Goal: Task Accomplishment & Management: Manage account settings

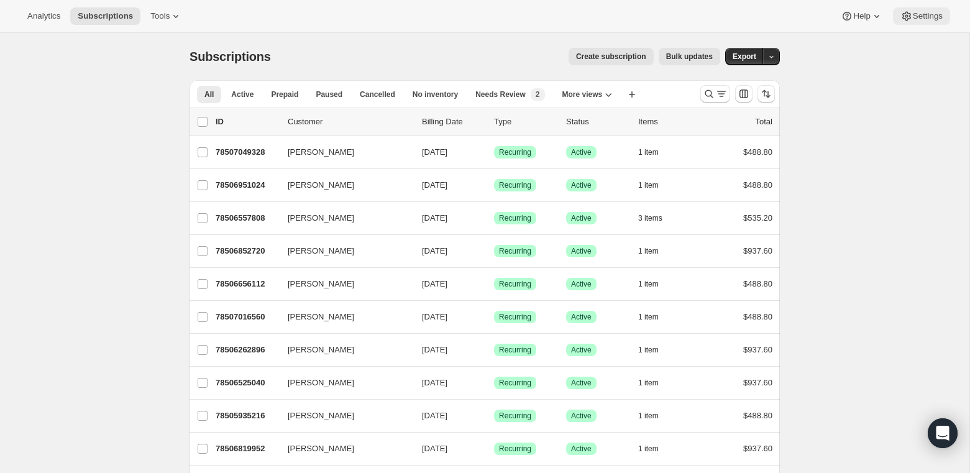
click at [912, 13] on span "Settings" at bounding box center [927, 16] width 30 height 10
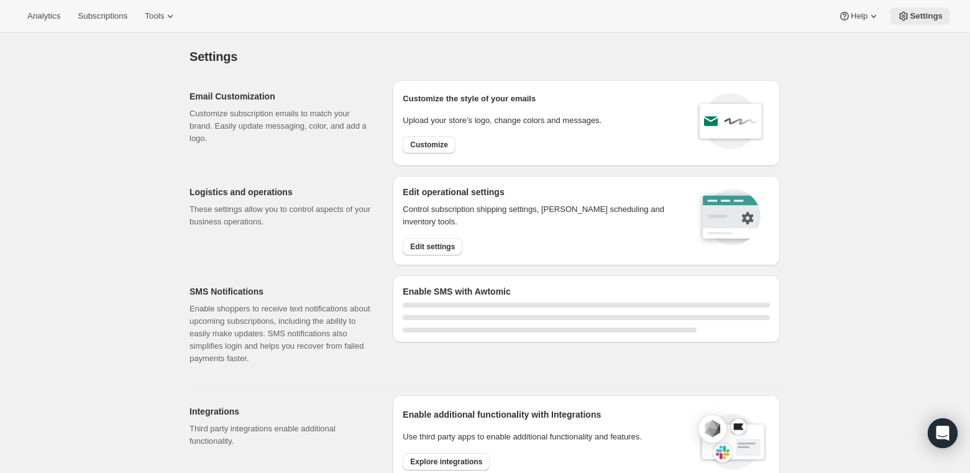
select select "22:00"
select select "09:00"
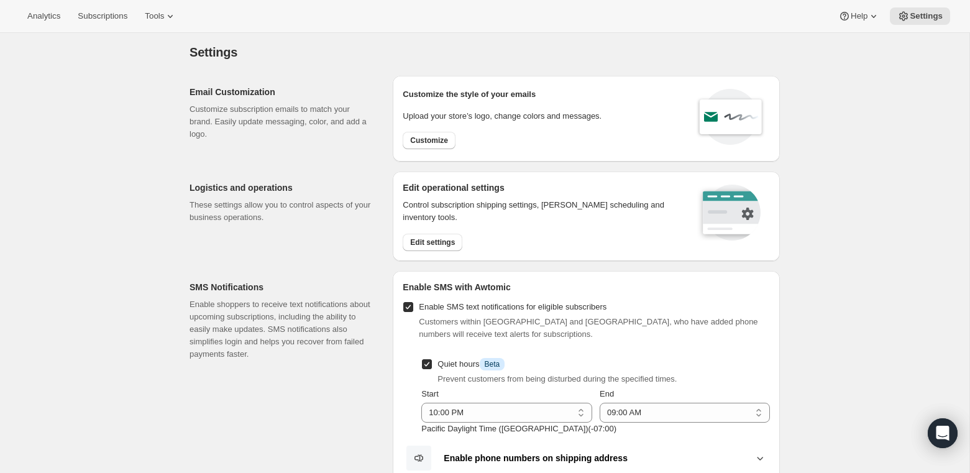
scroll to position [2, 0]
click at [436, 143] on span "Customize" at bounding box center [429, 142] width 38 height 10
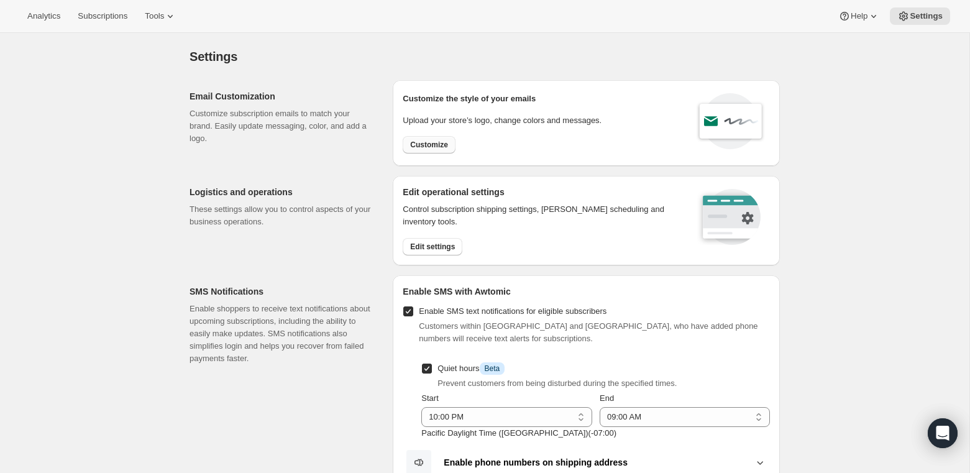
select select "subscriptionMessage"
select select "5"
select select "15"
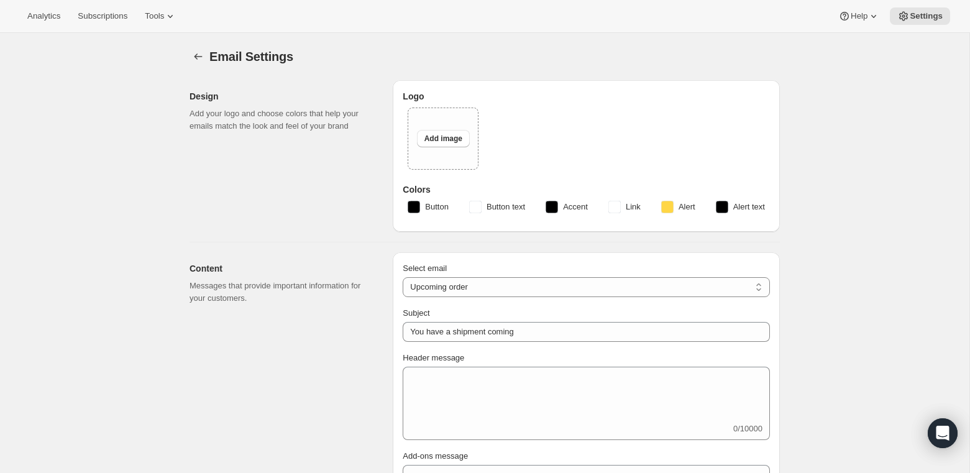
type input "You have a RARECAT shipment coming, time to take a look."
type textarea "Your next RARECAT membership shipment is almost ready. With just 14 days left, …"
select select "14"
type input "RARECAT Membership"
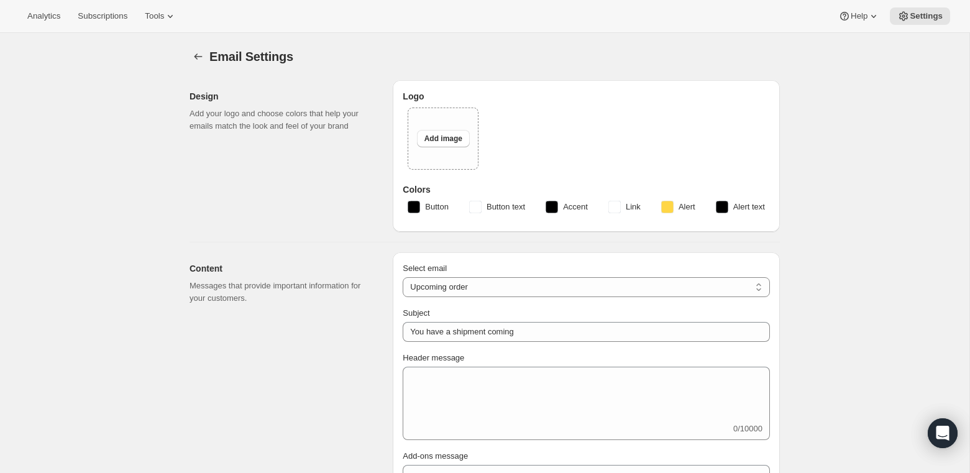
checkbox input "false"
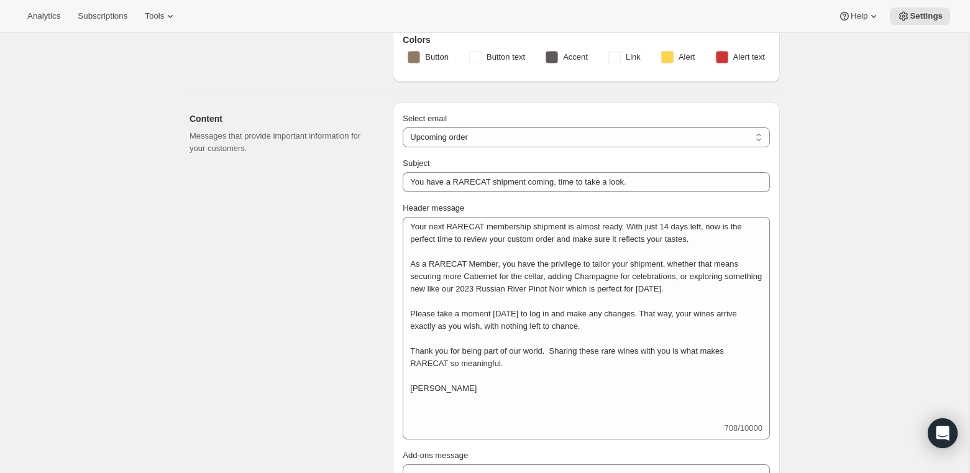
scroll to position [276, 0]
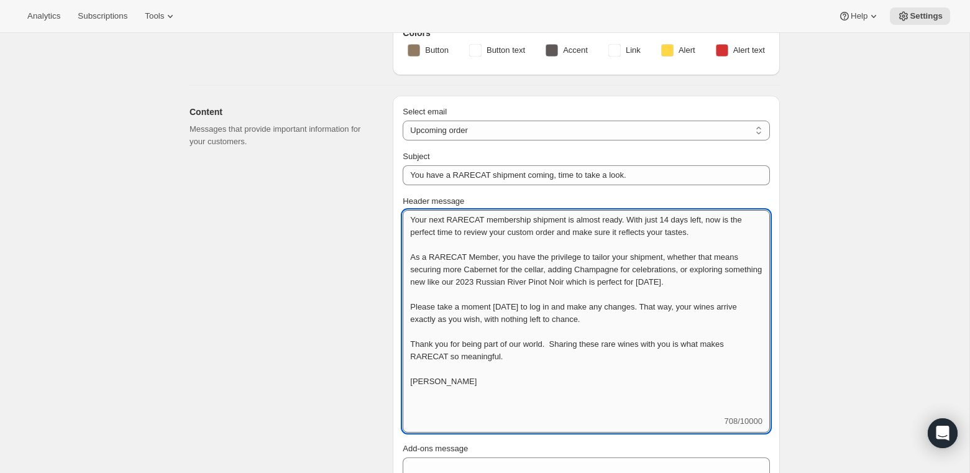
click at [411, 217] on textarea "Your next RARECAT membership shipment is almost ready. With just 14 days left, …" at bounding box center [585, 312] width 367 height 205
drag, startPoint x: 412, startPoint y: 216, endPoint x: 511, endPoint y: 362, distance: 176.2
click at [511, 362] on textarea "Your next RARECAT membership shipment is almost ready. With just 14 days left, …" at bounding box center [585, 312] width 367 height 205
paste textarea "The Fall season is here again and the Napa Valley harvest season is in full-swi…"
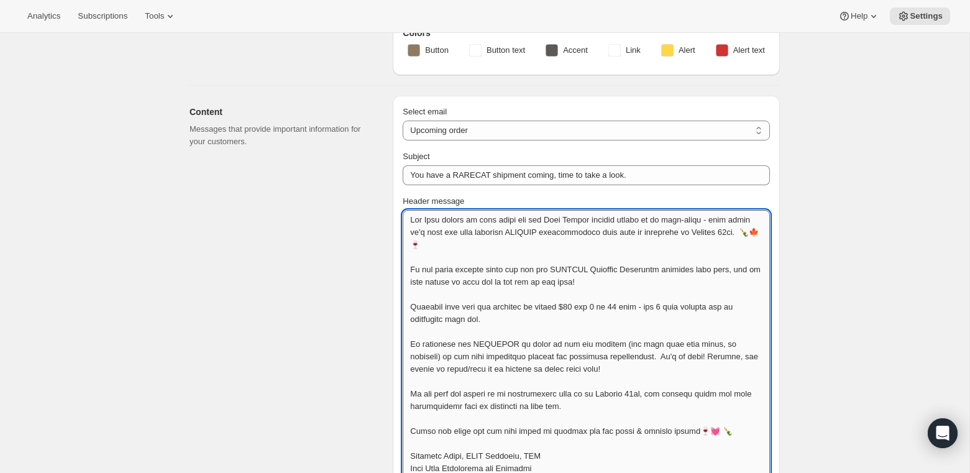
scroll to position [1, 0]
click at [470, 242] on textarea "Header message" at bounding box center [585, 399] width 367 height 379
drag, startPoint x: 470, startPoint y: 242, endPoint x: 509, endPoint y: 245, distance: 39.8
click at [509, 245] on textarea "Header message" at bounding box center [585, 399] width 367 height 379
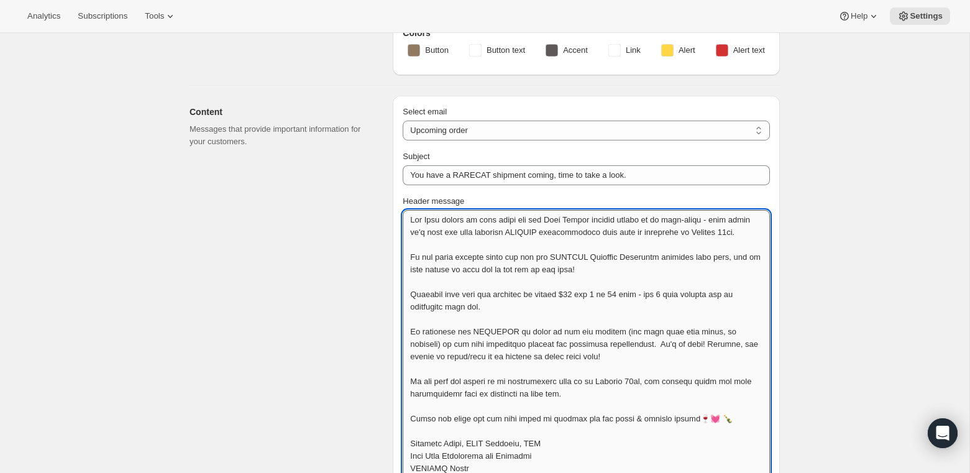
click at [722, 217] on textarea "Header message" at bounding box center [585, 399] width 367 height 379
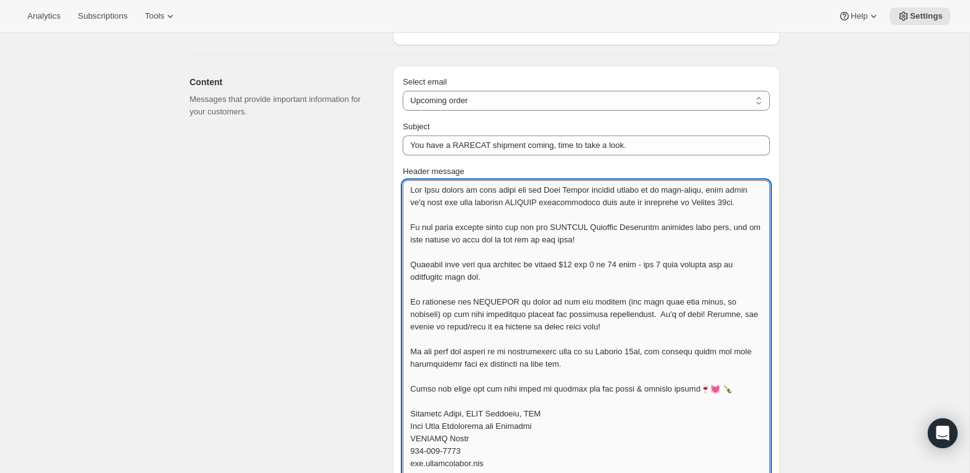
scroll to position [309, 0]
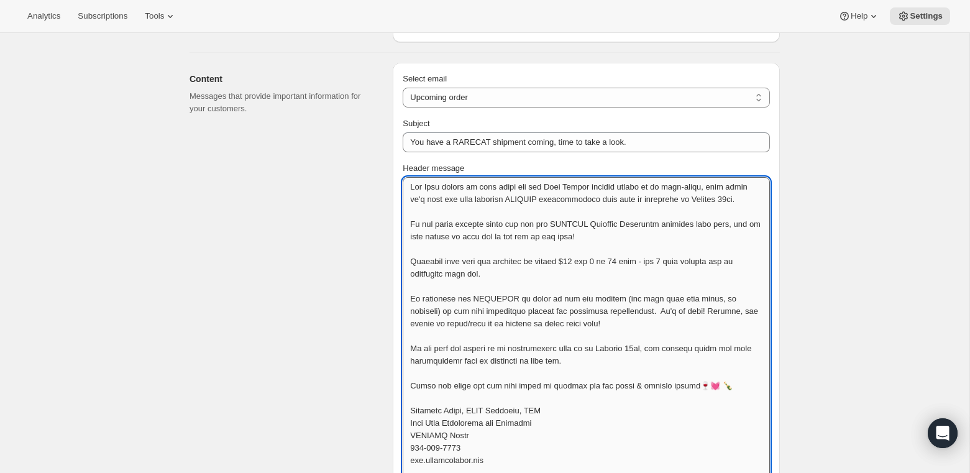
drag, startPoint x: 554, startPoint y: 199, endPoint x: 605, endPoint y: 200, distance: 50.9
click at [605, 200] on textarea "Header message" at bounding box center [585, 366] width 367 height 379
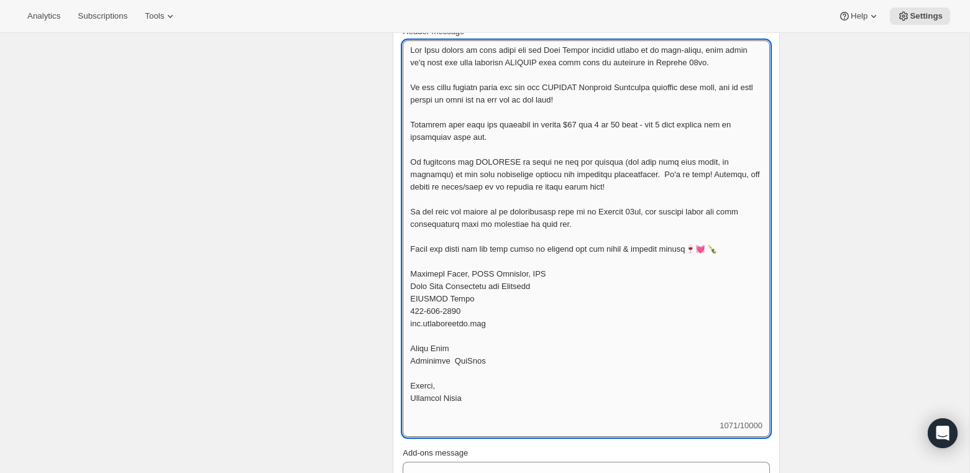
scroll to position [448, 0]
click at [652, 186] on textarea "Header message" at bounding box center [585, 228] width 367 height 379
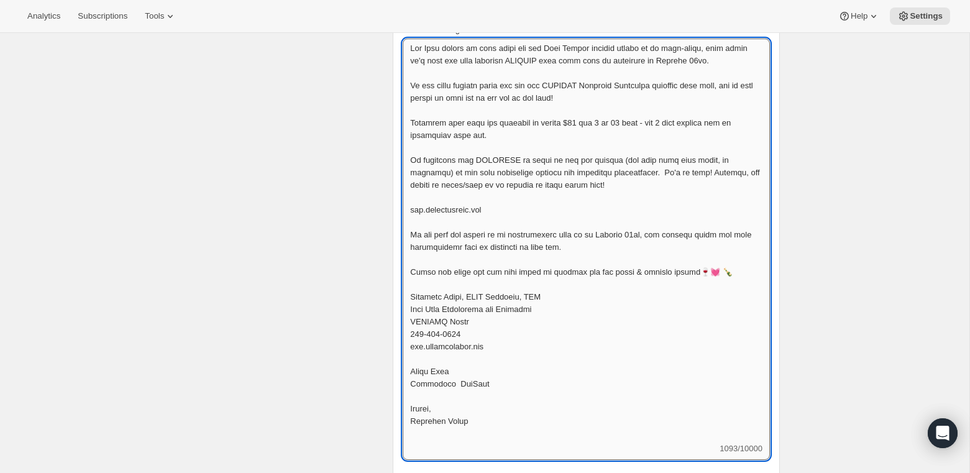
drag, startPoint x: 407, startPoint y: 209, endPoint x: 532, endPoint y: 216, distance: 125.0
click at [532, 216] on textarea "Header message" at bounding box center [585, 241] width 367 height 404
click at [443, 219] on textarea "Header message" at bounding box center [585, 241] width 367 height 404
click at [407, 206] on textarea "Header message" at bounding box center [585, 241] width 367 height 404
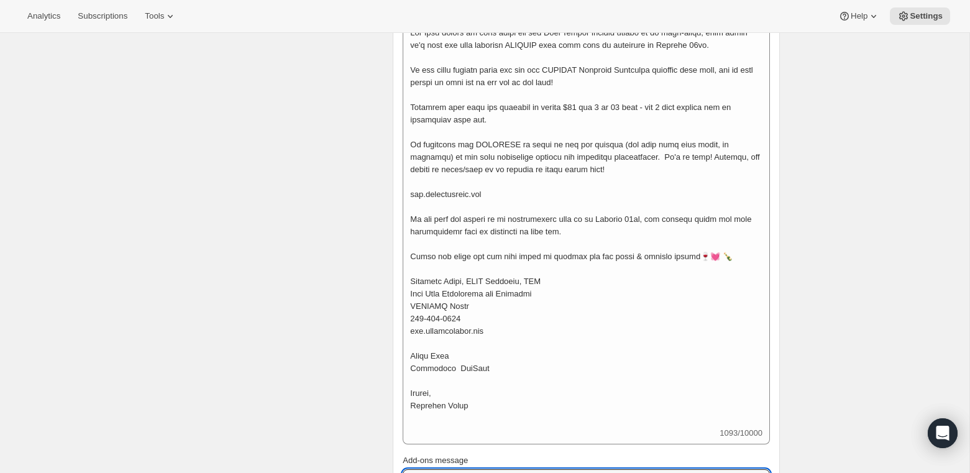
scroll to position [441, 0]
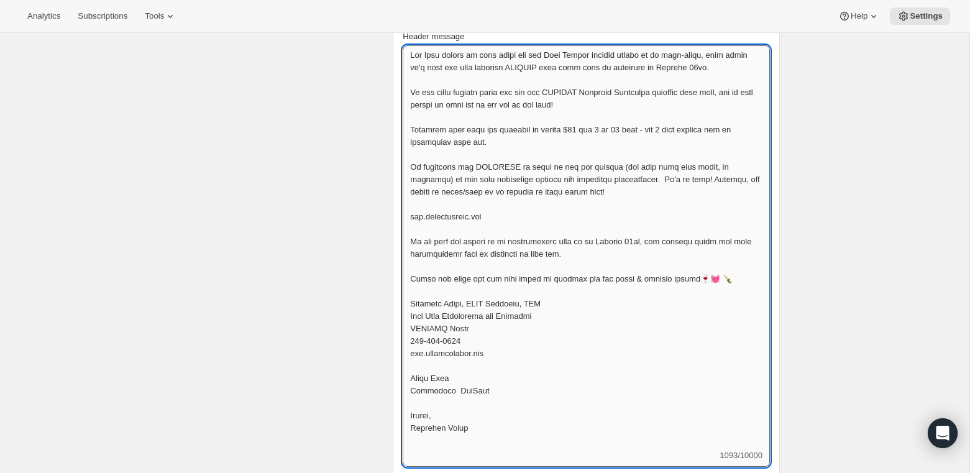
click at [424, 215] on textarea "Header message" at bounding box center [585, 247] width 367 height 404
click at [410, 220] on textarea "Header message" at bounding box center [585, 247] width 367 height 404
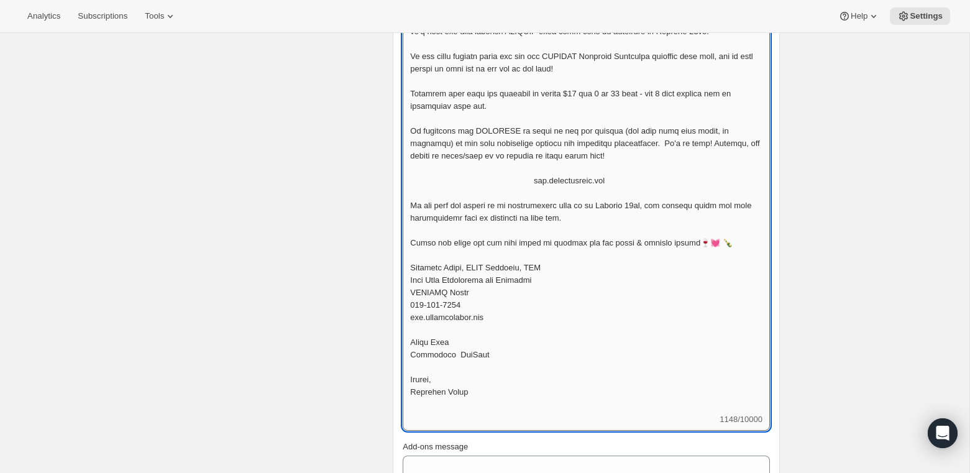
scroll to position [479, 0]
drag, startPoint x: 430, startPoint y: 214, endPoint x: 476, endPoint y: 217, distance: 46.7
click at [476, 217] on textarea "Header message" at bounding box center [585, 209] width 367 height 404
drag, startPoint x: 702, startPoint y: 237, endPoint x: 763, endPoint y: 243, distance: 60.6
click at [763, 245] on textarea "Header message" at bounding box center [585, 209] width 367 height 404
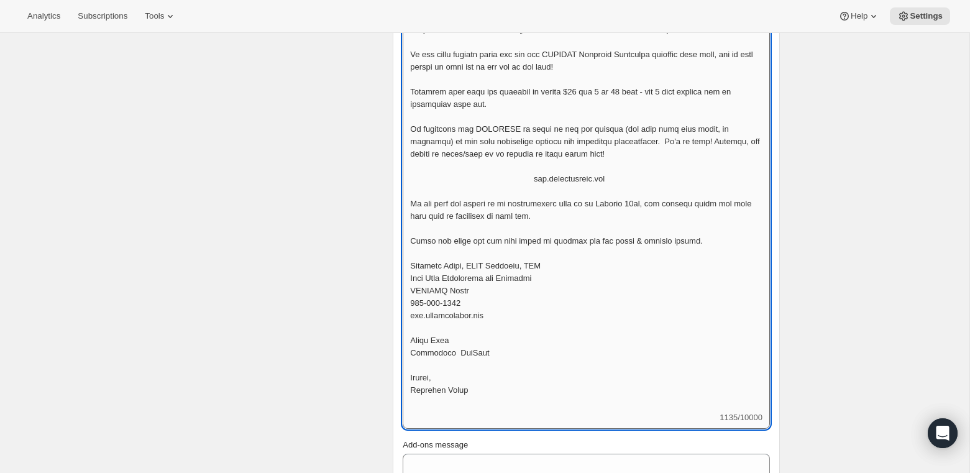
drag, startPoint x: 410, startPoint y: 339, endPoint x: 475, endPoint y: 395, distance: 86.3
click at [476, 398] on textarea "Header message" at bounding box center [585, 209] width 367 height 404
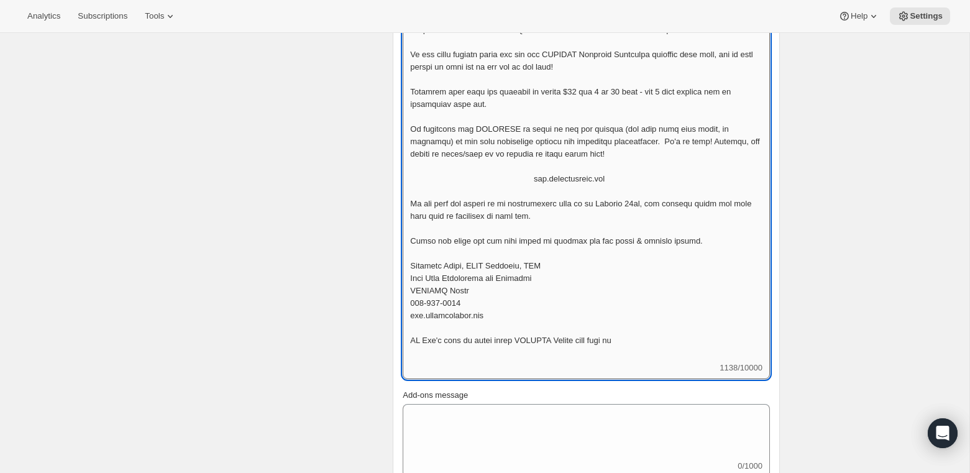
drag, startPoint x: 580, startPoint y: 339, endPoint x: 633, endPoint y: 345, distance: 53.1
click at [632, 345] on textarea "Header message" at bounding box center [585, 184] width 367 height 354
click at [520, 344] on textarea "Header message" at bounding box center [585, 184] width 367 height 354
click at [581, 343] on textarea "Header message" at bounding box center [585, 184] width 367 height 354
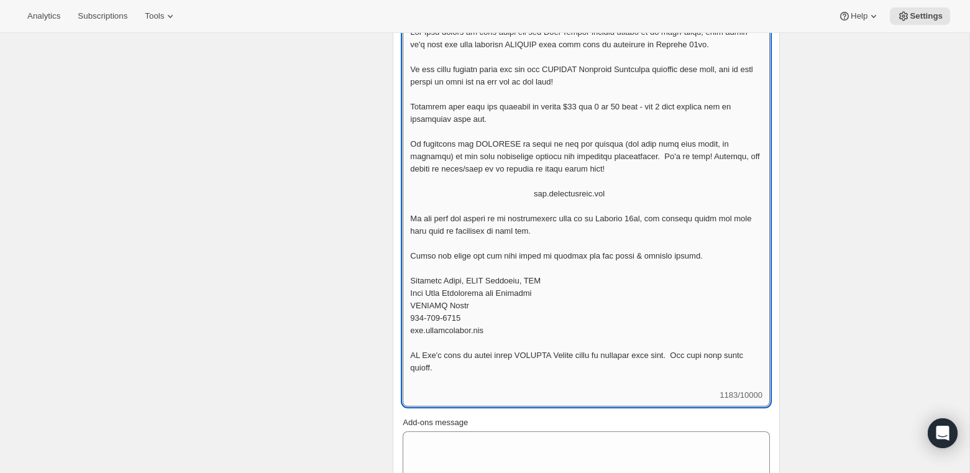
scroll to position [463, 0]
click at [685, 354] on textarea "Header message" at bounding box center [585, 206] width 367 height 366
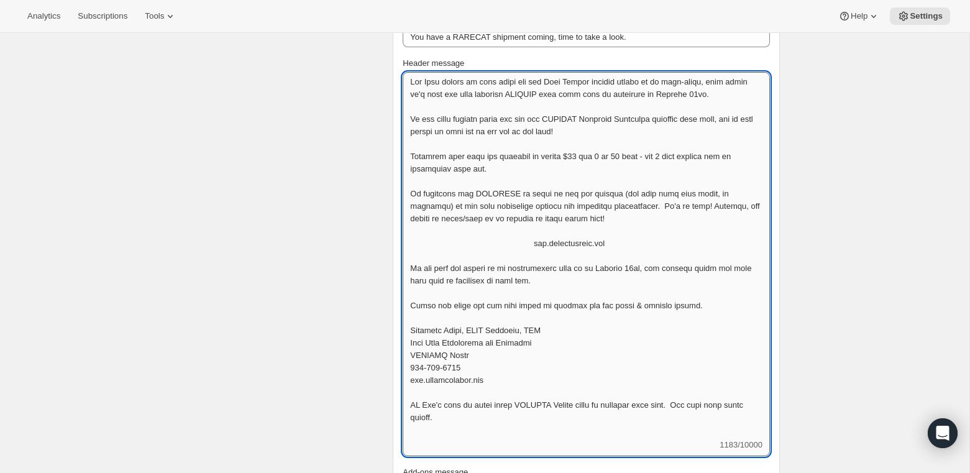
scroll to position [412, 0]
drag, startPoint x: 411, startPoint y: 408, endPoint x: 442, endPoint y: 426, distance: 36.4
click at [442, 426] on textarea "Header message" at bounding box center [585, 257] width 367 height 366
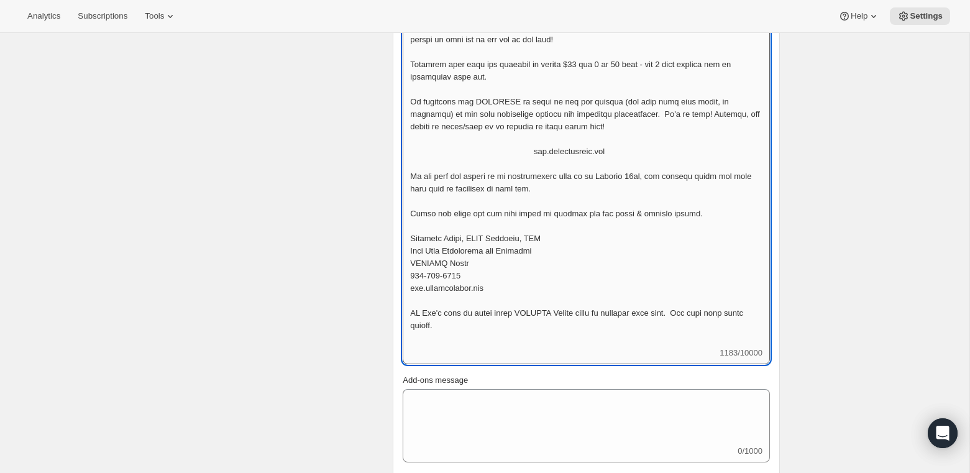
scroll to position [509, 0]
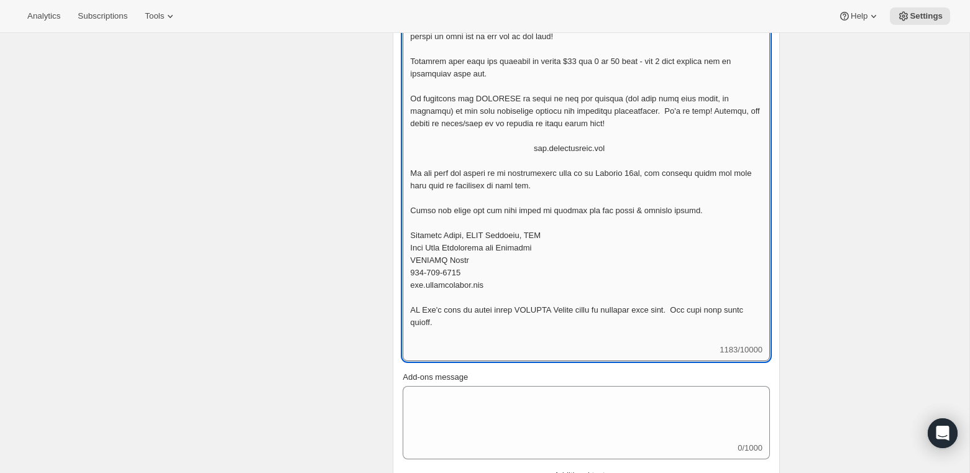
click at [419, 285] on textarea "Header message" at bounding box center [585, 160] width 367 height 366
drag, startPoint x: 409, startPoint y: 286, endPoint x: 513, endPoint y: 296, distance: 104.9
click at [513, 296] on textarea "Header message" at bounding box center [585, 160] width 367 height 366
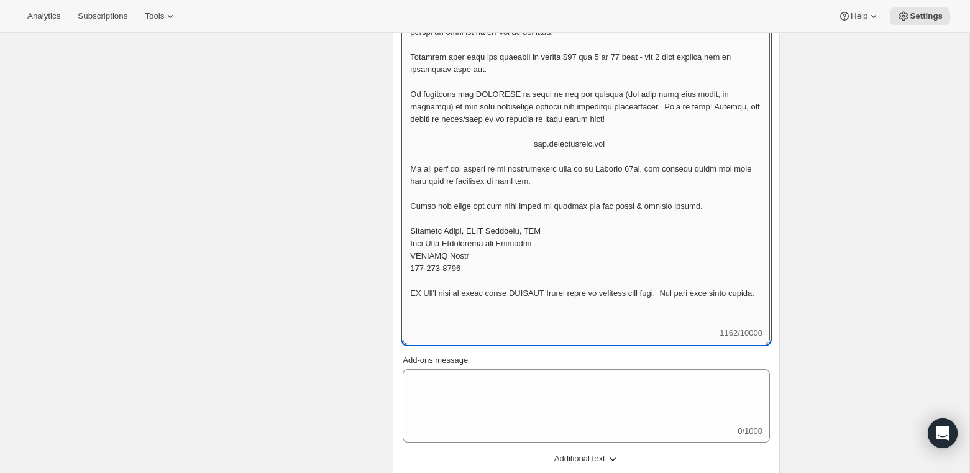
scroll to position [517, 0]
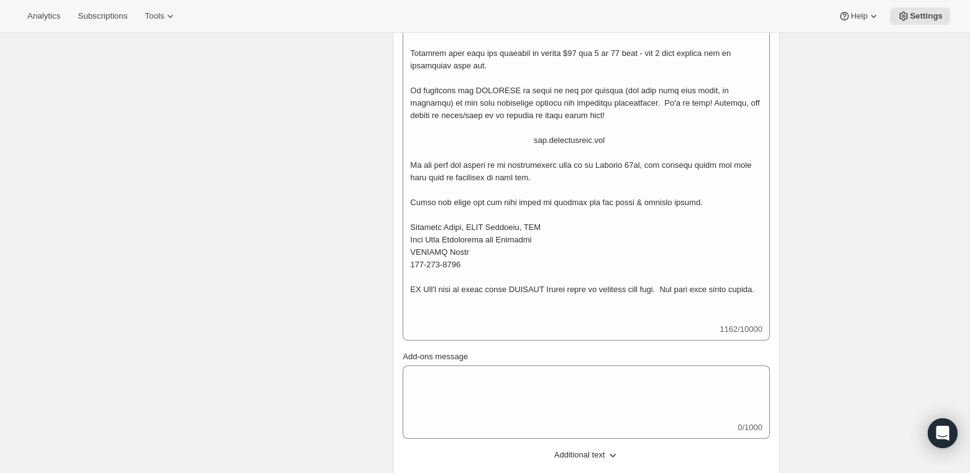
click at [443, 331] on div "1162/10000 The Fall season is here again and the Napa Valley harvest season is …" at bounding box center [585, 154] width 367 height 371
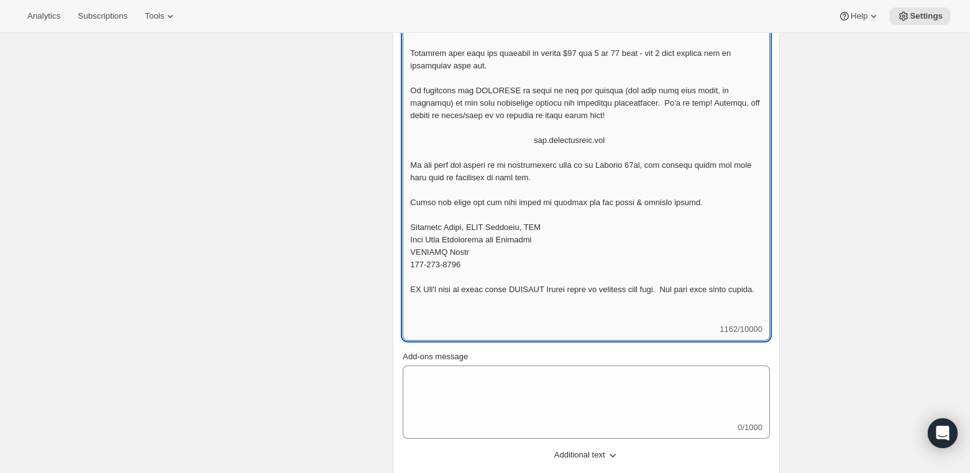
click at [418, 316] on textarea "Header message" at bounding box center [585, 146] width 367 height 354
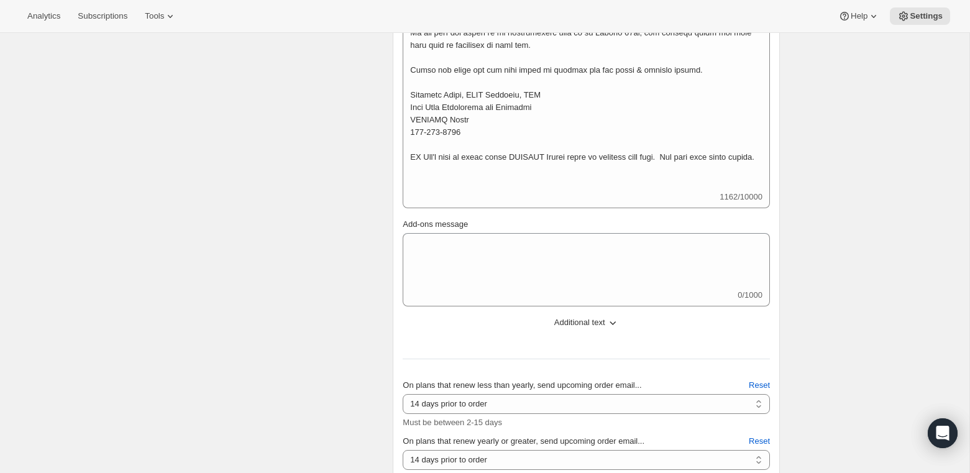
scroll to position [655, 0]
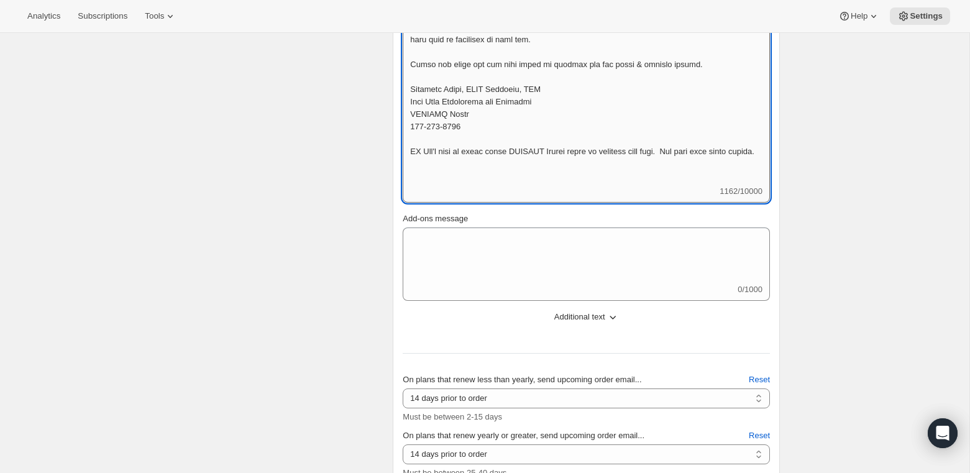
drag, startPoint x: 409, startPoint y: 151, endPoint x: 461, endPoint y: 170, distance: 55.6
click at [461, 170] on textarea "Header message" at bounding box center [585, 8] width 367 height 354
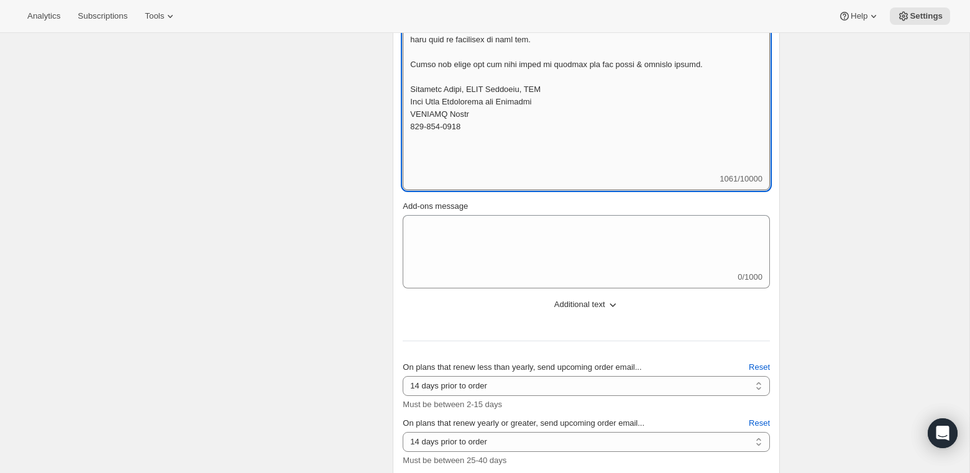
click at [432, 170] on textarea "Header message" at bounding box center [585, 2] width 367 height 342
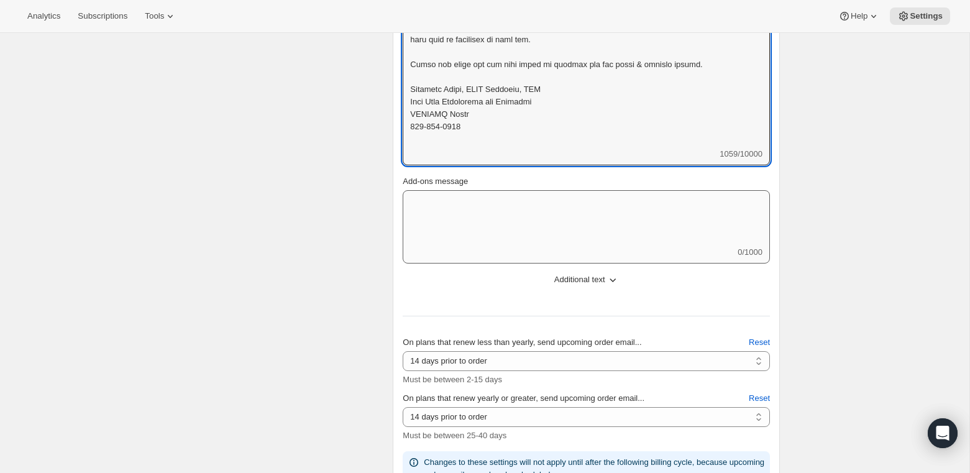
type textarea "The Fall season is here again and the Napa Valley harvest season is in full-swi…"
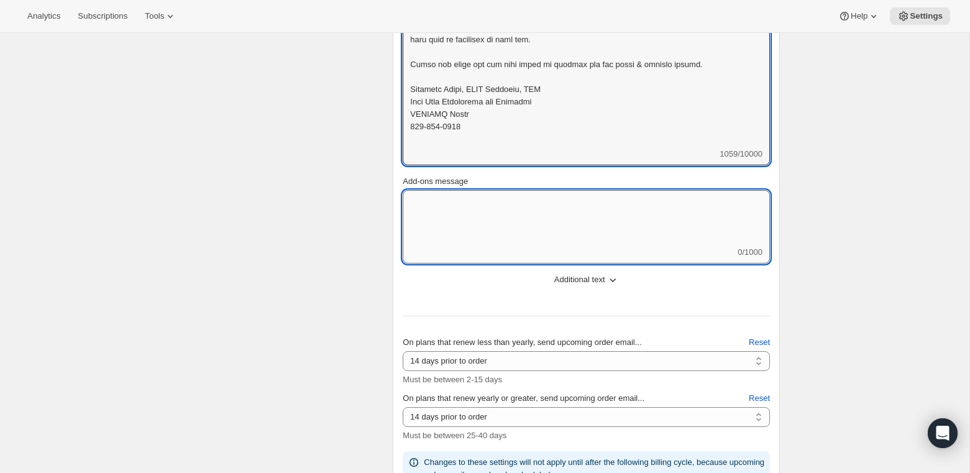
click at [415, 202] on textarea "Add-ons message" at bounding box center [585, 218] width 367 height 56
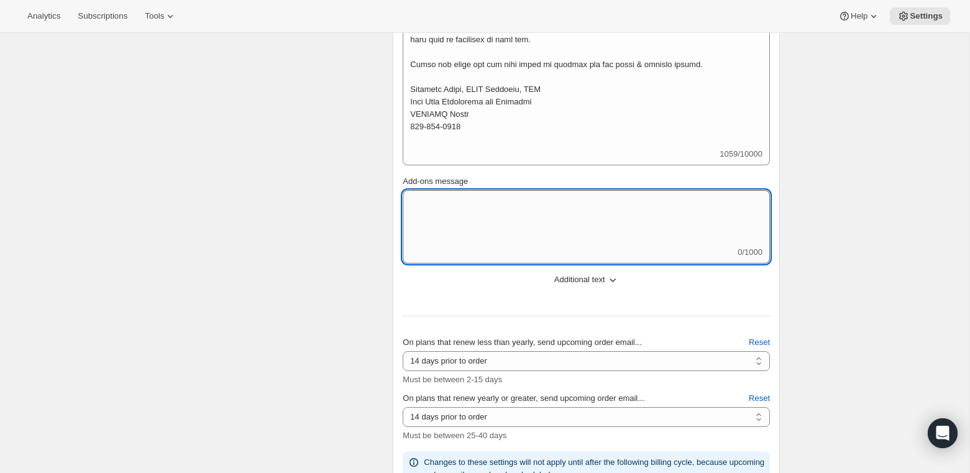
paste textarea "PS Can't wait to share about RARECAT Virgil which is debuting next fall. You wi…"
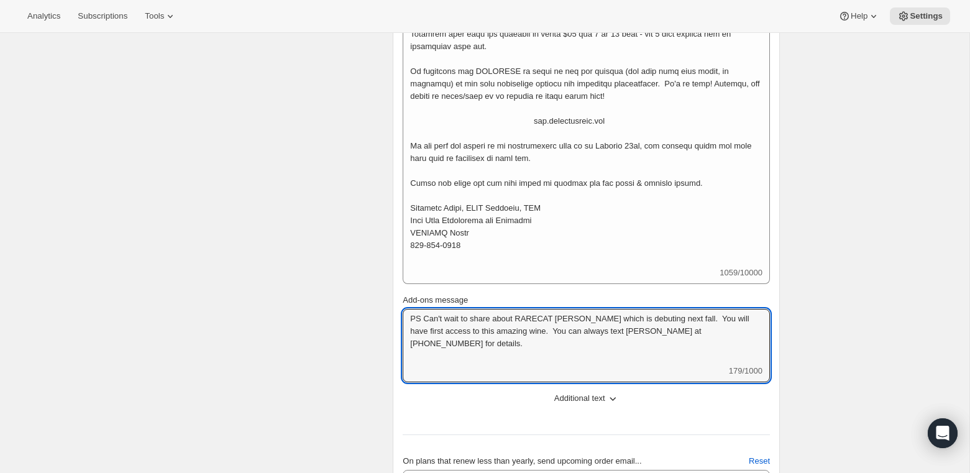
scroll to position [538, 0]
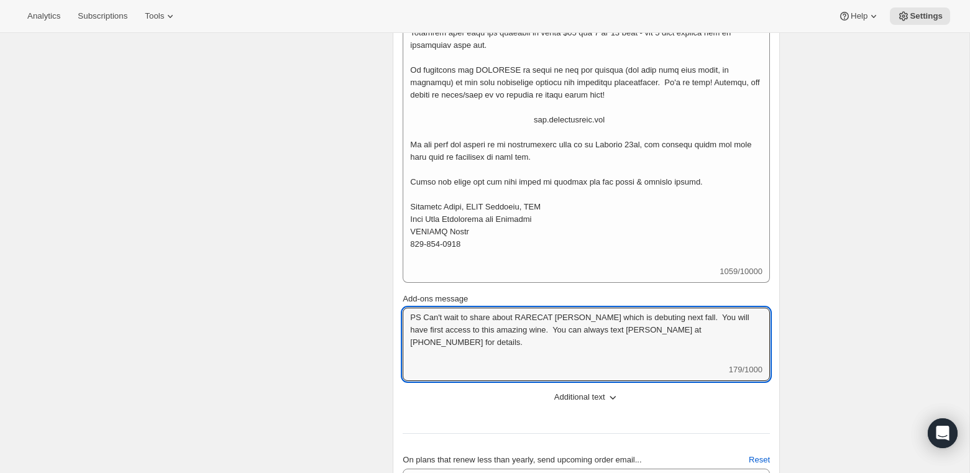
click at [438, 273] on div "1059/10000 The Fall season is here again and the Napa Valley harvest season is …" at bounding box center [585, 115] width 367 height 334
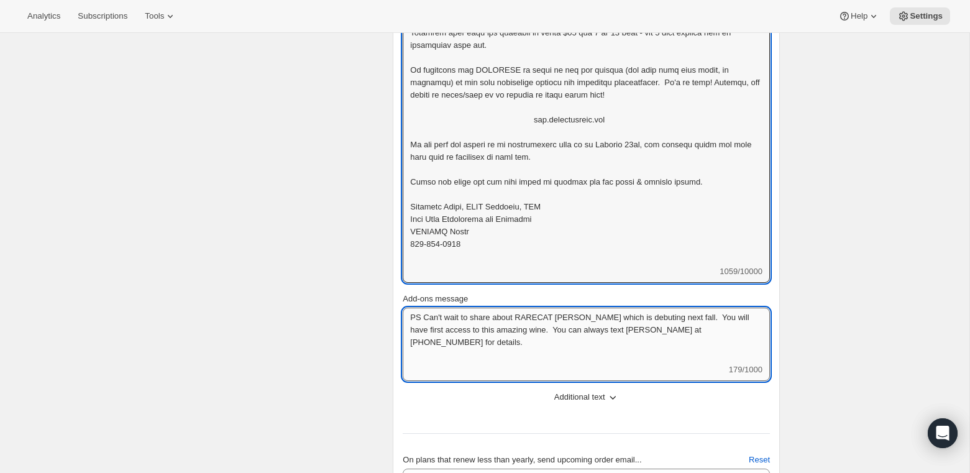
click at [424, 317] on textarea "PS Can't wait to share about RARECAT Virgil which is debuting next fall. You wi…" at bounding box center [585, 335] width 367 height 56
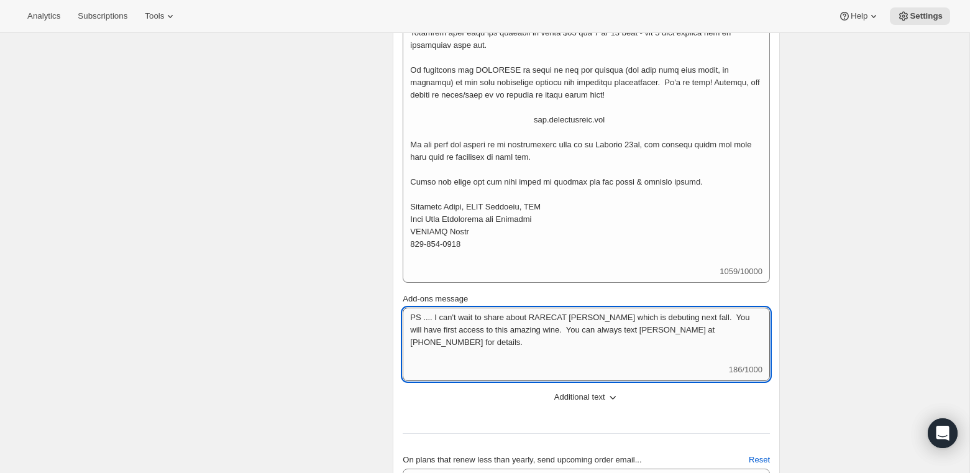
click at [521, 348] on textarea "PS .... I can't wait to share about RARECAT Virgil which is debuting next fall.…" at bounding box center [585, 335] width 367 height 56
drag, startPoint x: 510, startPoint y: 316, endPoint x: 534, endPoint y: 316, distance: 23.6
click at [534, 316] on textarea "PS .... I can't wait to share about RARECAT Virgil which is debuting next fall.…" at bounding box center [585, 335] width 367 height 56
click at [560, 325] on textarea "PS .... I can't wait to share details of RARECAT Virgil which is debuting next …" at bounding box center [585, 335] width 367 height 56
drag, startPoint x: 561, startPoint y: 326, endPoint x: 625, endPoint y: 331, distance: 63.5
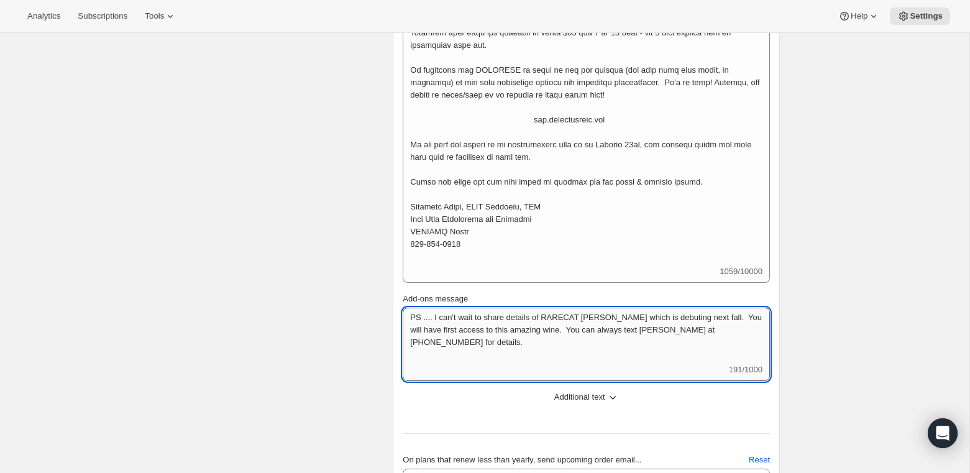
click at [626, 332] on textarea "PS .... I can't wait to share details of RARECAT Virgil which is debuting next …" at bounding box center [585, 335] width 367 height 56
click at [651, 350] on textarea "PS .... I can't wait to share details of RARECAT Virgil which is debuting next …" at bounding box center [585, 335] width 367 height 56
drag, startPoint x: 680, startPoint y: 327, endPoint x: 687, endPoint y: 328, distance: 6.9
click at [687, 328] on textarea "PS .... I can't wait to share details of RARECAT Virgil which is debuting next …" at bounding box center [585, 335] width 367 height 56
drag, startPoint x: 690, startPoint y: 329, endPoint x: 679, endPoint y: 329, distance: 11.2
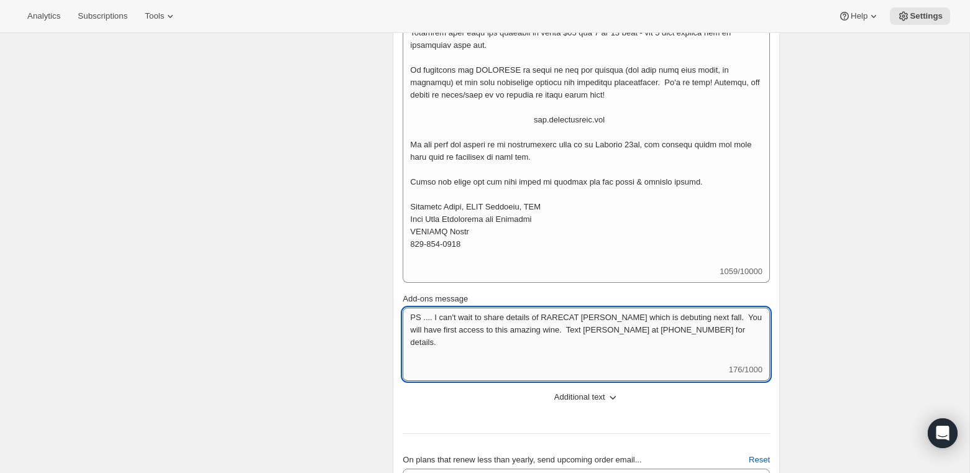
click at [679, 329] on textarea "PS .... I can't wait to share details of RARECAT Virgil which is debuting next …" at bounding box center [585, 335] width 367 height 56
click at [715, 346] on textarea "PS .... I can't wait to share details of RARECAT Virgil which is debuting next …" at bounding box center [585, 335] width 367 height 56
drag, startPoint x: 678, startPoint y: 328, endPoint x: 730, endPoint y: 328, distance: 51.6
click at [730, 328] on textarea "PS .... I can't wait to share details of RARECAT Virgil which is debuting next …" at bounding box center [585, 335] width 367 height 56
click at [629, 347] on textarea "PS .... I can't wait to share details of RARECAT Virgil which is debuting next …" at bounding box center [585, 335] width 367 height 56
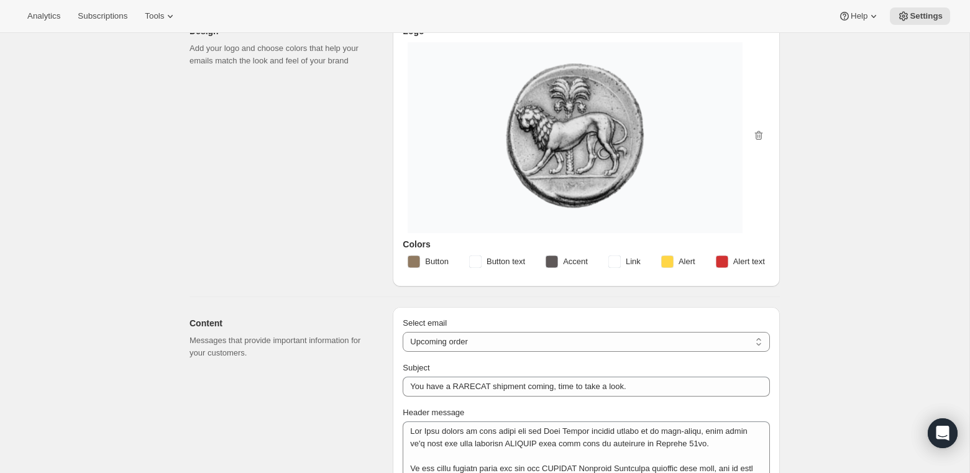
scroll to position [0, 0]
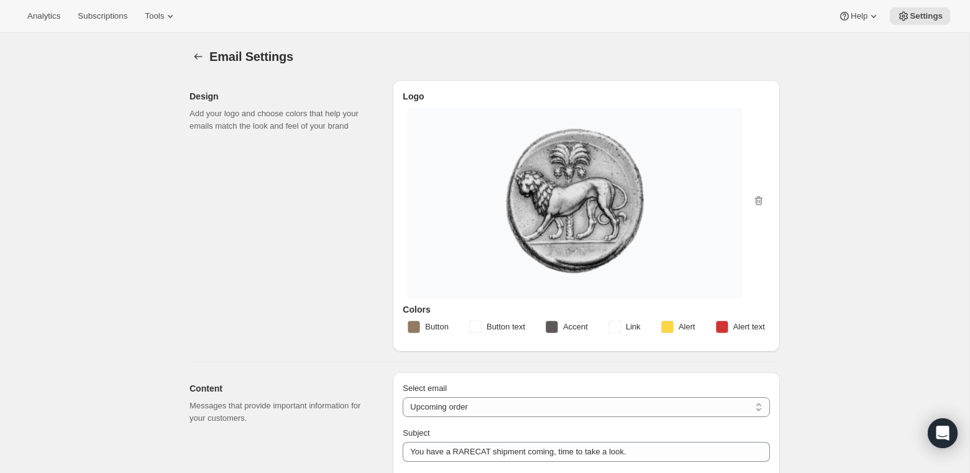
type textarea "PS .... I can't wait to share details of RARECAT Virgil which is debuting next …"
click at [197, 58] on icon "Settings" at bounding box center [198, 56] width 12 height 12
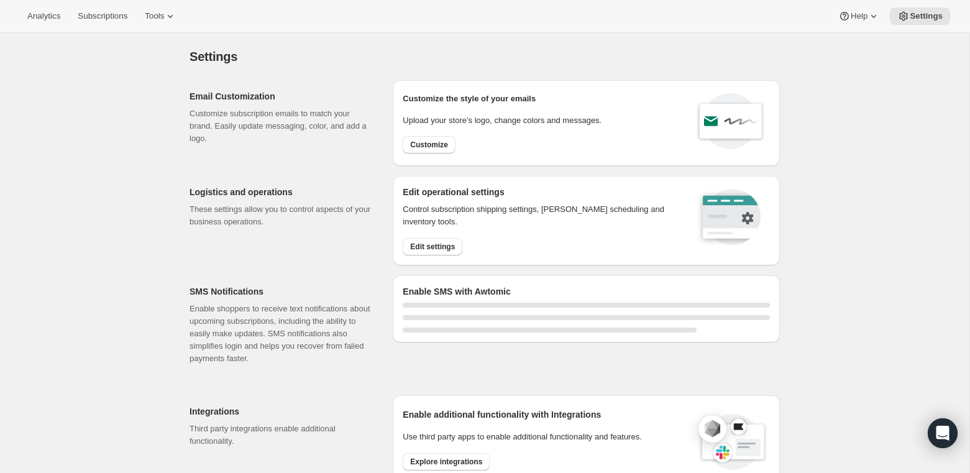
select select "22:00"
select select "09:00"
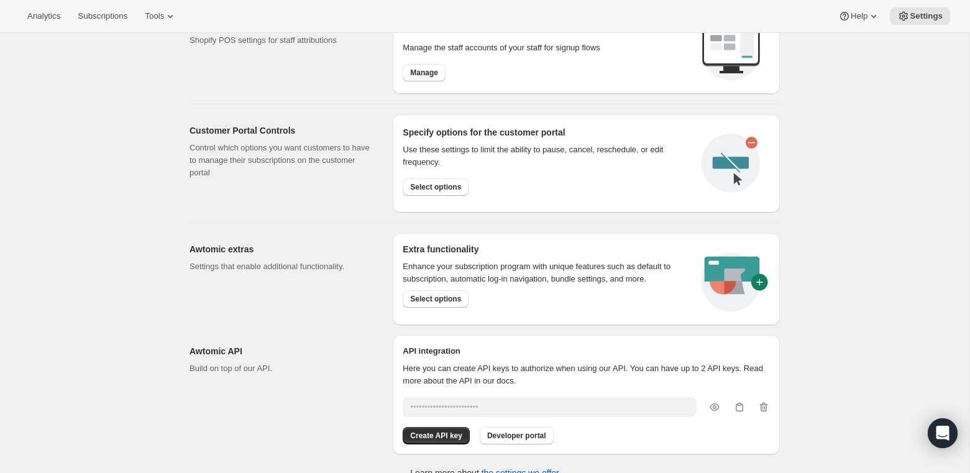
scroll to position [624, 0]
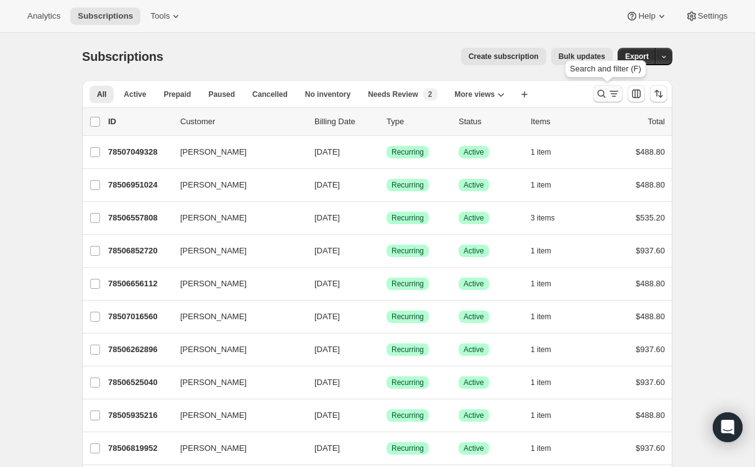
click at [599, 94] on icon "Search and filter results" at bounding box center [601, 94] width 12 height 12
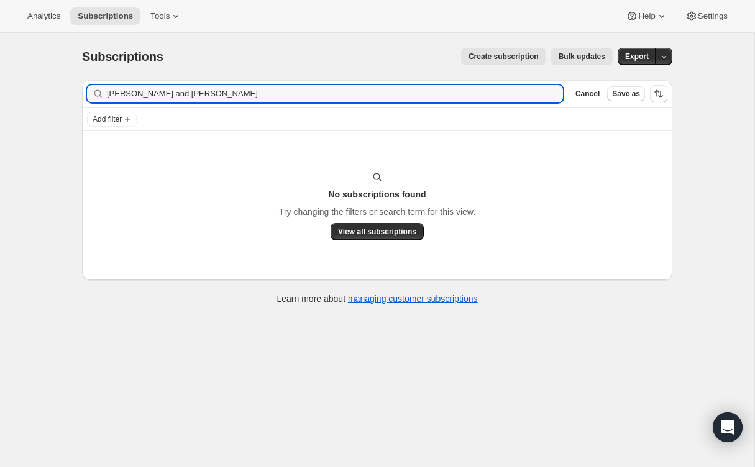
drag, startPoint x: 198, startPoint y: 94, endPoint x: 80, endPoint y: 96, distance: 117.4
click at [80, 96] on div "Filter subscribers Howard and Elise Shin Clear Cancel Save as Add filter No sub…" at bounding box center [372, 193] width 600 height 247
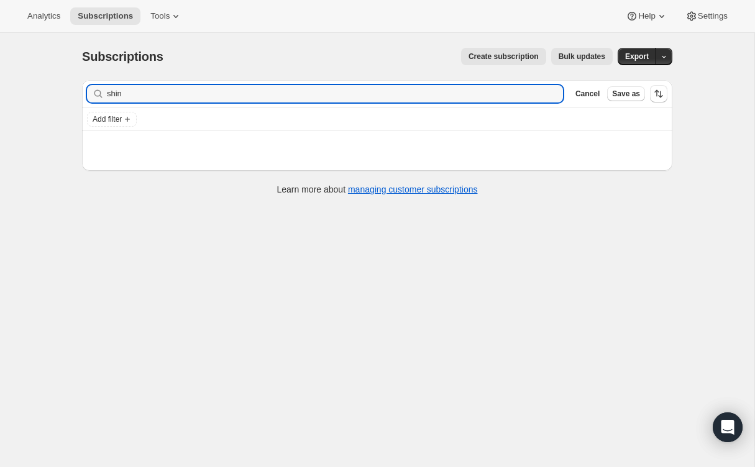
type input "shin"
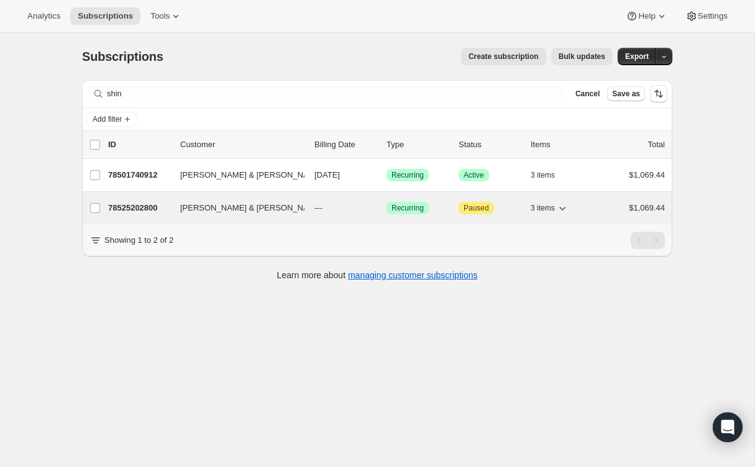
click at [139, 206] on p "78525202800" at bounding box center [139, 208] width 62 height 12
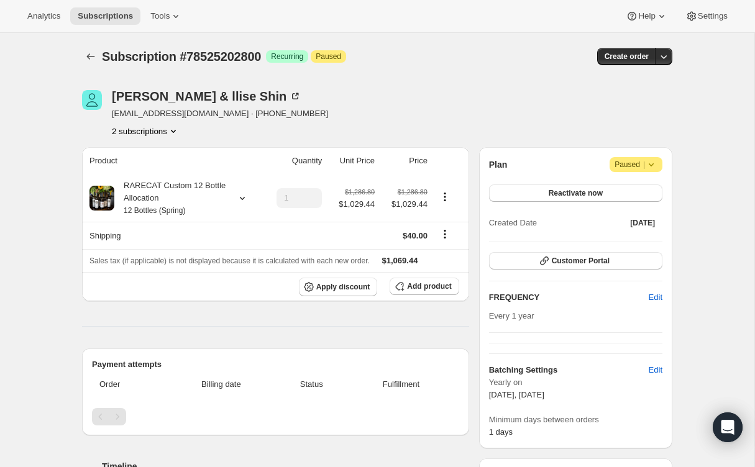
click at [176, 129] on icon "Product actions" at bounding box center [173, 131] width 12 height 12
click at [157, 151] on span "78501740912" at bounding box center [144, 154] width 86 height 12
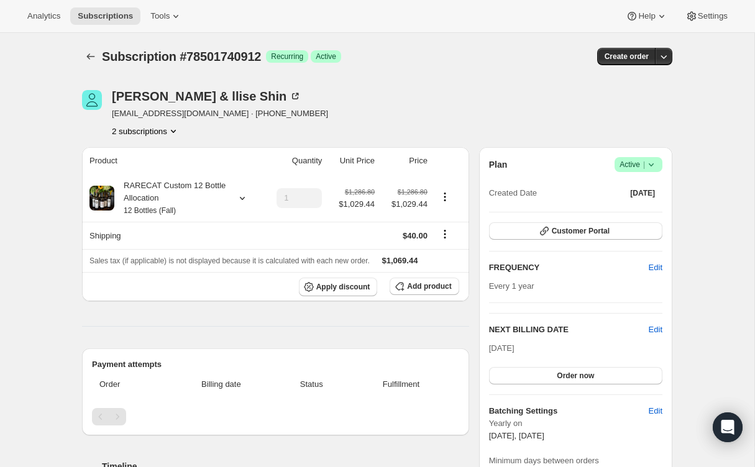
click at [178, 130] on icon "Product actions" at bounding box center [173, 131] width 12 height 12
click at [167, 174] on span "78525202800" at bounding box center [145, 176] width 86 height 12
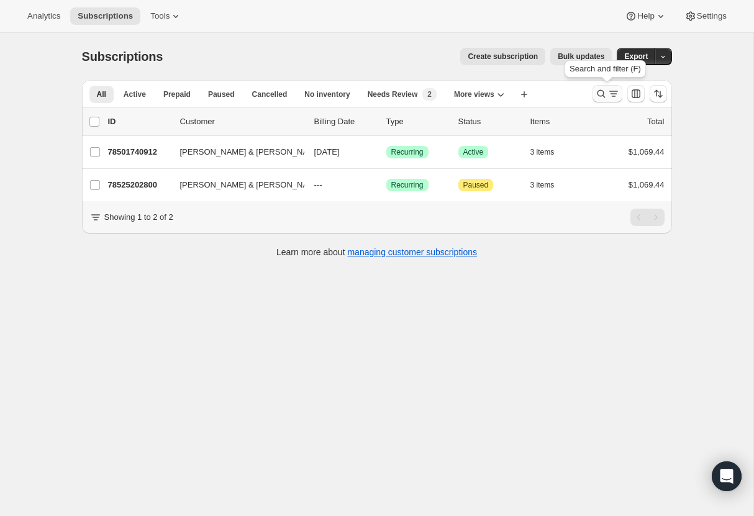
click at [601, 91] on icon "Search and filter results" at bounding box center [601, 94] width 12 height 12
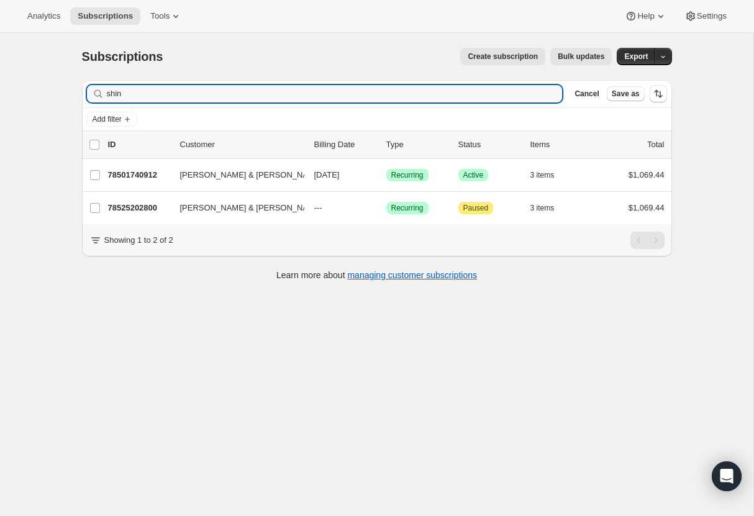
drag, startPoint x: 147, startPoint y: 93, endPoint x: 69, endPoint y: 91, distance: 77.7
click at [69, 91] on div "Subscriptions. This page is ready Subscriptions Create subscription Bulk update…" at bounding box center [377, 163] width 620 height 261
type input "[PERSON_NAME]"
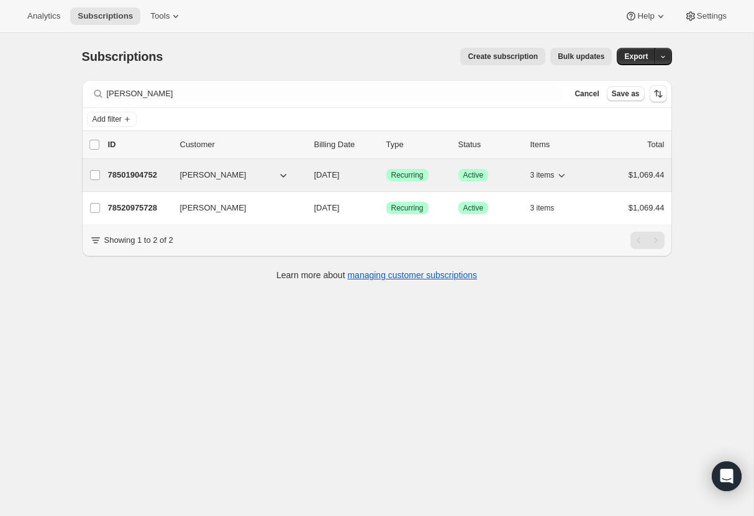
click at [132, 173] on p "78501904752" at bounding box center [139, 175] width 62 height 12
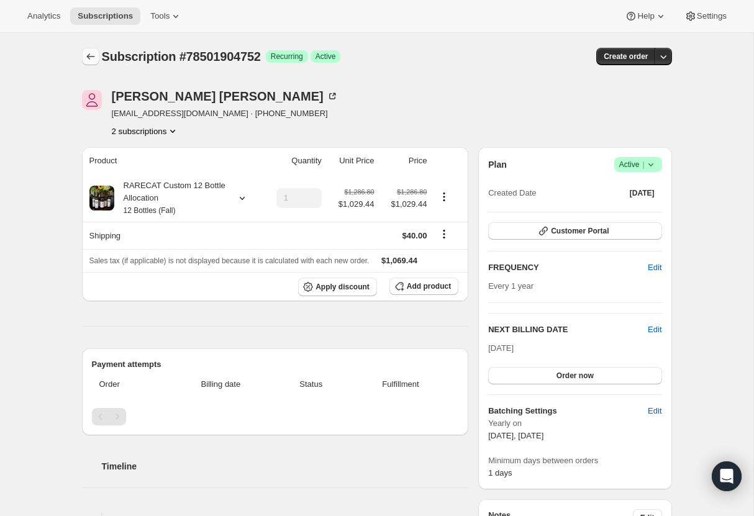
click at [88, 56] on icon "Subscriptions" at bounding box center [90, 56] width 12 height 12
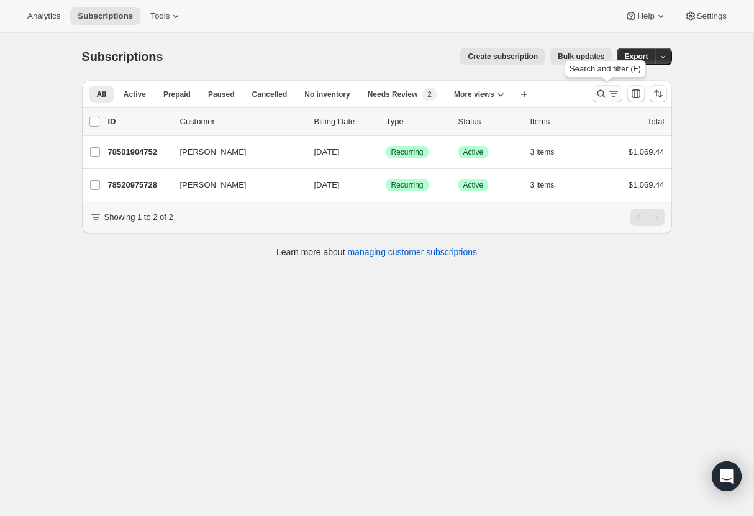
click at [596, 89] on icon "Search and filter results" at bounding box center [601, 94] width 12 height 12
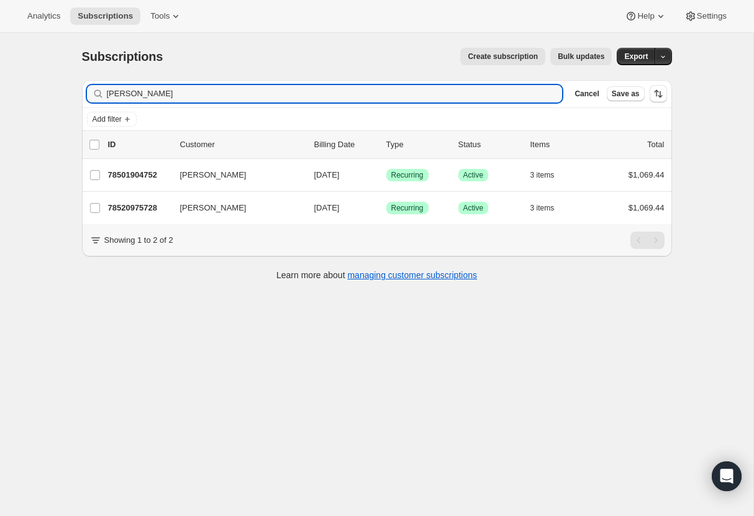
drag, startPoint x: 147, startPoint y: 93, endPoint x: 53, endPoint y: 93, distance: 94.4
click at [52, 93] on div "Subscriptions. This page is ready Subscriptions Create subscription Bulk update…" at bounding box center [376, 291] width 753 height 516
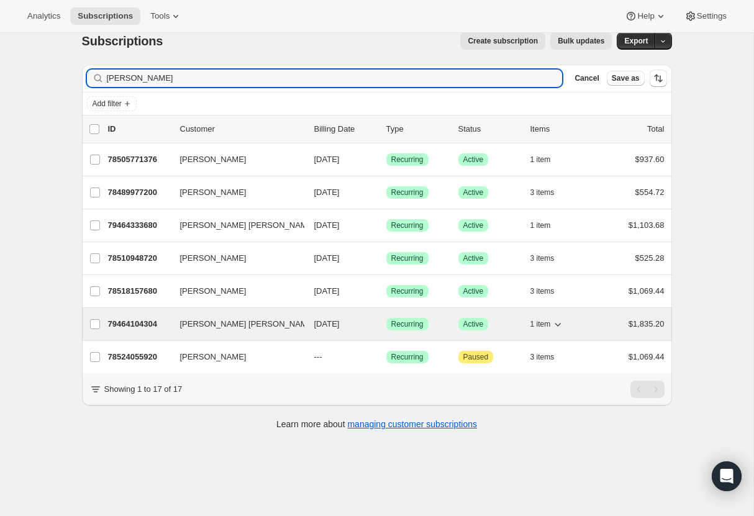
scroll to position [19, 0]
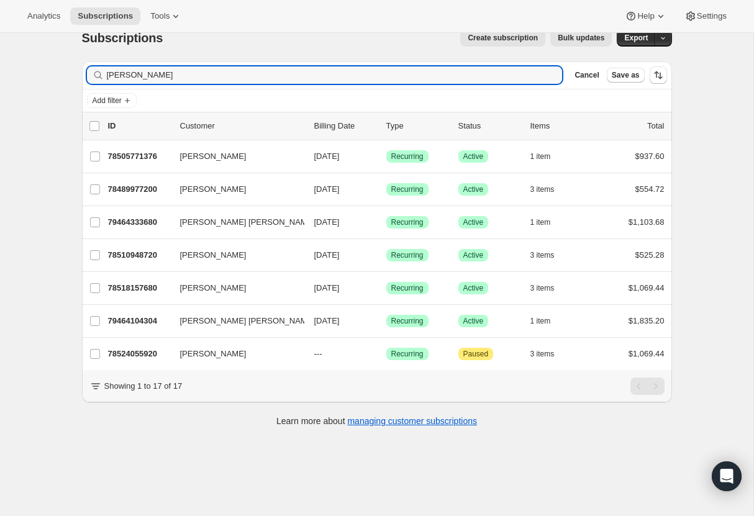
drag, startPoint x: 142, startPoint y: 77, endPoint x: 78, endPoint y: 76, distance: 64.0
click at [78, 76] on div "Filter subscribers laura r Clear Cancel Save as Add filter 0 selected Update ne…" at bounding box center [372, 246] width 600 height 388
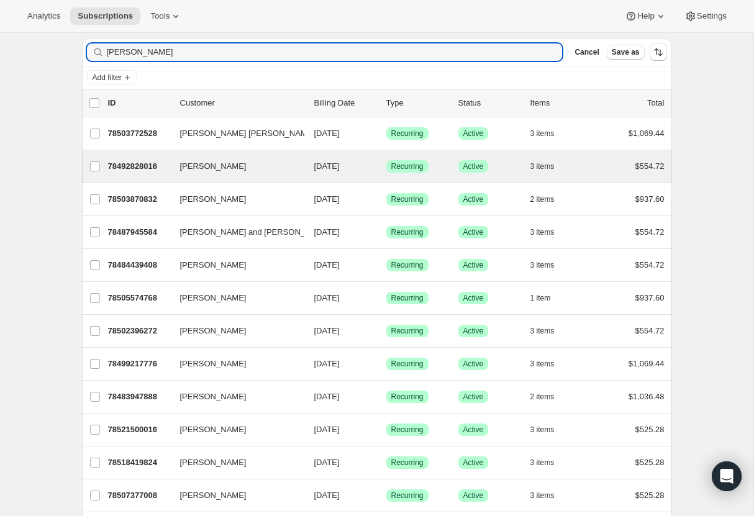
scroll to position [0, 0]
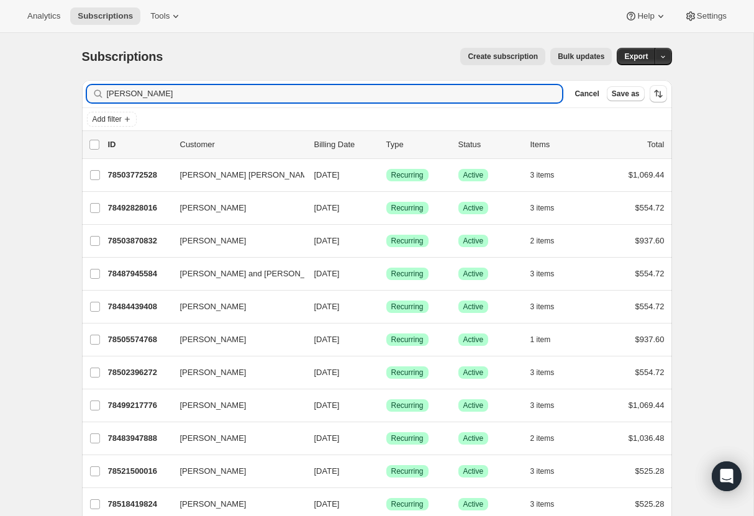
drag, startPoint x: 142, startPoint y: 96, endPoint x: 73, endPoint y: 94, distance: 69.0
click at [73, 94] on div "Filter subscribers richard Clear Cancel Save as Add filter 0 selected Update ne…" at bounding box center [372, 396] width 600 height 652
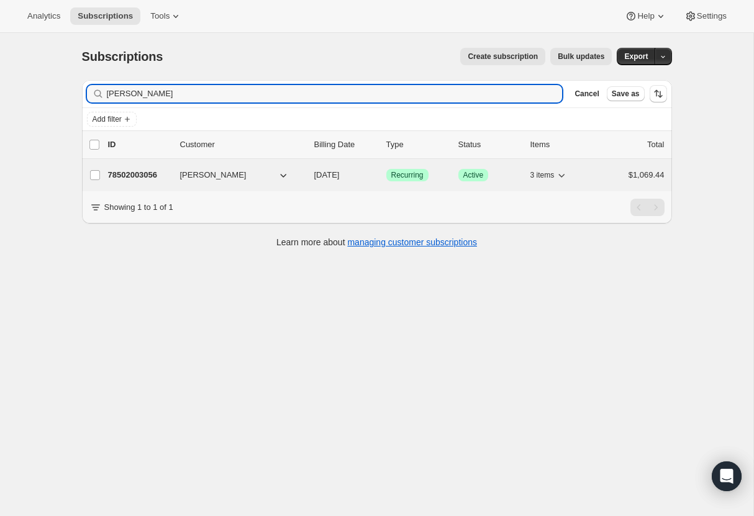
type input "sibert"
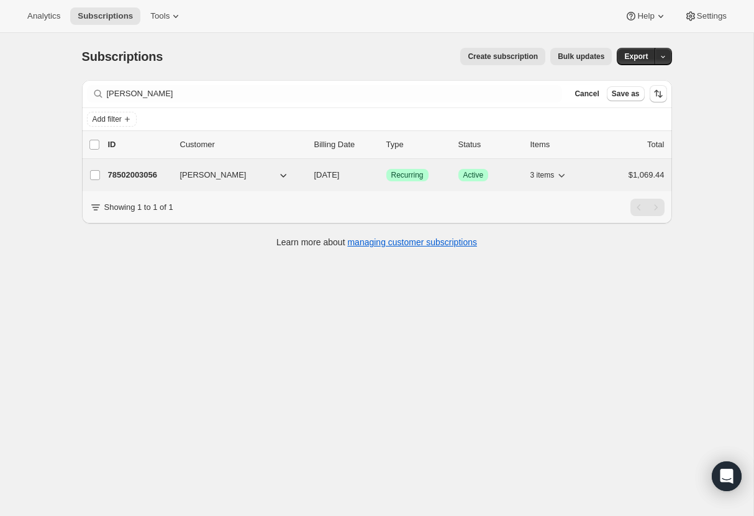
click at [151, 174] on p "78502003056" at bounding box center [139, 175] width 62 height 12
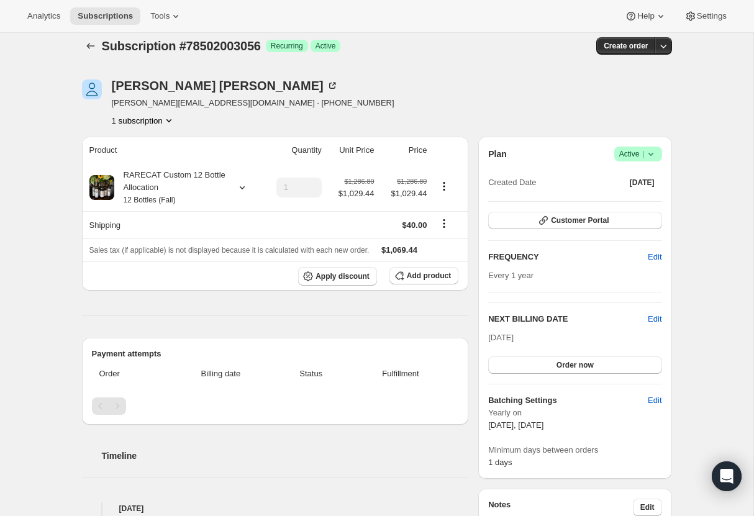
scroll to position [7, 0]
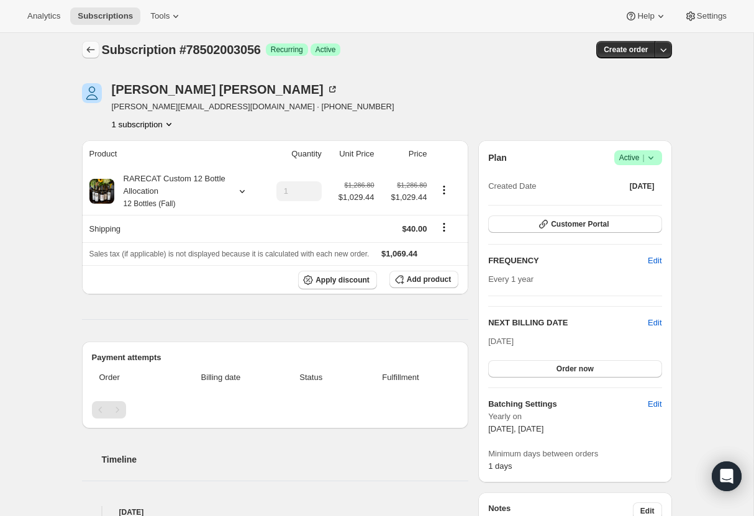
click at [89, 50] on icon "Subscriptions" at bounding box center [90, 49] width 12 height 12
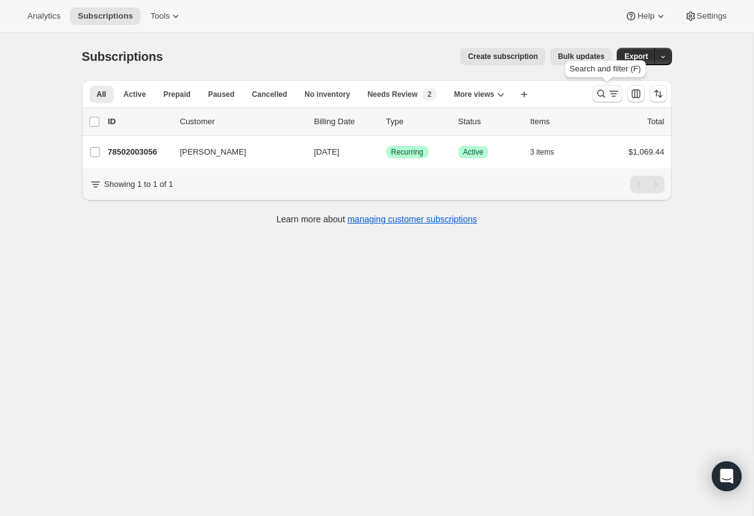
click at [602, 91] on icon "Search and filter results" at bounding box center [601, 94] width 8 height 8
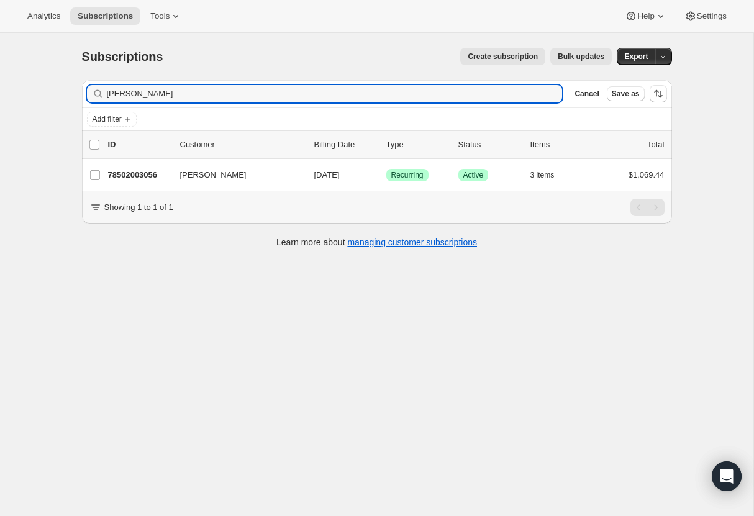
drag, startPoint x: 141, startPoint y: 97, endPoint x: 58, endPoint y: 97, distance: 83.2
click at [58, 97] on div "Subscriptions. This page is ready Subscriptions Create subscription Bulk update…" at bounding box center [376, 291] width 753 height 516
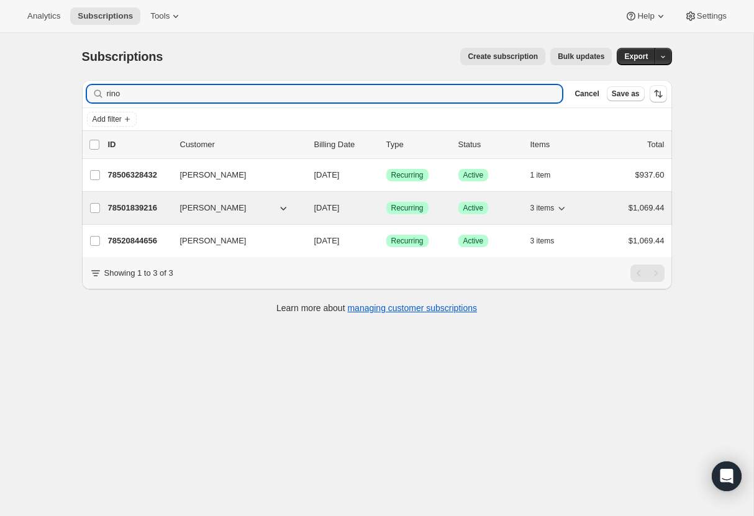
type input "rino"
click at [127, 207] on p "78501839216" at bounding box center [139, 208] width 62 height 12
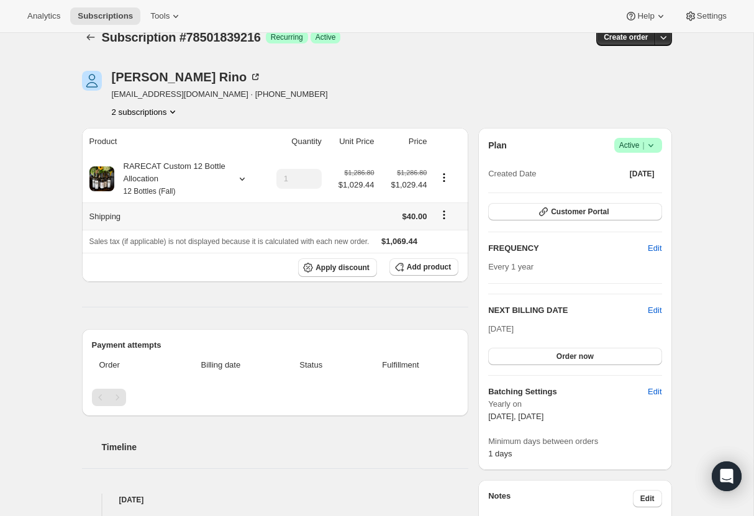
scroll to position [17, 0]
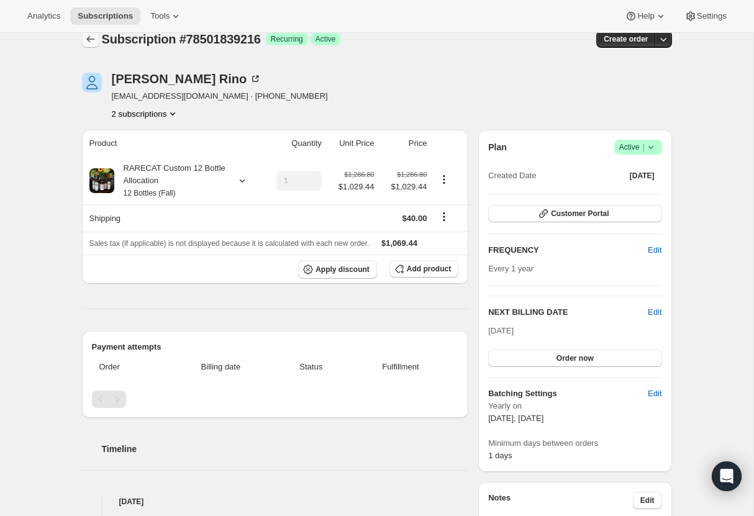
click at [90, 35] on icon "Subscriptions" at bounding box center [90, 39] width 12 height 12
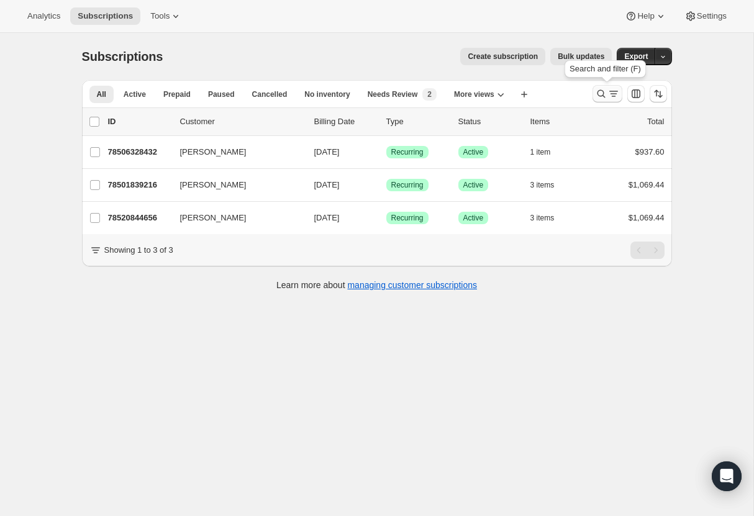
click at [601, 91] on icon "Search and filter results" at bounding box center [601, 94] width 12 height 12
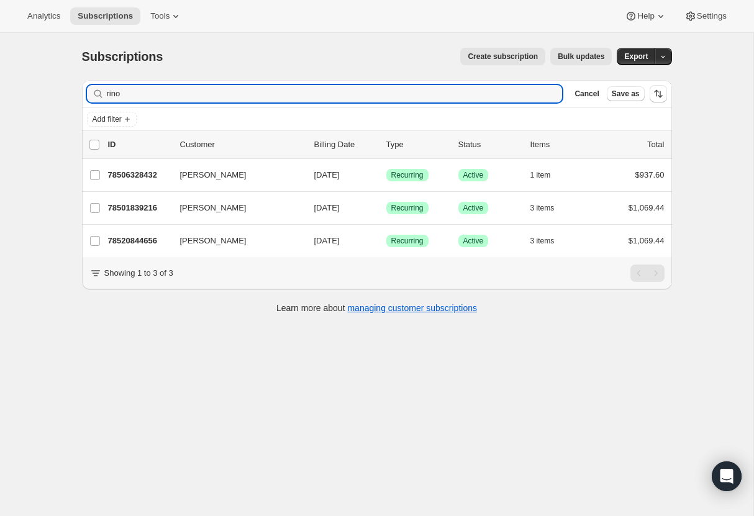
drag, startPoint x: 130, startPoint y: 92, endPoint x: 81, endPoint y: 91, distance: 48.5
click at [82, 91] on div "Filter subscribers rino Clear Cancel Save as" at bounding box center [377, 93] width 590 height 27
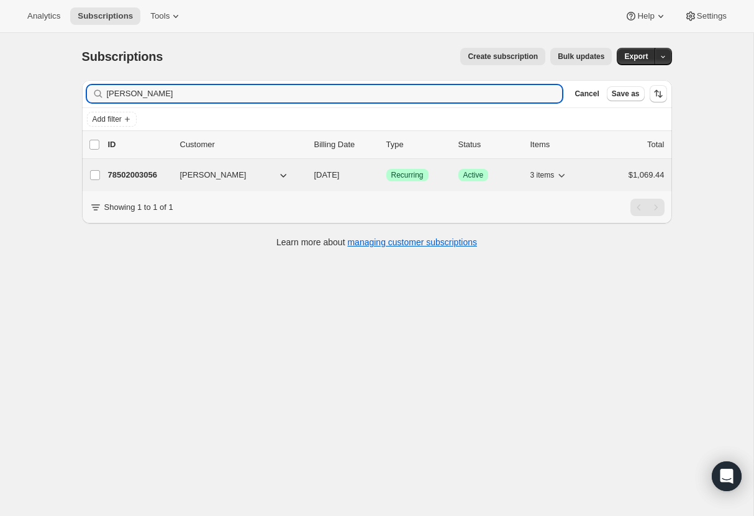
type input "sibert"
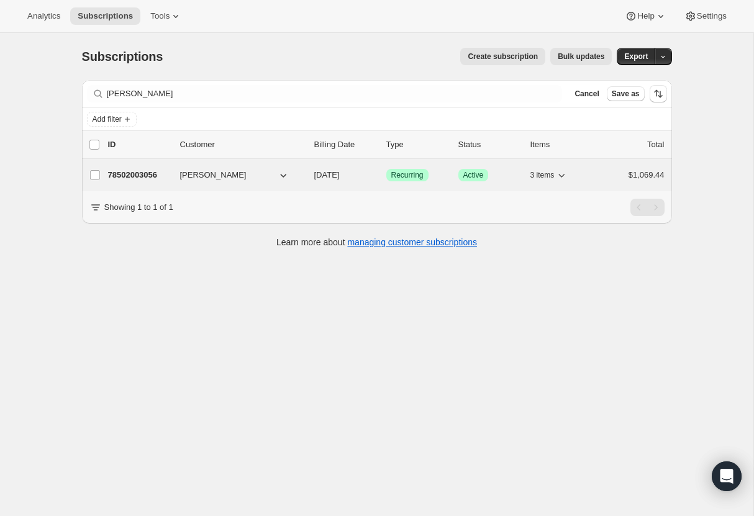
click at [142, 175] on p "78502003056" at bounding box center [139, 175] width 62 height 12
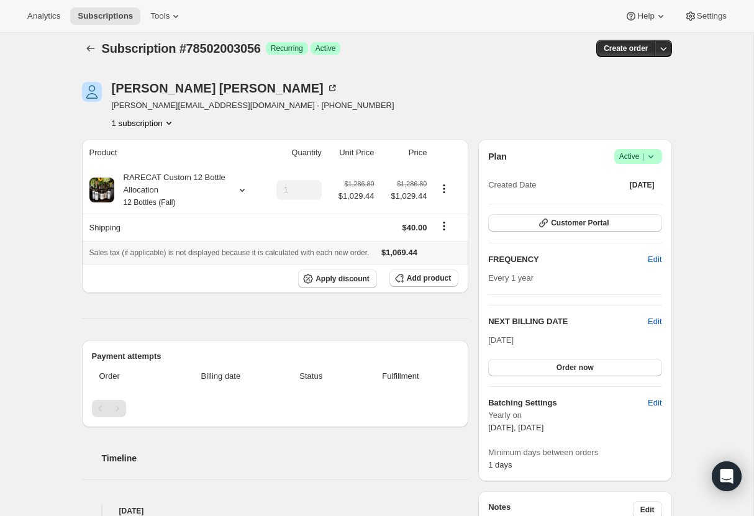
scroll to position [5, 0]
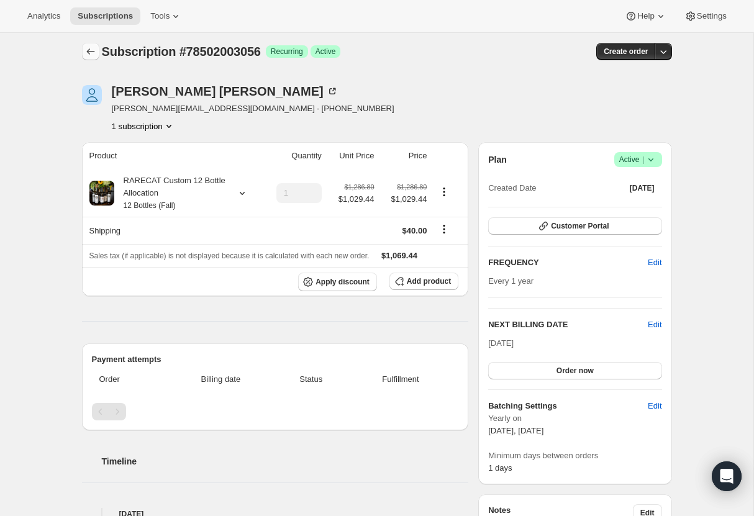
click at [91, 52] on icon "Subscriptions" at bounding box center [90, 51] width 12 height 12
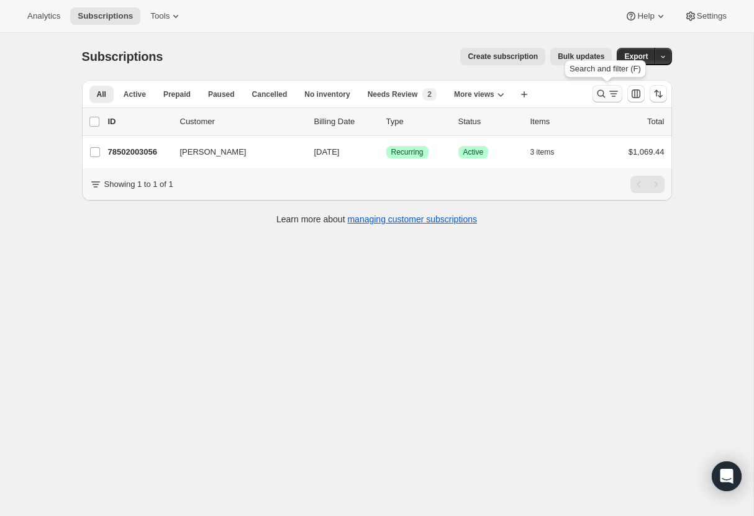
click at [602, 95] on icon "Search and filter results" at bounding box center [601, 94] width 8 height 8
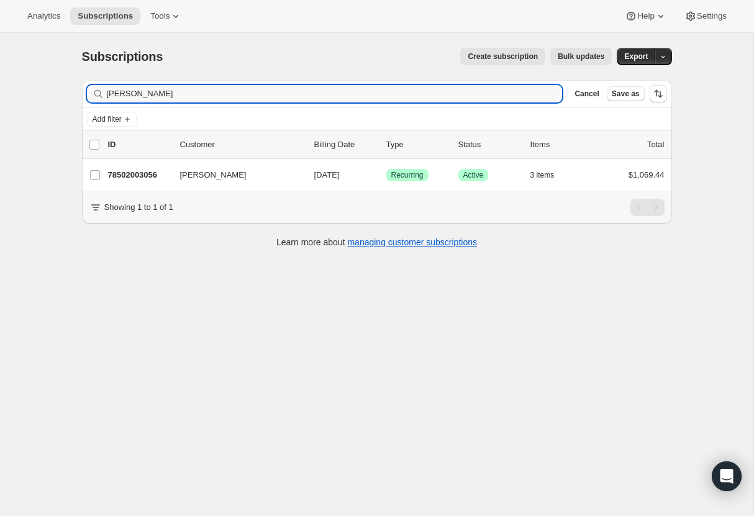
drag, startPoint x: 140, startPoint y: 93, endPoint x: 78, endPoint y: 93, distance: 61.5
click at [78, 93] on div "Filter subscribers sibert Clear Cancel Save as Add filter 0 selected Update nex…" at bounding box center [372, 165] width 600 height 191
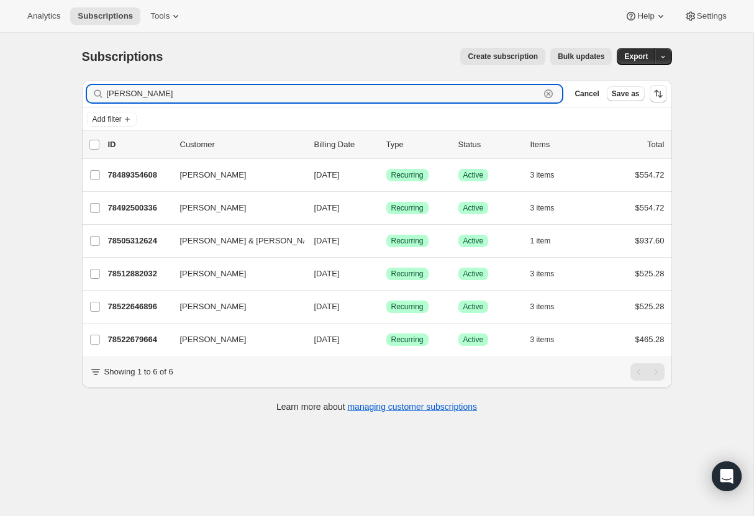
drag, startPoint x: 134, startPoint y: 91, endPoint x: 93, endPoint y: 92, distance: 41.0
click at [93, 92] on div "dana Clear" at bounding box center [325, 93] width 476 height 17
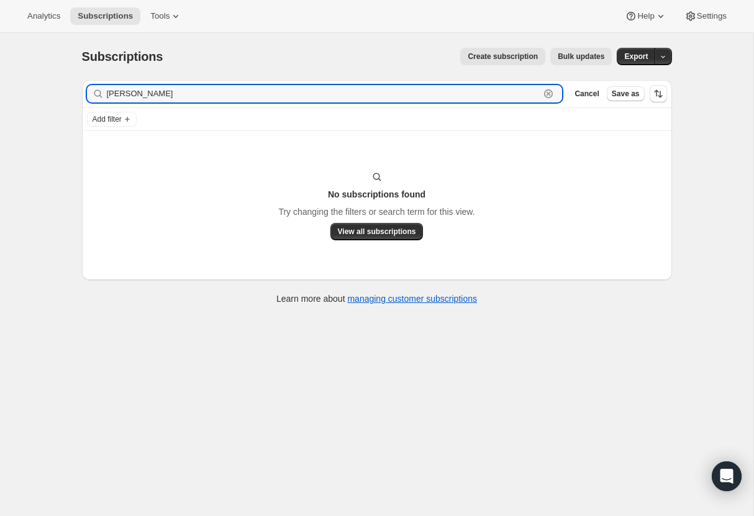
type input "lana"
drag, startPoint x: 128, startPoint y: 95, endPoint x: 93, endPoint y: 89, distance: 35.2
click at [93, 89] on div "lana Clear" at bounding box center [325, 93] width 476 height 17
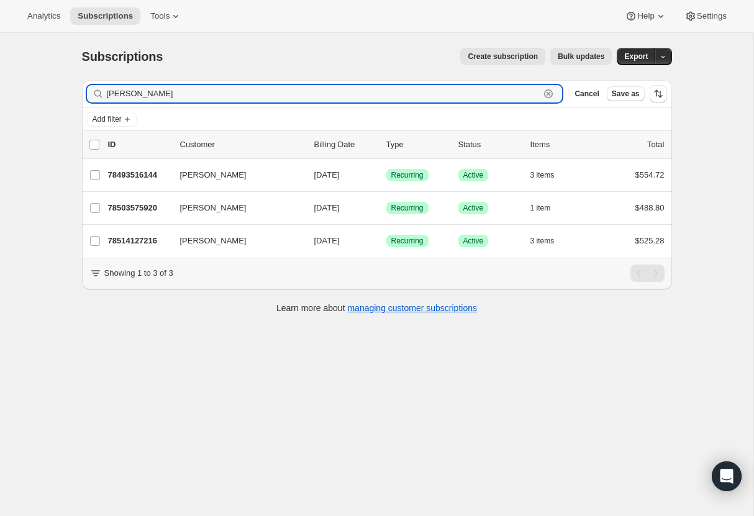
drag, startPoint x: 135, startPoint y: 93, endPoint x: 88, endPoint y: 92, distance: 47.2
click at [88, 92] on div "davis Clear" at bounding box center [325, 93] width 476 height 17
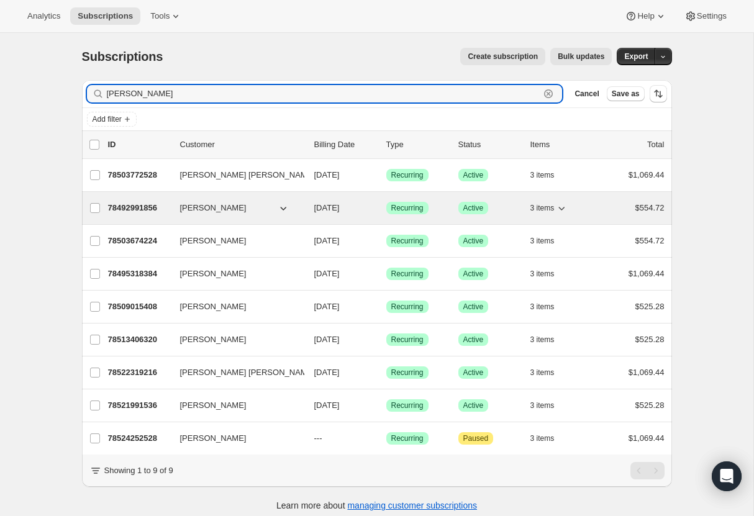
scroll to position [1, 0]
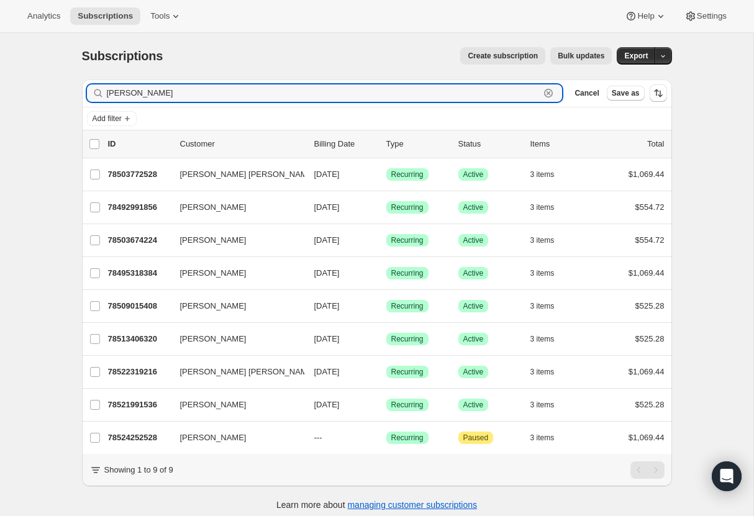
drag, startPoint x: 141, startPoint y: 95, endPoint x: 81, endPoint y: 95, distance: 60.2
click at [82, 95] on div "Filter subscribers william Clear Cancel Save as" at bounding box center [377, 93] width 590 height 27
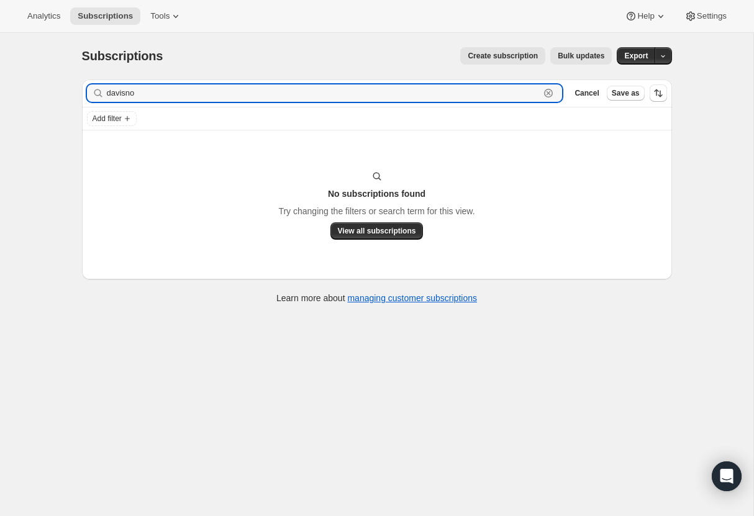
drag, startPoint x: 148, startPoint y: 93, endPoint x: 93, endPoint y: 89, distance: 54.8
click at [93, 89] on div "davisno Clear" at bounding box center [325, 92] width 476 height 17
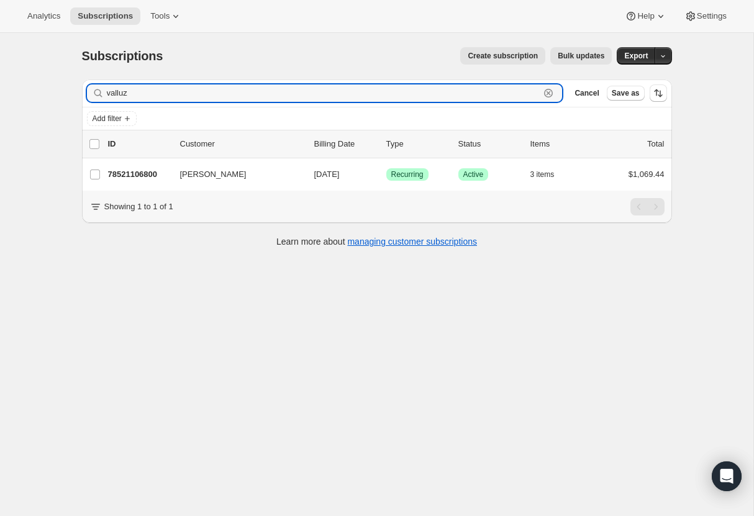
drag, startPoint x: 138, startPoint y: 98, endPoint x: 87, endPoint y: 93, distance: 51.1
click at [87, 93] on div "valluz Clear" at bounding box center [325, 92] width 476 height 17
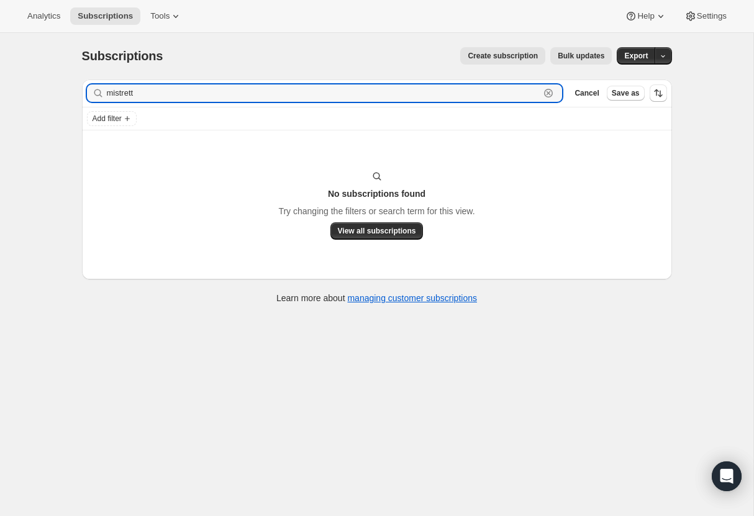
type input "mistretta"
drag, startPoint x: 152, startPoint y: 97, endPoint x: 86, endPoint y: 94, distance: 65.9
click at [87, 94] on div "mistretta Clear" at bounding box center [325, 92] width 476 height 17
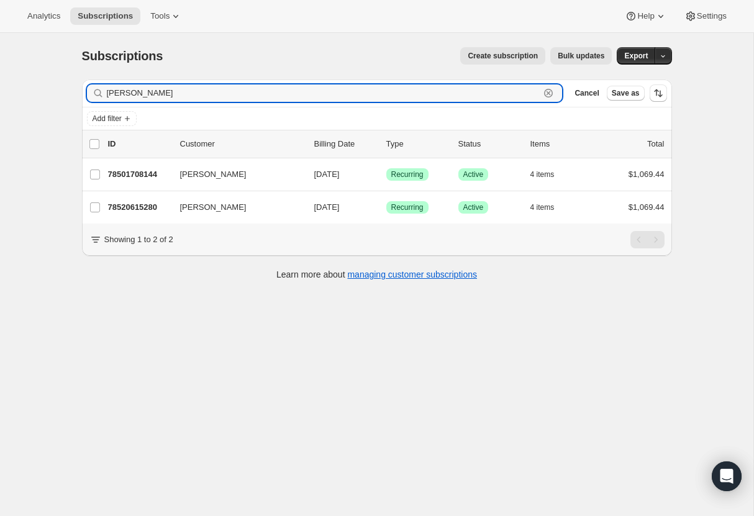
drag, startPoint x: 138, startPoint y: 96, endPoint x: 78, endPoint y: 96, distance: 59.6
click at [78, 96] on div "Filter subscribers keith Clear Cancel Save as Add filter 0 selected Update next…" at bounding box center [372, 182] width 600 height 224
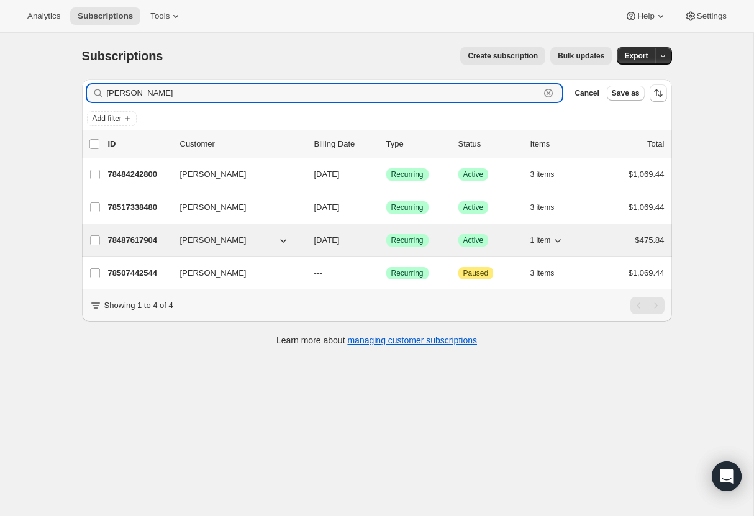
type input "carrie"
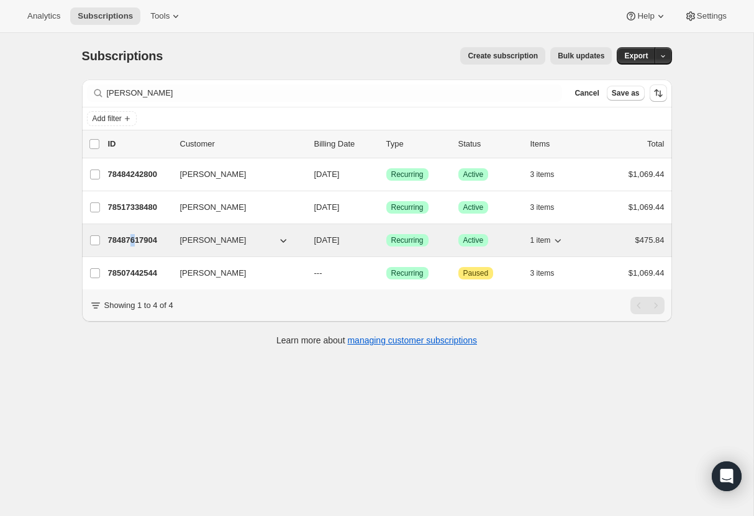
click at [136, 242] on p "78487617904" at bounding box center [139, 240] width 62 height 12
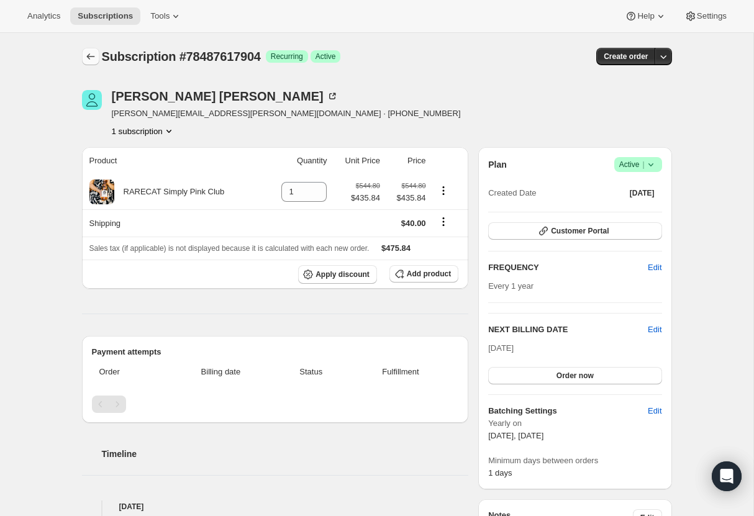
click at [89, 55] on icon "Subscriptions" at bounding box center [90, 56] width 12 height 12
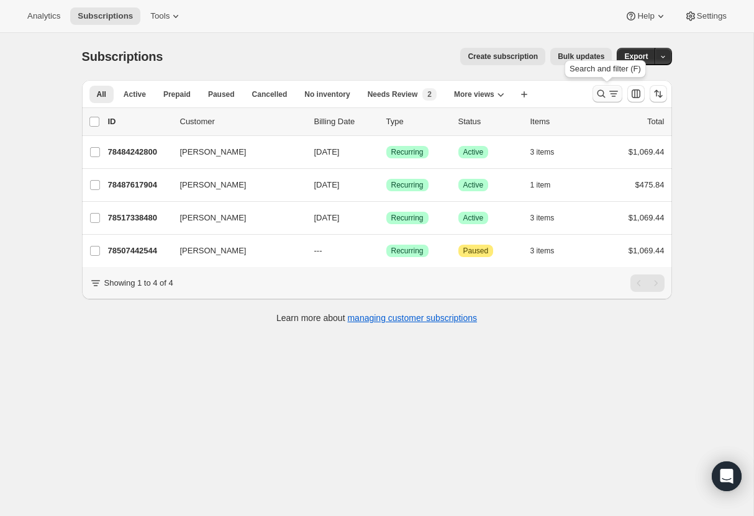
click at [599, 92] on icon "Search and filter results" at bounding box center [601, 94] width 12 height 12
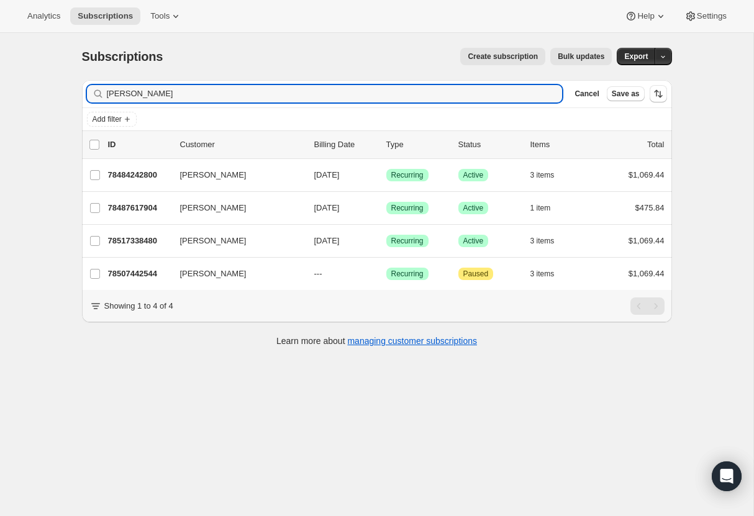
drag, startPoint x: 121, startPoint y: 96, endPoint x: 61, endPoint y: 95, distance: 59.6
click at [61, 95] on div "Subscriptions. This page is ready Subscriptions Create subscription Bulk update…" at bounding box center [376, 291] width 753 height 516
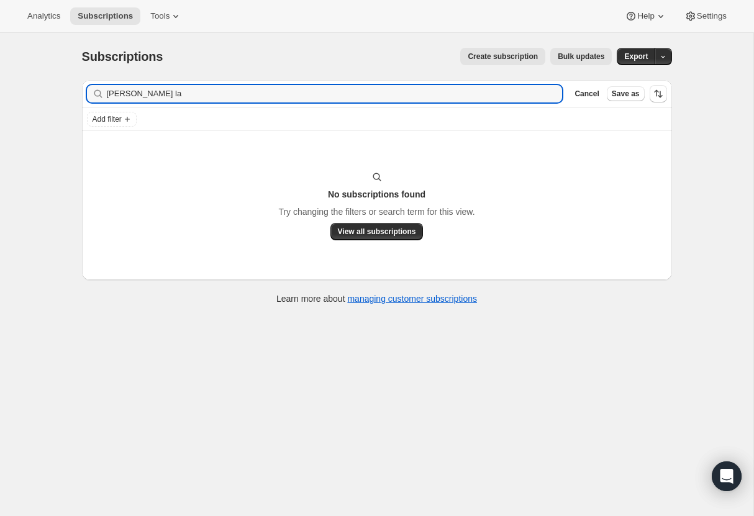
scroll to position [33, 0]
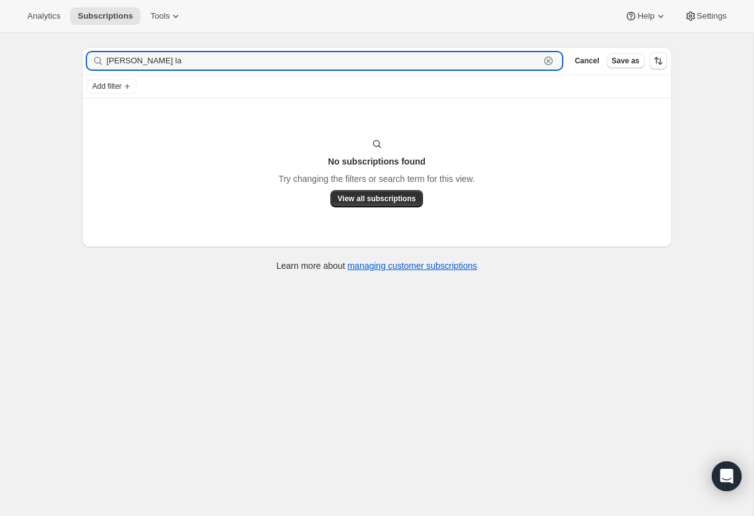
drag, startPoint x: 143, startPoint y: 60, endPoint x: 76, endPoint y: 58, distance: 67.1
click at [76, 58] on div "Filter subscribers karen la Clear Cancel Save as Add filter No subscriptions fo…" at bounding box center [372, 160] width 600 height 247
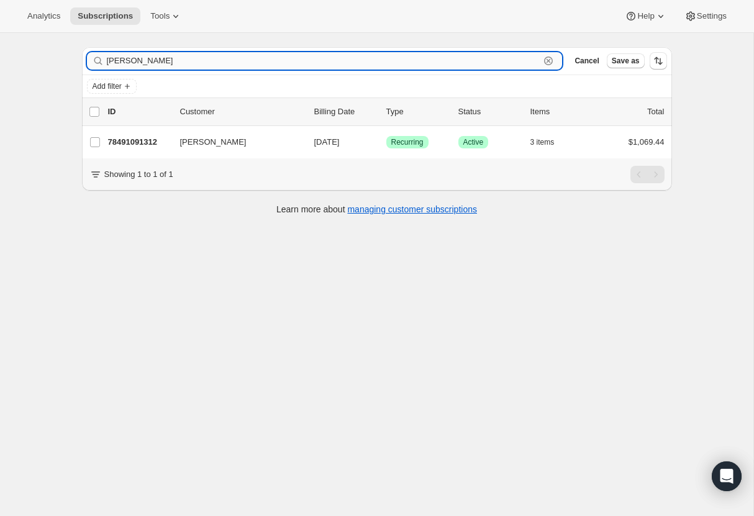
click at [136, 61] on input "justin t" at bounding box center [324, 60] width 434 height 17
drag, startPoint x: 136, startPoint y: 61, endPoint x: 91, endPoint y: 60, distance: 44.7
click at [91, 60] on div "justin t Clear" at bounding box center [325, 60] width 476 height 17
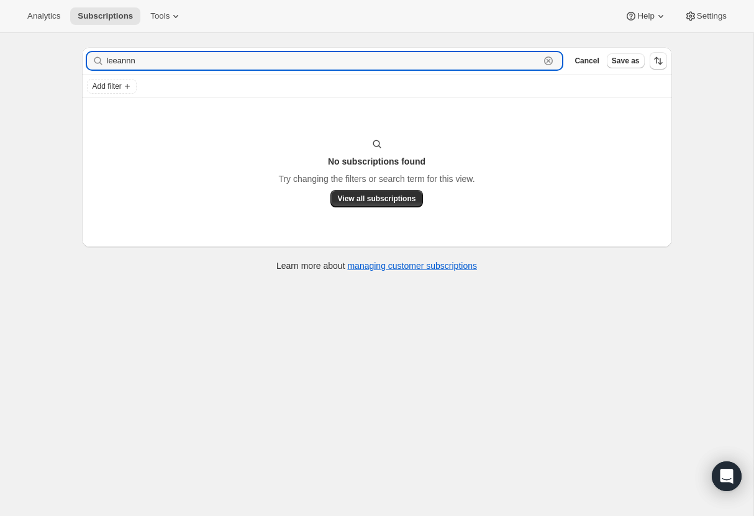
drag, startPoint x: 142, startPoint y: 62, endPoint x: 83, endPoint y: 57, distance: 58.6
click at [83, 57] on div "Filter subscribers leeannn Clear Cancel Save as" at bounding box center [377, 60] width 590 height 27
click at [140, 60] on input "conway" at bounding box center [324, 60] width 434 height 17
drag, startPoint x: 140, startPoint y: 60, endPoint x: 87, endPoint y: 60, distance: 53.4
click at [87, 60] on div "conway Clear" at bounding box center [325, 60] width 476 height 17
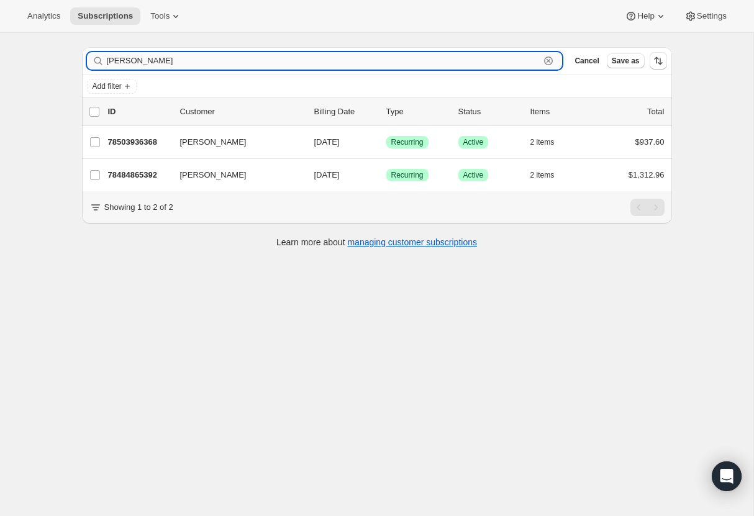
click at [137, 59] on input "brooks" at bounding box center [324, 60] width 434 height 17
drag, startPoint x: 137, startPoint y: 58, endPoint x: 74, endPoint y: 59, distance: 62.7
click at [74, 59] on div "Filter subscribers brooks Clear Cancel Save as Add filter 0 selected Update nex…" at bounding box center [372, 149] width 600 height 224
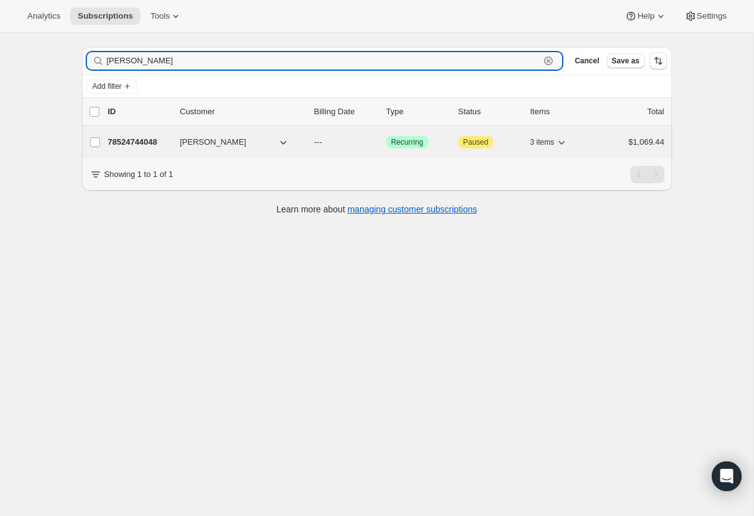
type input "meyer"
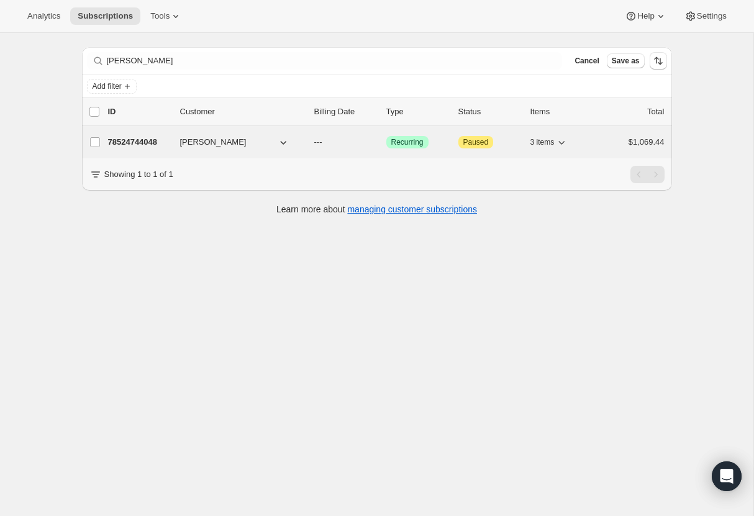
click at [145, 141] on p "78524744048" at bounding box center [139, 142] width 62 height 12
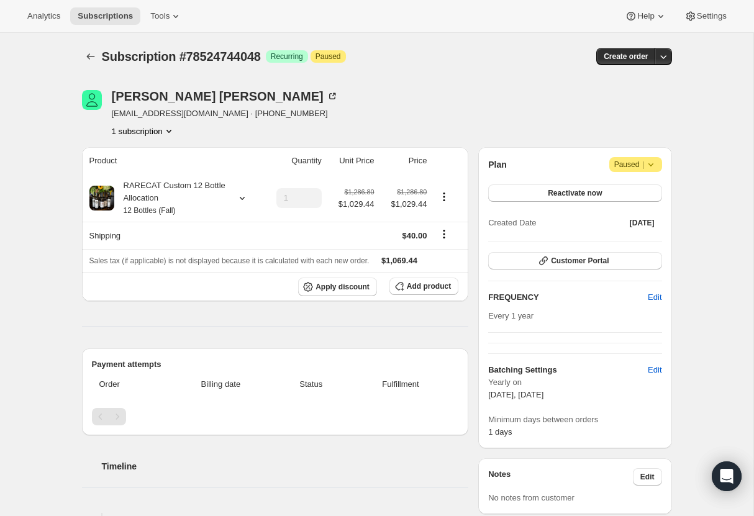
scroll to position [2, 0]
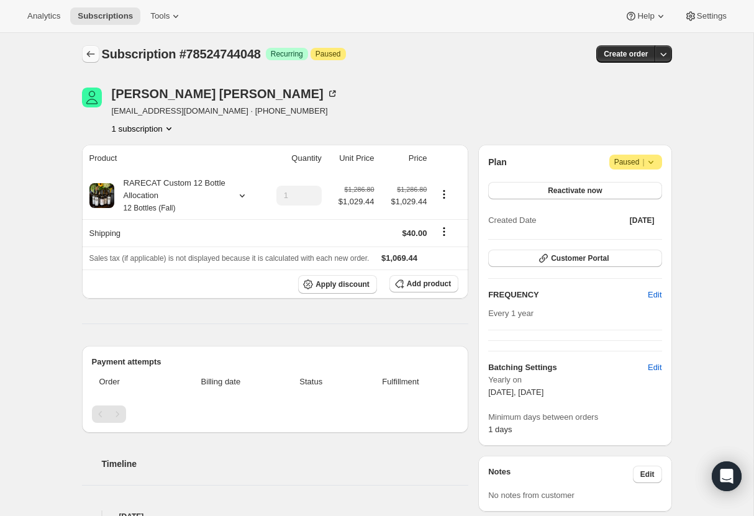
click at [93, 51] on icon "Subscriptions" at bounding box center [90, 54] width 12 height 12
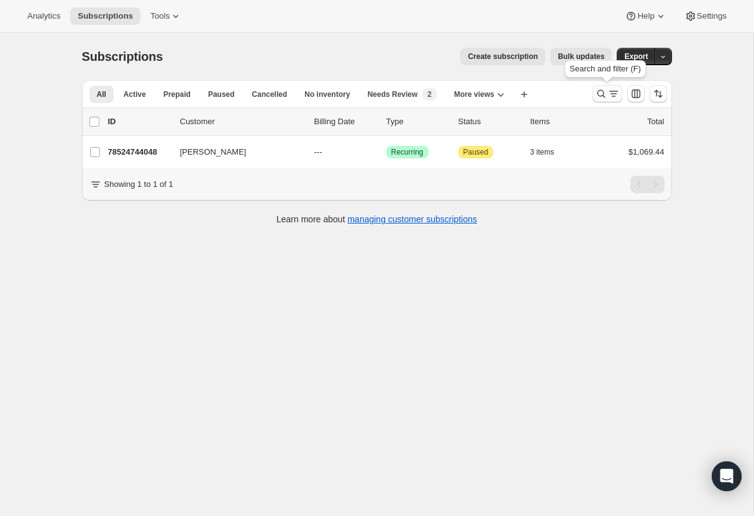
click at [598, 91] on icon "Search and filter results" at bounding box center [601, 94] width 8 height 8
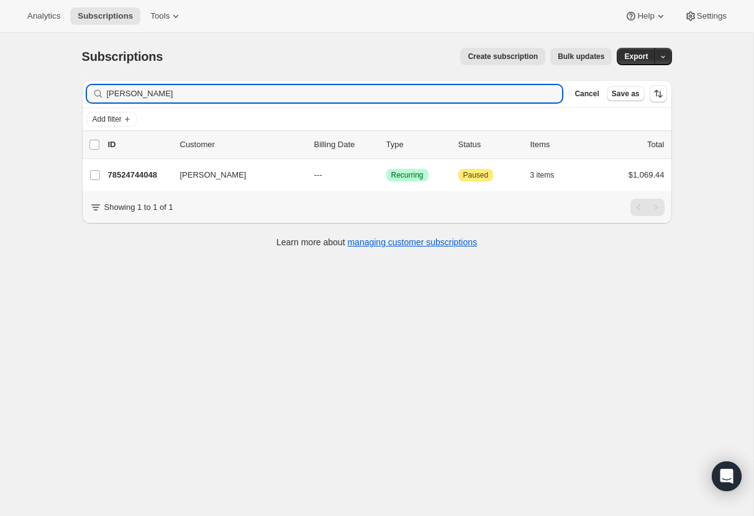
drag, startPoint x: 140, startPoint y: 94, endPoint x: 80, endPoint y: 92, distance: 60.3
click at [80, 92] on div "Filter subscribers meyer Clear Cancel Save as Add filter 0 selected Update next…" at bounding box center [372, 165] width 600 height 191
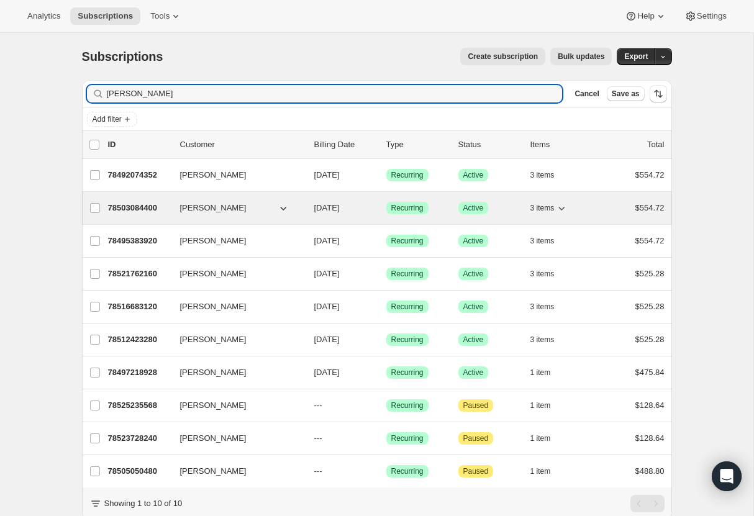
type input "jessica"
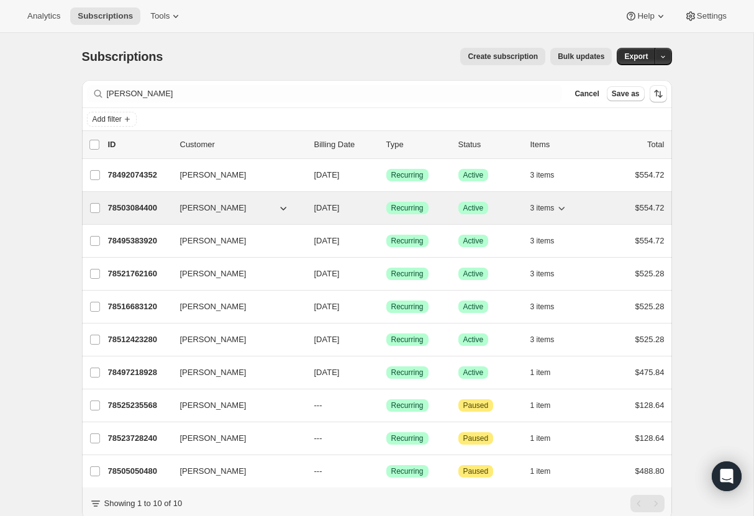
click at [152, 205] on p "78503084400" at bounding box center [139, 208] width 62 height 12
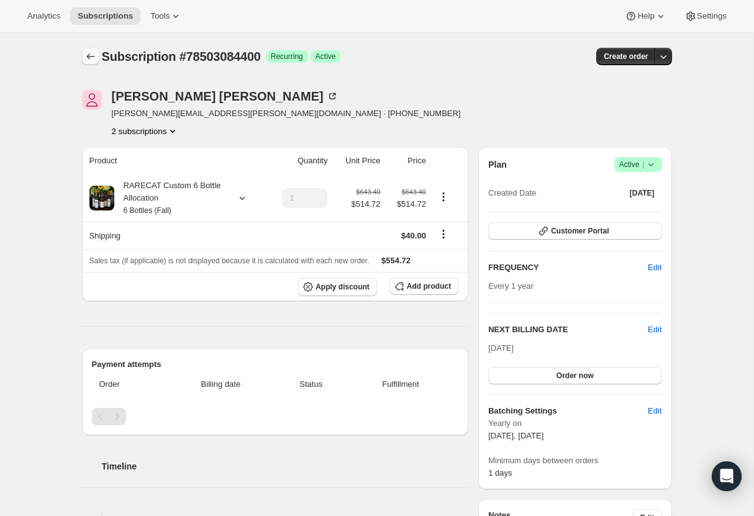
click at [91, 57] on icon "Subscriptions" at bounding box center [90, 56] width 8 height 6
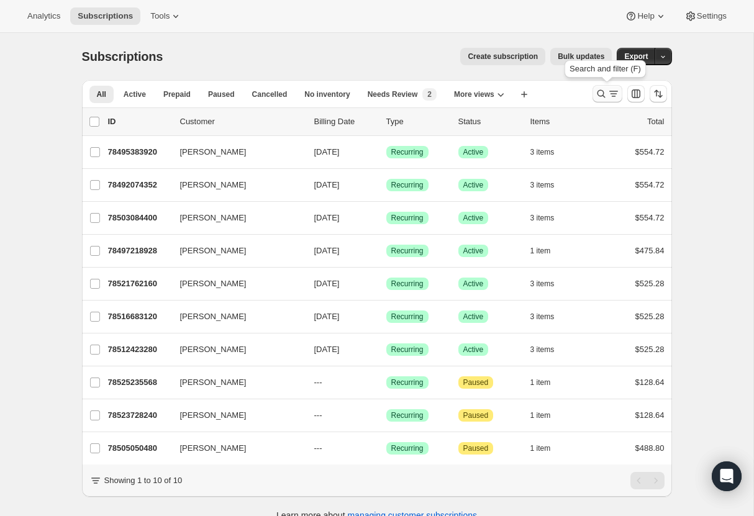
click at [600, 91] on icon "Search and filter results" at bounding box center [601, 94] width 12 height 12
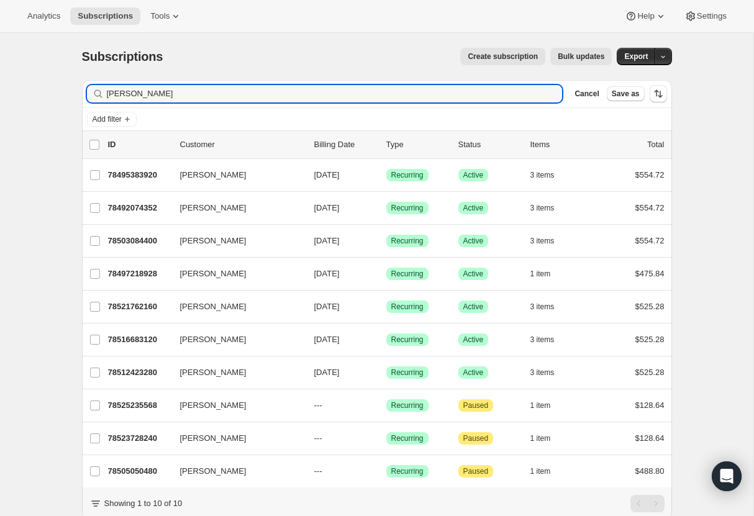
drag, startPoint x: 137, startPoint y: 94, endPoint x: 68, endPoint y: 93, distance: 68.3
click at [68, 93] on div "Subscriptions. This page is ready Subscriptions Create subscription Bulk update…" at bounding box center [377, 295] width 620 height 524
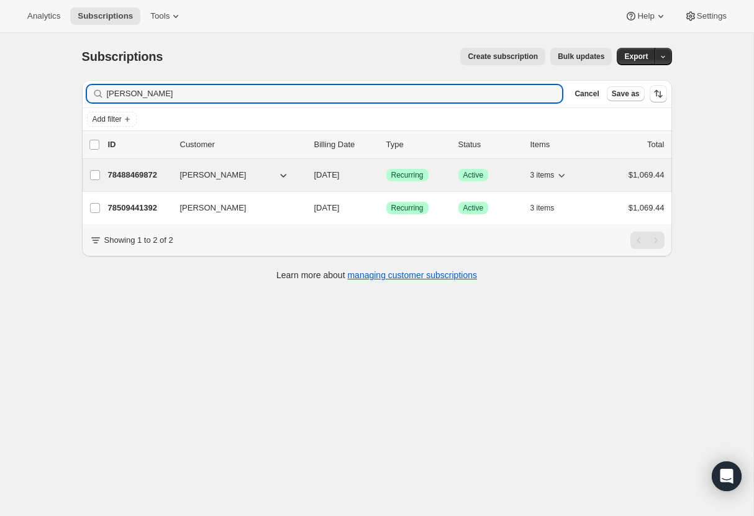
type input "jensen"
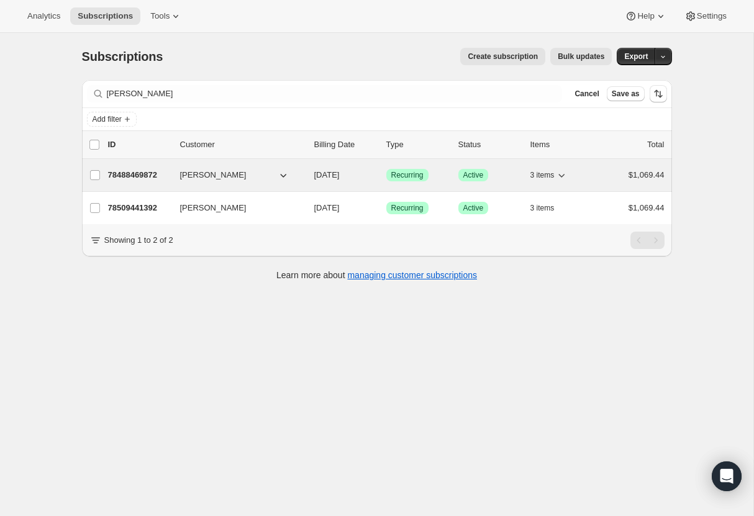
click at [138, 171] on p "78488469872" at bounding box center [139, 175] width 62 height 12
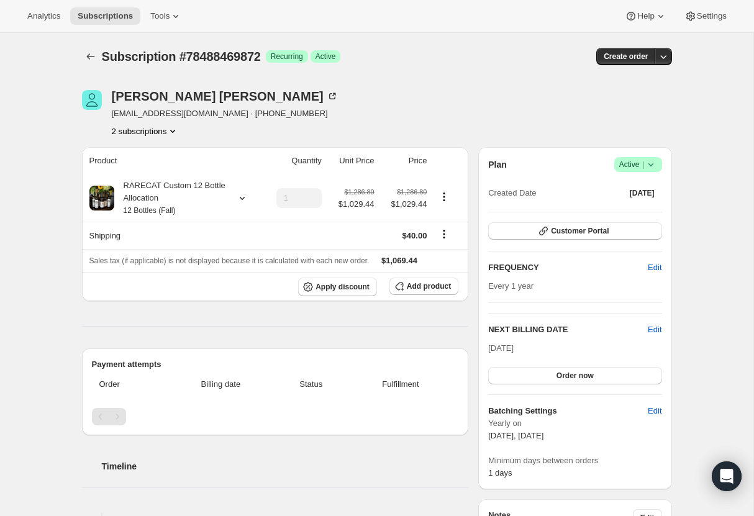
click at [176, 130] on icon "Product actions" at bounding box center [172, 131] width 12 height 12
click at [145, 174] on span "78509441392" at bounding box center [125, 175] width 50 height 9
click at [91, 58] on icon "Subscriptions" at bounding box center [90, 56] width 12 height 12
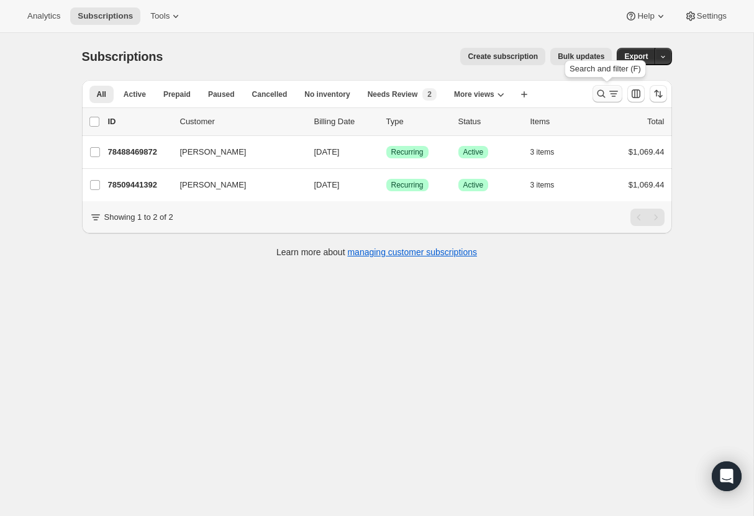
click at [599, 92] on icon "Search and filter results" at bounding box center [601, 94] width 12 height 12
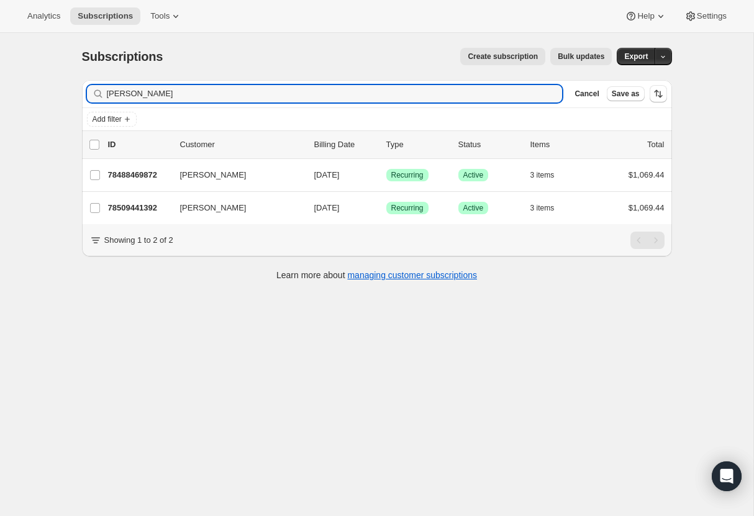
drag, startPoint x: 143, startPoint y: 99, endPoint x: 75, endPoint y: 97, distance: 68.4
click at [75, 97] on div "Filter subscribers jensen Clear Cancel Save as Add filter 0 selected Update nex…" at bounding box center [372, 182] width 600 height 224
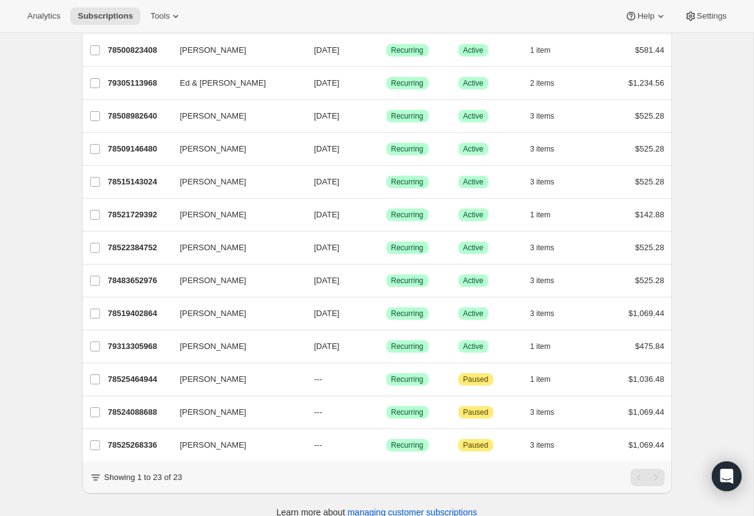
scroll to position [470, 0]
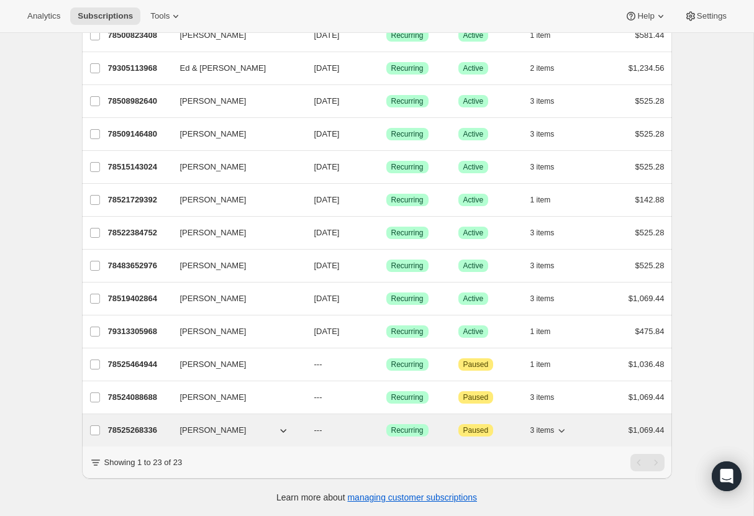
type input "cy"
click at [135, 427] on p "78525268336" at bounding box center [139, 430] width 62 height 12
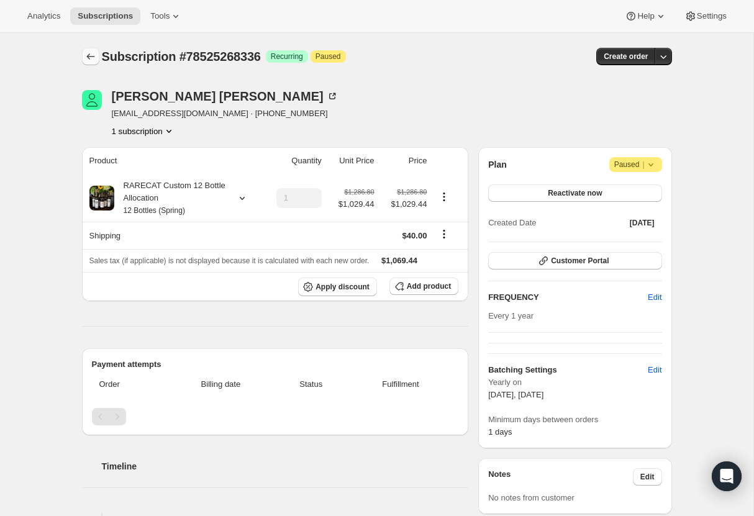
click at [89, 55] on icon "Subscriptions" at bounding box center [90, 56] width 12 height 12
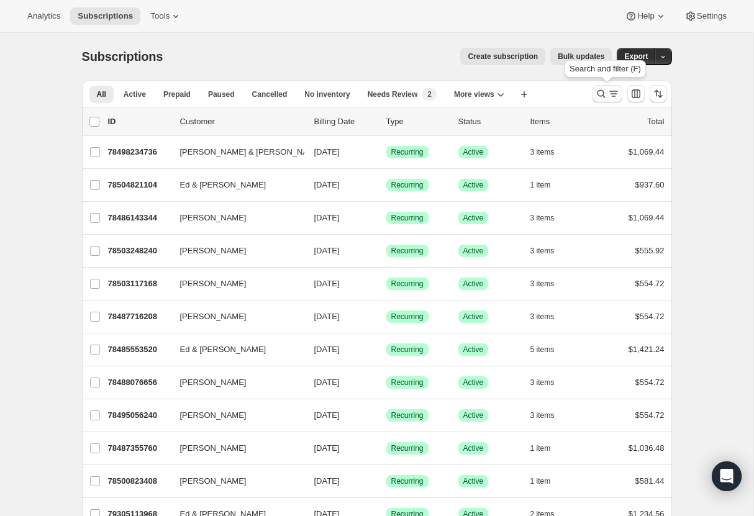
click at [601, 92] on icon "Search and filter results" at bounding box center [601, 94] width 12 height 12
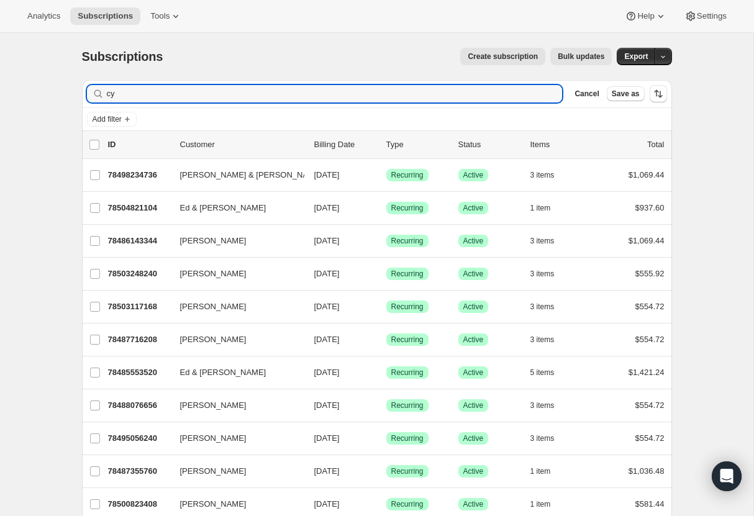
drag, startPoint x: 125, startPoint y: 93, endPoint x: 78, endPoint y: 92, distance: 47.8
type input "paul k"
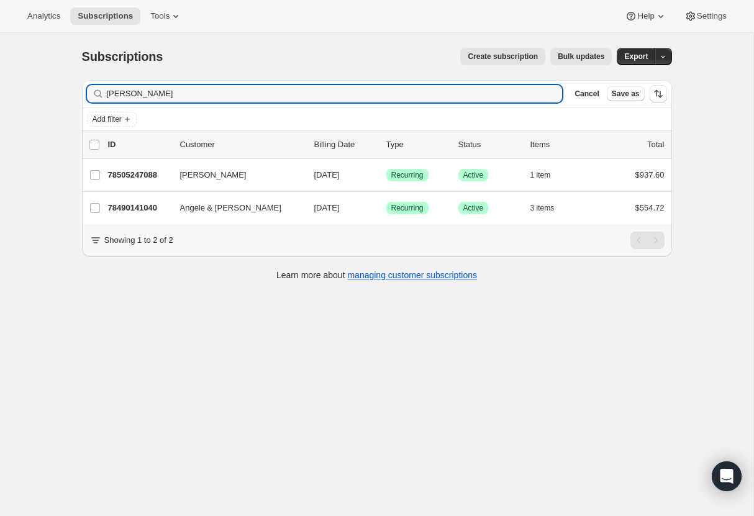
drag, startPoint x: 139, startPoint y: 94, endPoint x: 81, endPoint y: 92, distance: 58.4
click at [82, 92] on div "Filter subscribers paul k Clear Cancel Save as" at bounding box center [377, 93] width 590 height 27
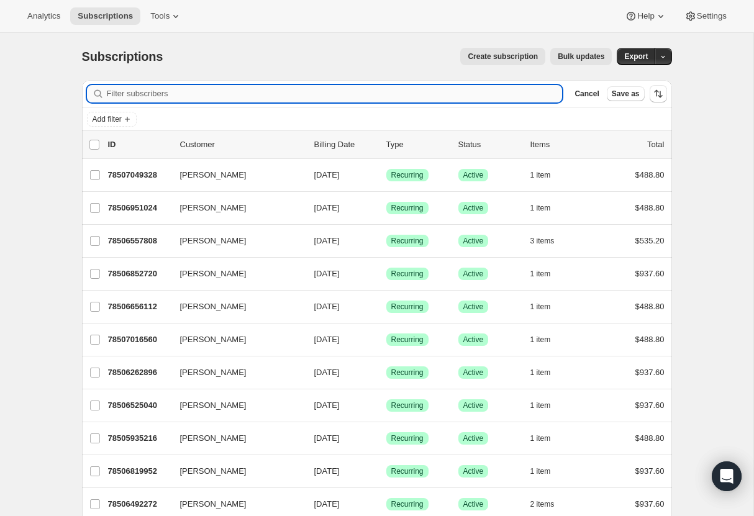
click at [117, 94] on input "Filter subscribers" at bounding box center [335, 93] width 456 height 17
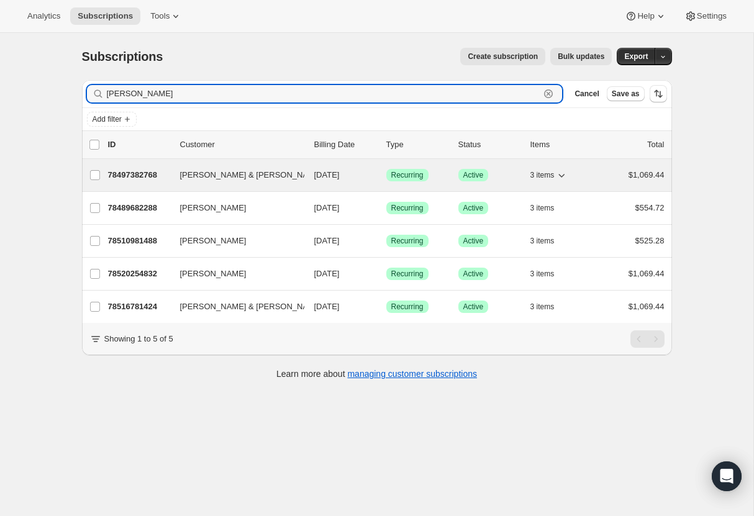
type input "clark"
click at [139, 173] on p "78497382768" at bounding box center [139, 175] width 62 height 12
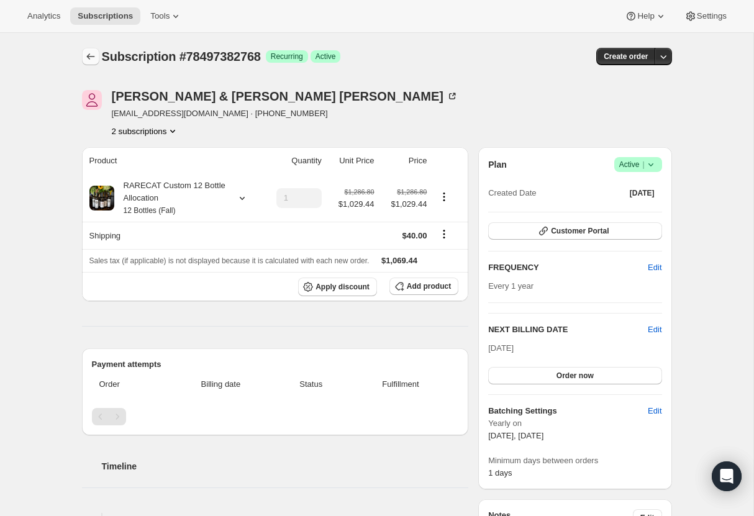
click at [88, 57] on icon "Subscriptions" at bounding box center [90, 56] width 12 height 12
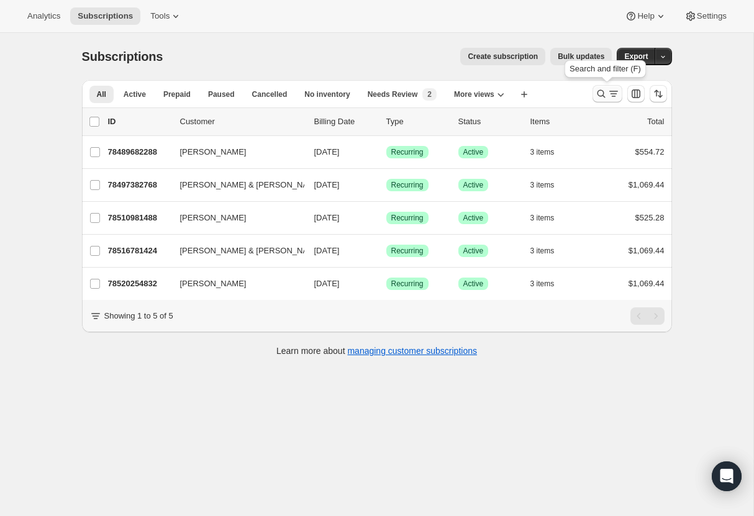
click at [601, 94] on icon "Search and filter results" at bounding box center [601, 94] width 12 height 12
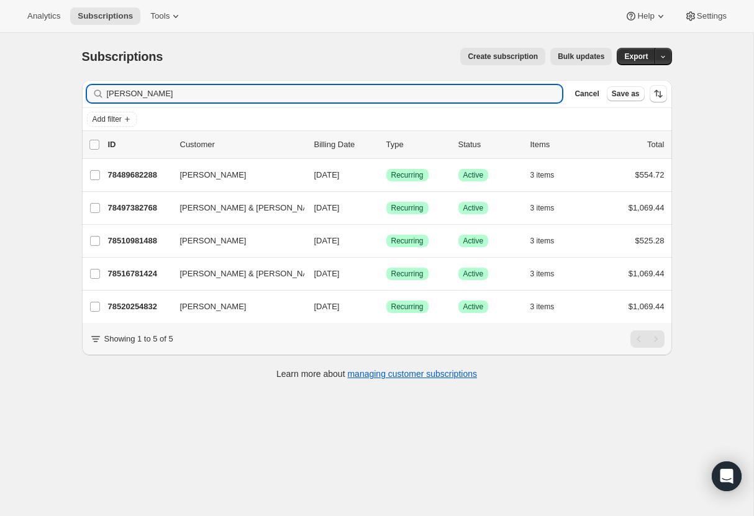
drag, startPoint x: 129, startPoint y: 99, endPoint x: 83, endPoint y: 98, distance: 46.0
click at [83, 98] on div "Filter subscribers clark Clear Cancel Save as" at bounding box center [377, 93] width 590 height 27
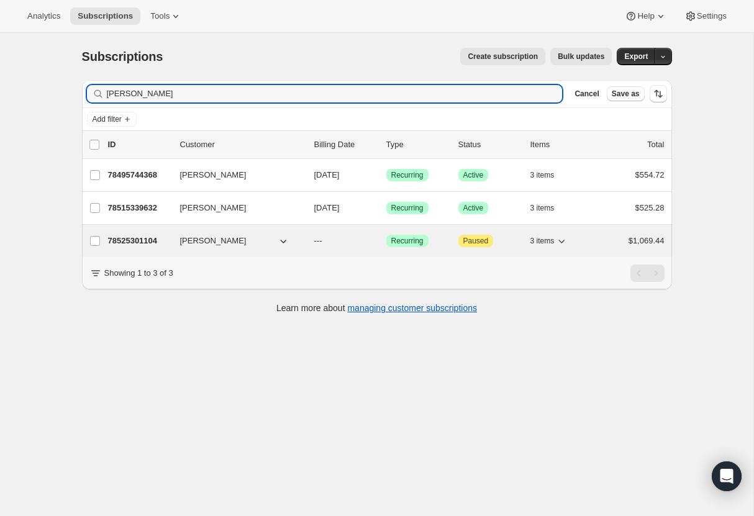
type input "berry"
click at [139, 238] on p "78525301104" at bounding box center [139, 241] width 62 height 12
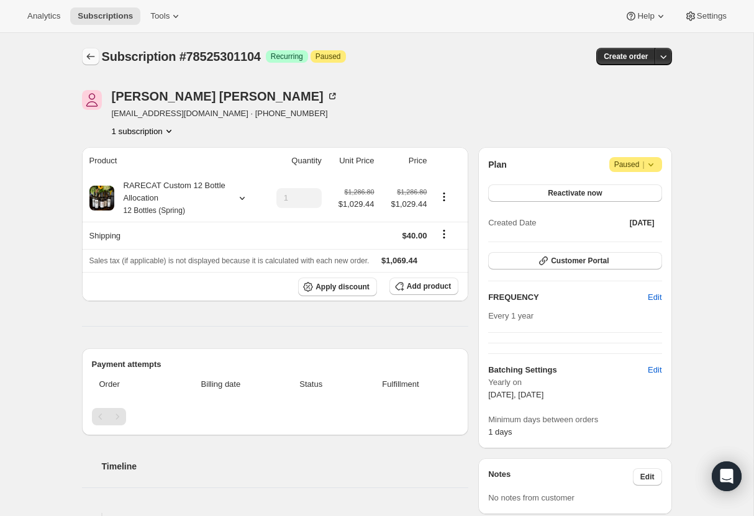
click at [86, 57] on icon "Subscriptions" at bounding box center [90, 56] width 12 height 12
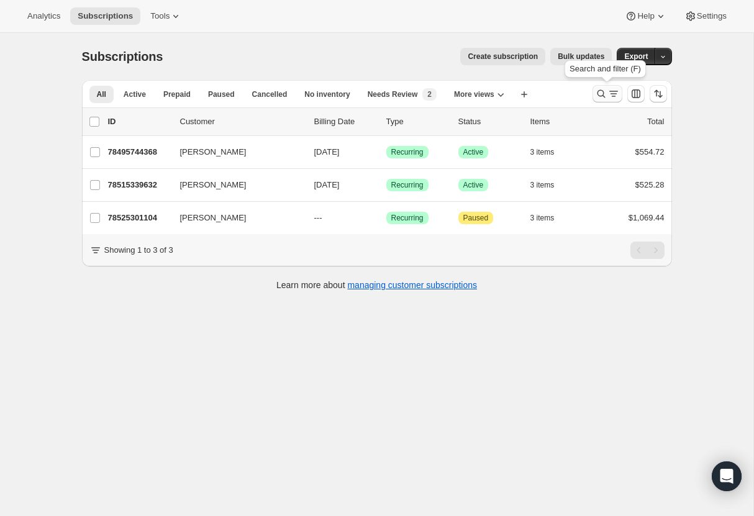
click at [599, 91] on icon "Search and filter results" at bounding box center [601, 94] width 12 height 12
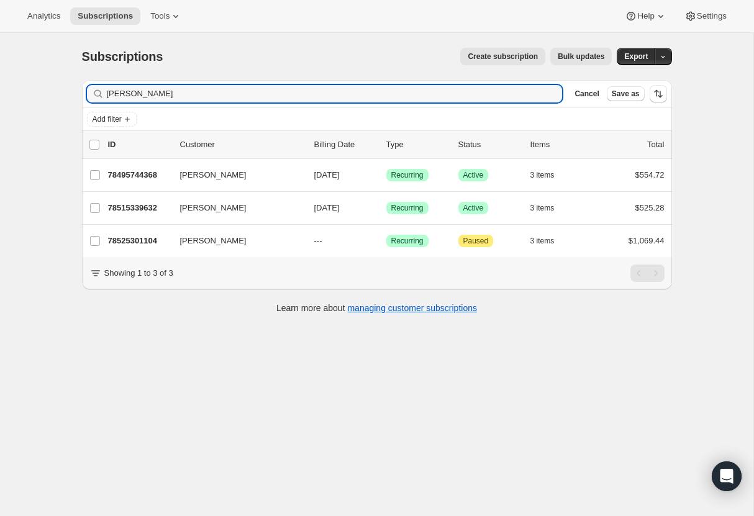
drag, startPoint x: 134, startPoint y: 93, endPoint x: 71, endPoint y: 93, distance: 62.7
click at [72, 93] on div "Filter subscribers berry Clear Cancel Save as Add filter 0 selected Update next…" at bounding box center [372, 198] width 600 height 257
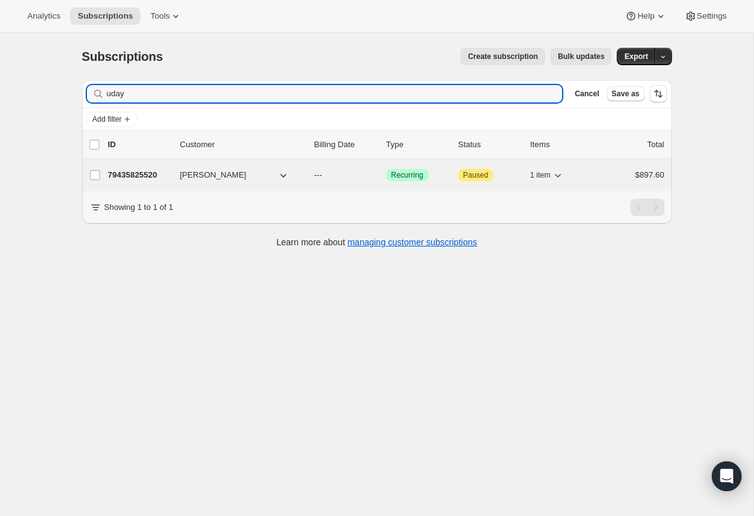
type input "uday"
click at [136, 173] on p "79435825520" at bounding box center [139, 175] width 62 height 12
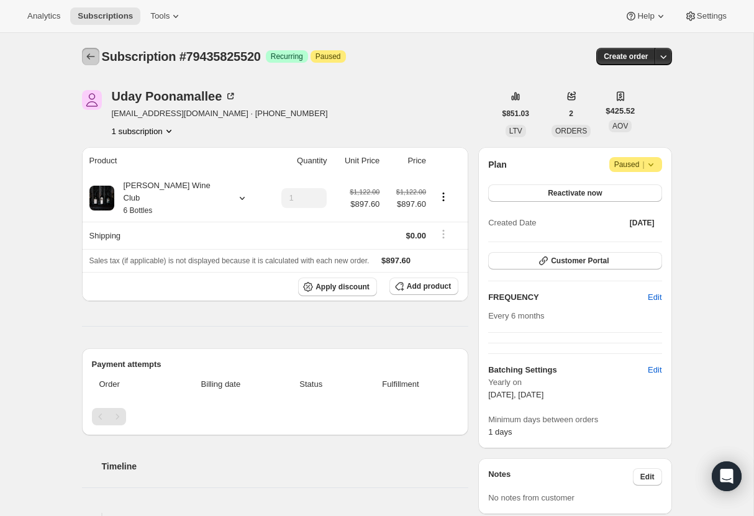
click at [89, 55] on icon "Subscriptions" at bounding box center [90, 56] width 12 height 12
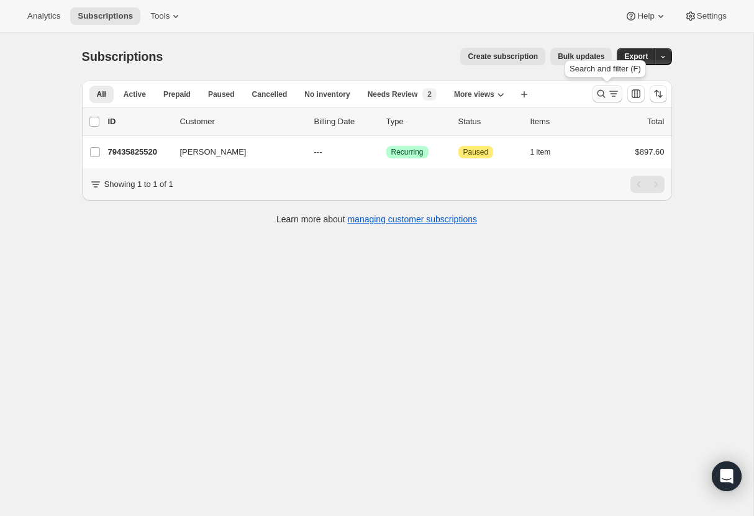
click at [597, 92] on icon "Search and filter results" at bounding box center [601, 94] width 8 height 8
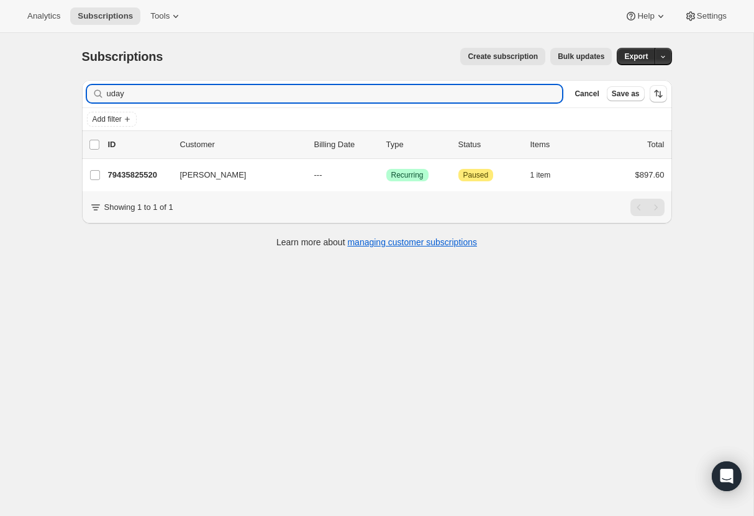
drag, startPoint x: 134, startPoint y: 94, endPoint x: 63, endPoint y: 95, distance: 71.4
click at [63, 95] on div "Subscriptions. This page is ready Subscriptions Create subscription Bulk update…" at bounding box center [376, 291] width 753 height 516
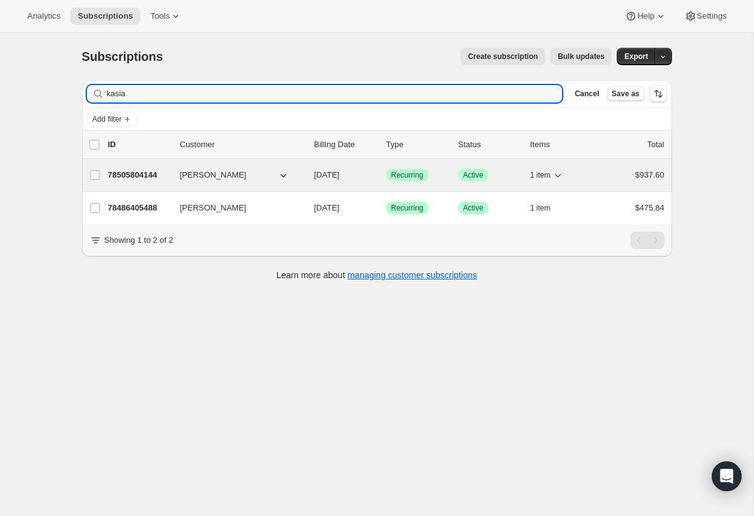
type input "kasia"
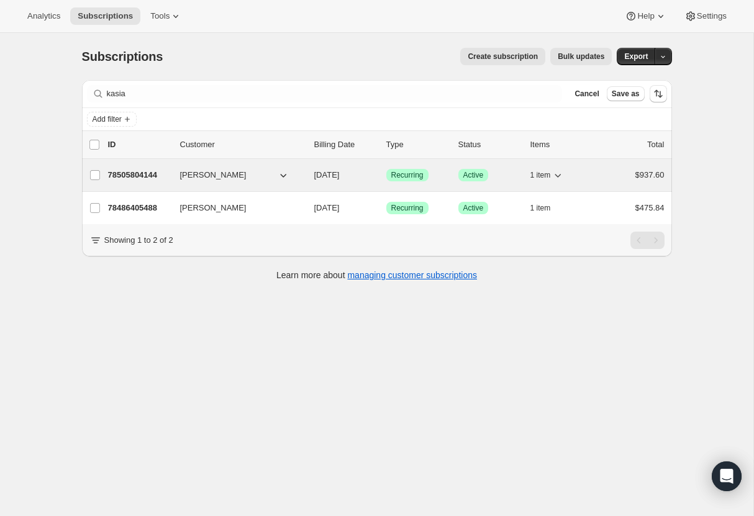
click at [145, 172] on p "78505804144" at bounding box center [139, 175] width 62 height 12
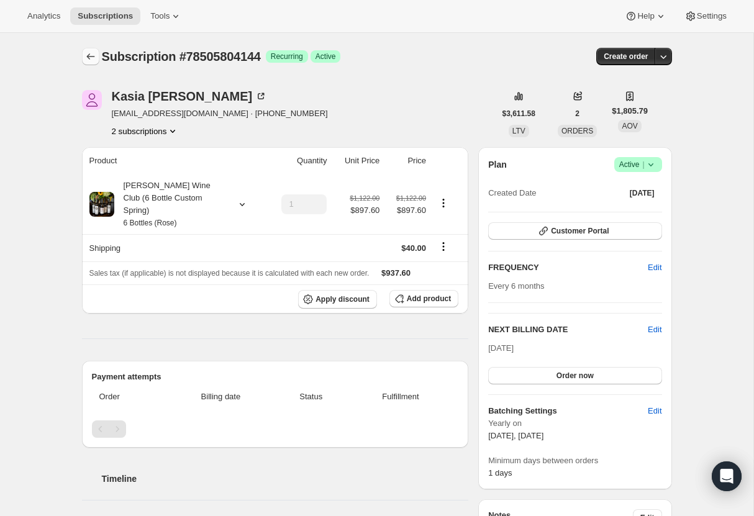
click at [88, 58] on icon "Subscriptions" at bounding box center [90, 56] width 8 height 6
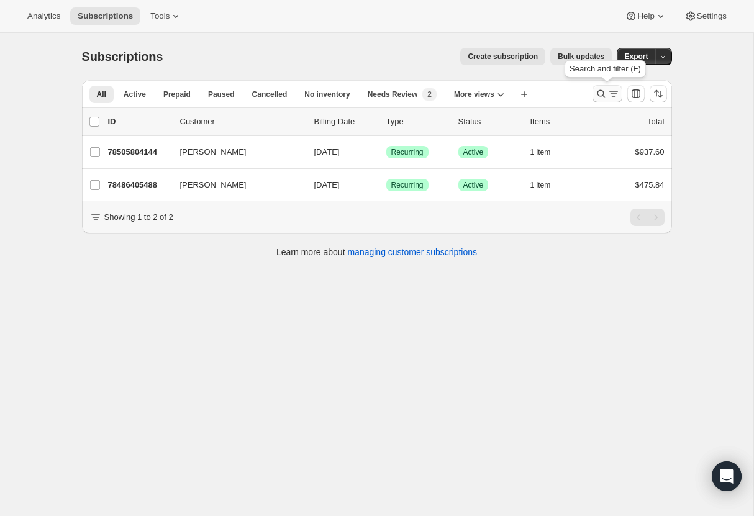
click at [599, 91] on icon "Search and filter results" at bounding box center [601, 94] width 12 height 12
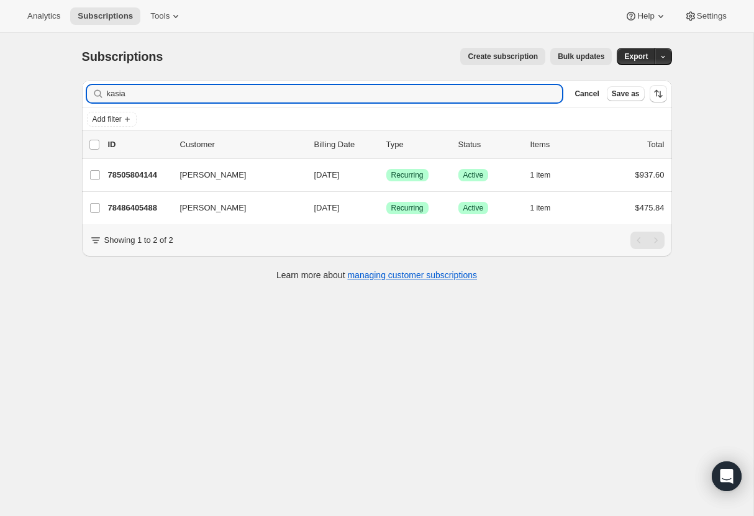
drag, startPoint x: 137, startPoint y: 98, endPoint x: 53, endPoint y: 103, distance: 83.4
click at [53, 103] on div "Subscriptions. This page is ready Subscriptions Create subscription Bulk update…" at bounding box center [376, 291] width 753 height 516
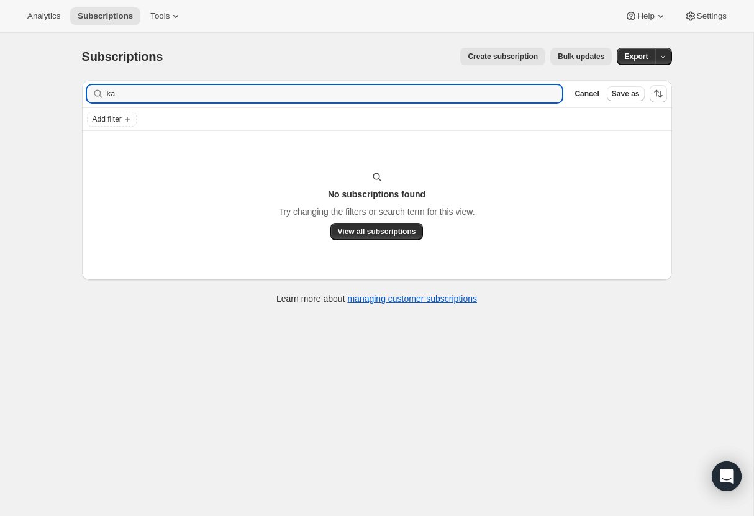
type input "k"
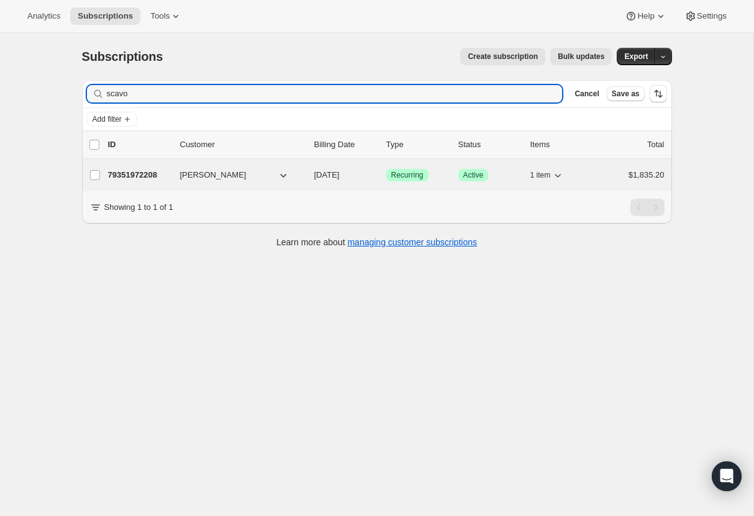
type input "scavo"
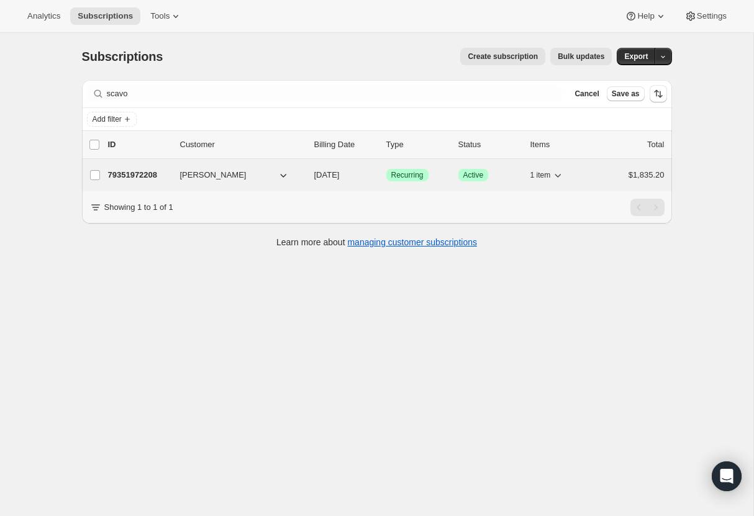
click at [138, 176] on p "79351972208" at bounding box center [139, 175] width 62 height 12
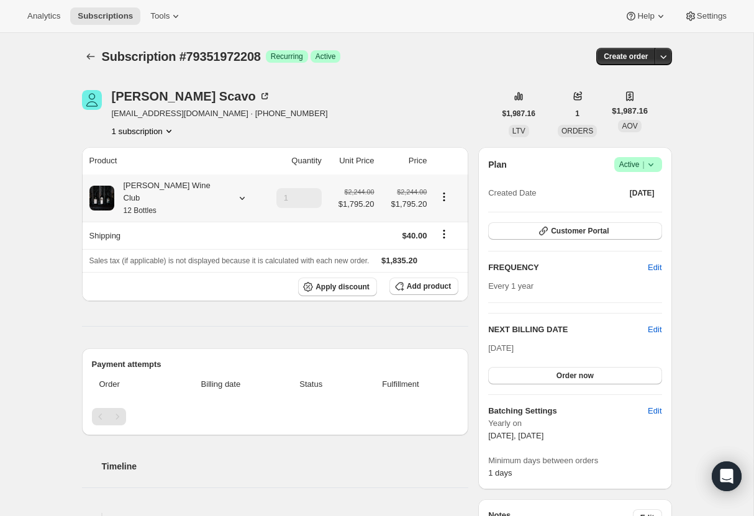
click at [239, 197] on icon at bounding box center [241, 198] width 5 height 3
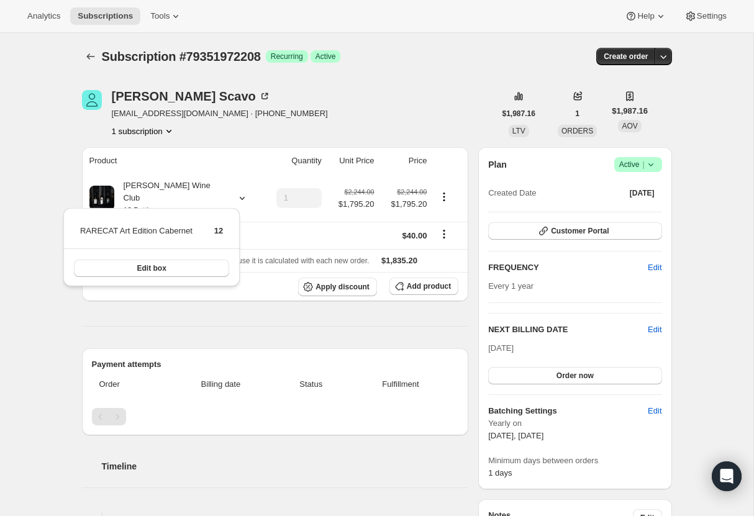
click at [22, 308] on div "Subscription #79351972208. This page is ready Subscription #79351972208 Success…" at bounding box center [376, 464] width 753 height 862
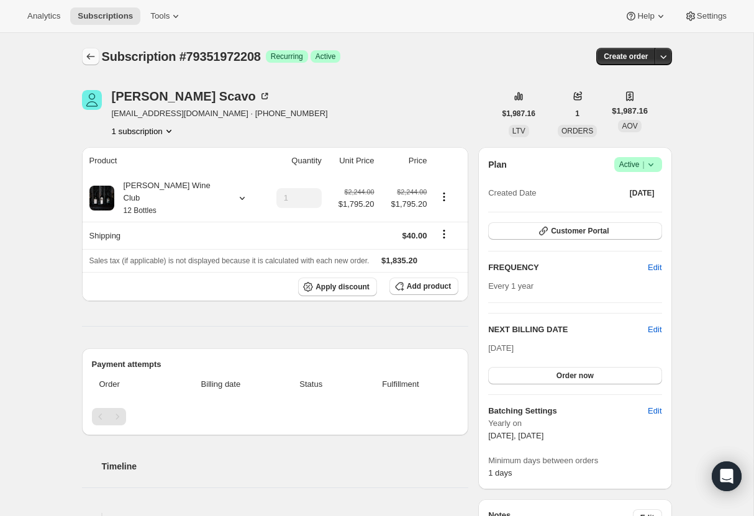
click at [90, 56] on icon "Subscriptions" at bounding box center [90, 56] width 12 height 12
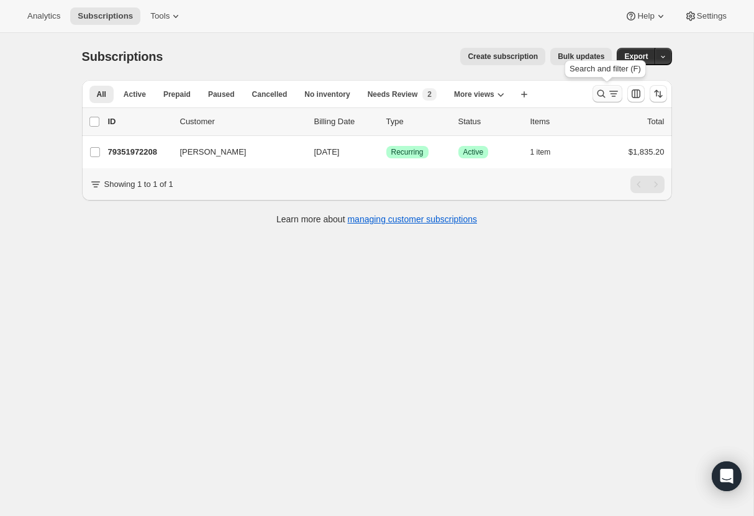
click at [600, 94] on icon "Search and filter results" at bounding box center [601, 94] width 12 height 12
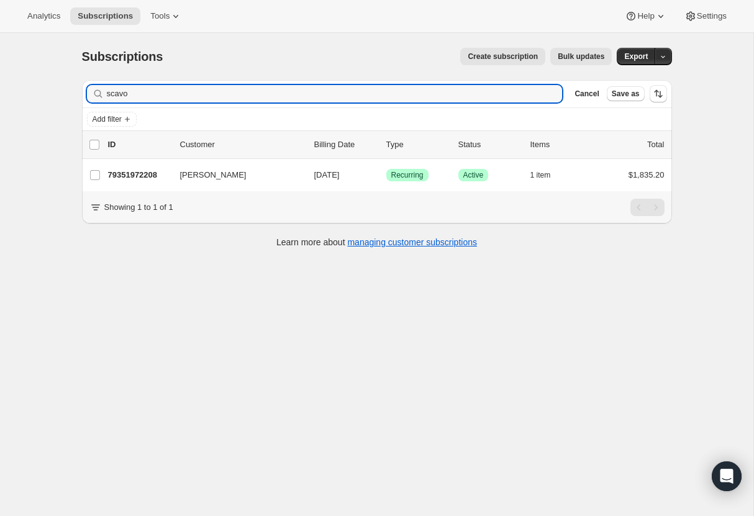
drag, startPoint x: 144, startPoint y: 94, endPoint x: 61, endPoint y: 94, distance: 83.2
click at [61, 94] on div "Subscriptions. This page is ready Subscriptions Create subscription Bulk update…" at bounding box center [376, 291] width 753 height 516
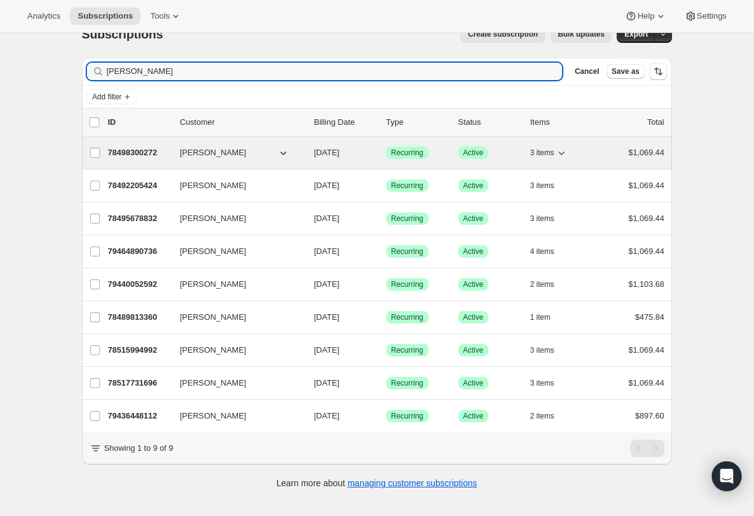
scroll to position [23, 0]
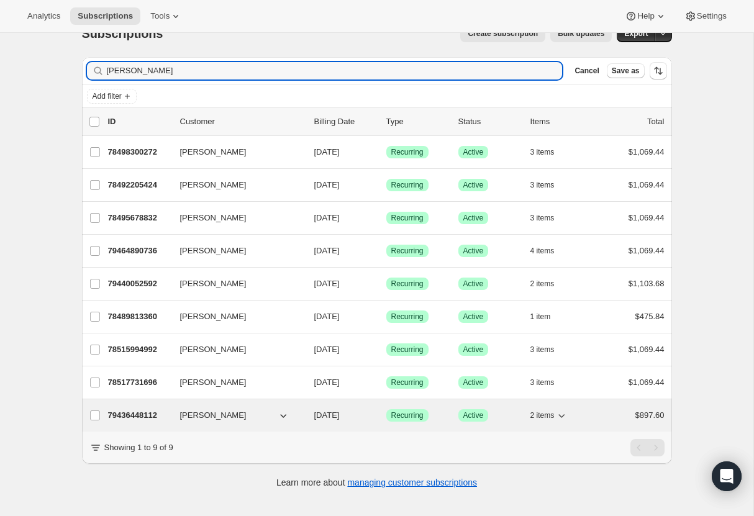
type input "Eric S"
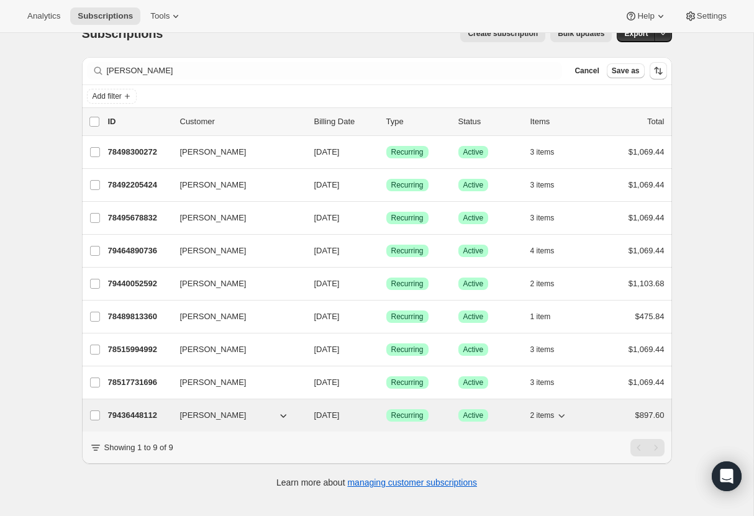
click at [142, 419] on p "79436448112" at bounding box center [139, 415] width 62 height 12
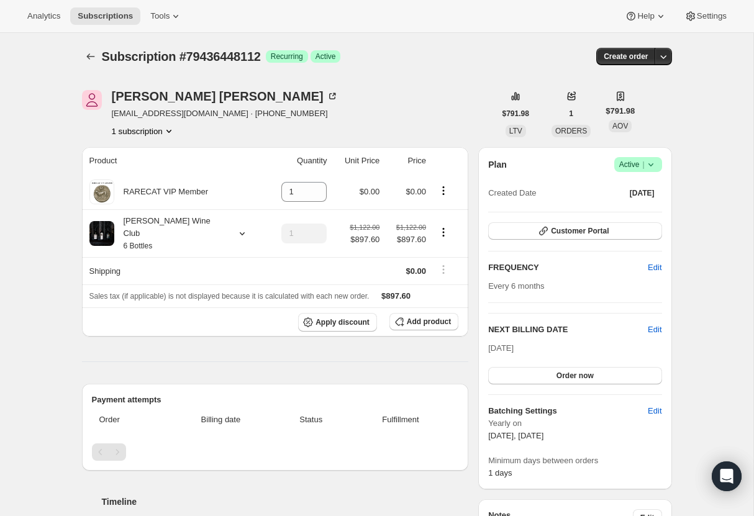
scroll to position [1, 0]
click at [170, 129] on icon "Product actions" at bounding box center [168, 130] width 5 height 3
click at [141, 150] on span "79436448112 Info Current" at bounding box center [142, 153] width 86 height 9
click at [189, 351] on div "Product Quantity Unit Price Price RARECAT VIP Member 1 $0.00 $0.00 Audrey Wine …" at bounding box center [275, 443] width 387 height 593
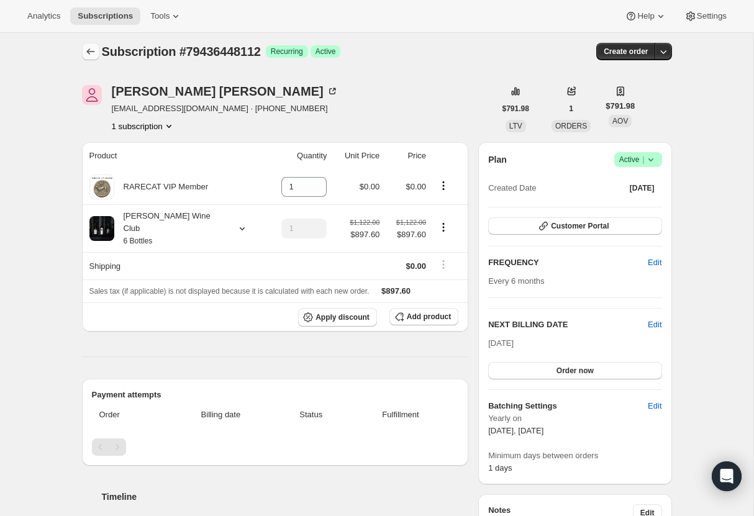
click at [93, 49] on icon "Subscriptions" at bounding box center [90, 51] width 12 height 12
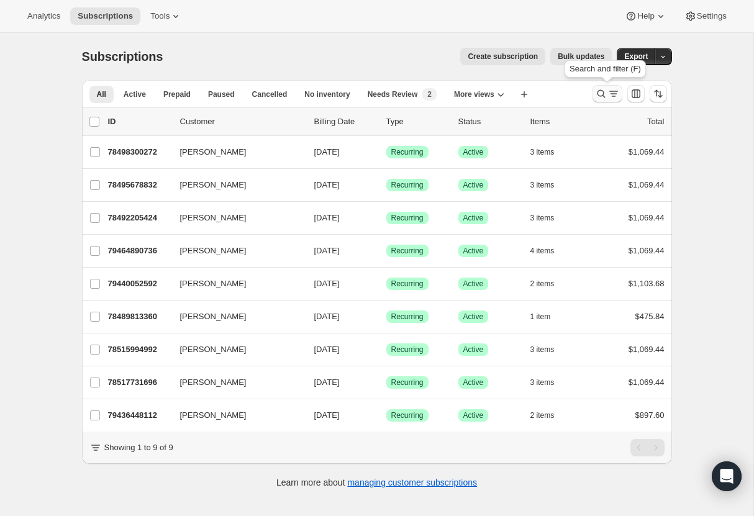
click at [596, 88] on icon "Search and filter results" at bounding box center [601, 94] width 12 height 12
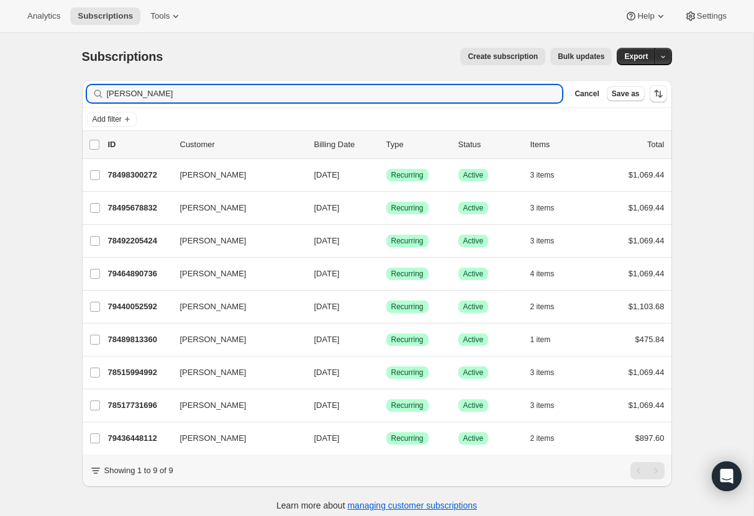
drag, startPoint x: 143, startPoint y: 93, endPoint x: 74, endPoint y: 93, distance: 68.9
click at [74, 93] on div "Filter subscribers Eric S Clear Cancel Save as Add filter 0 selected Update nex…" at bounding box center [372, 297] width 600 height 454
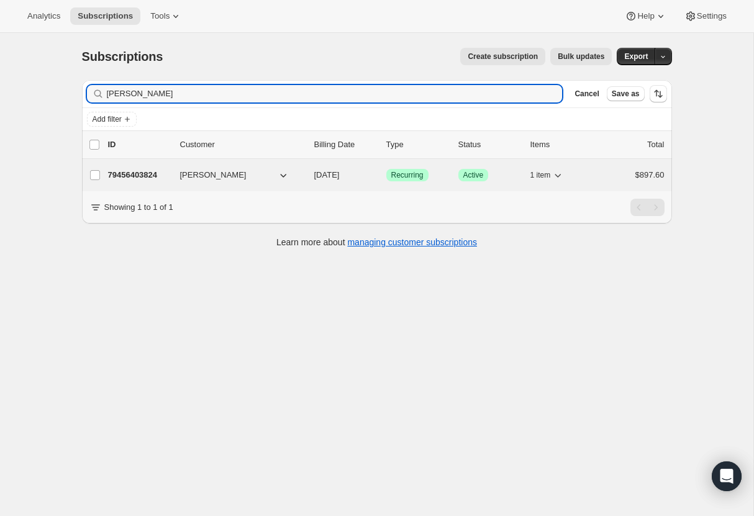
type input "pat lar"
click at [138, 176] on p "79456403824" at bounding box center [139, 175] width 62 height 12
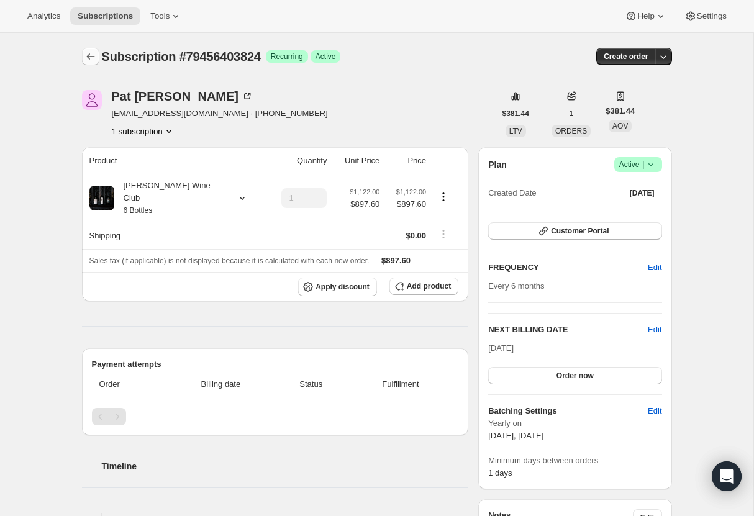
click at [88, 56] on icon "Subscriptions" at bounding box center [90, 56] width 8 height 6
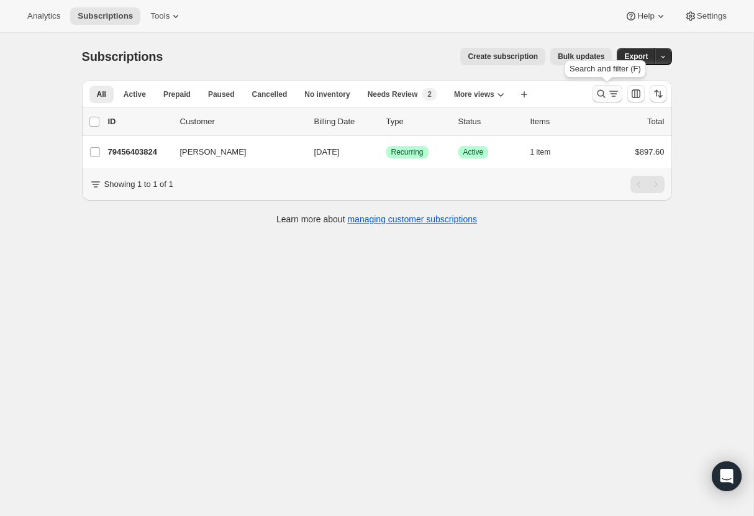
click at [600, 89] on icon "Search and filter results" at bounding box center [601, 94] width 12 height 12
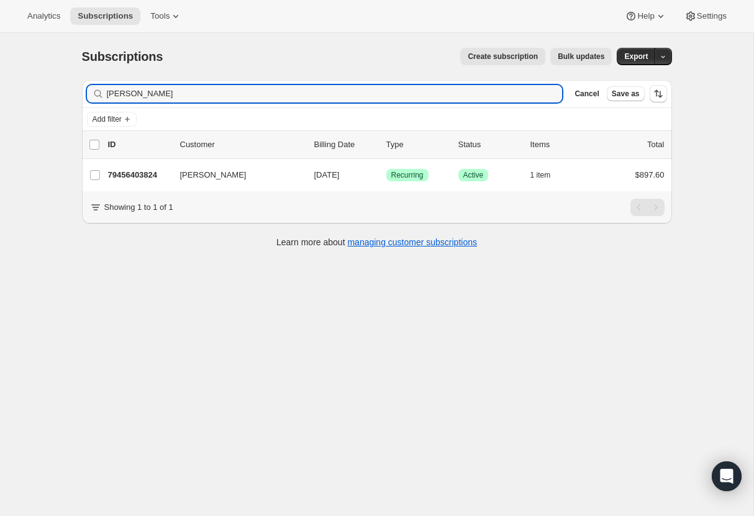
drag, startPoint x: 147, startPoint y: 90, endPoint x: 78, endPoint y: 84, distance: 69.8
click at [78, 84] on div "Filter subscribers pat lar Clear Cancel Save as Add filter 0 selected Update ne…" at bounding box center [372, 165] width 600 height 191
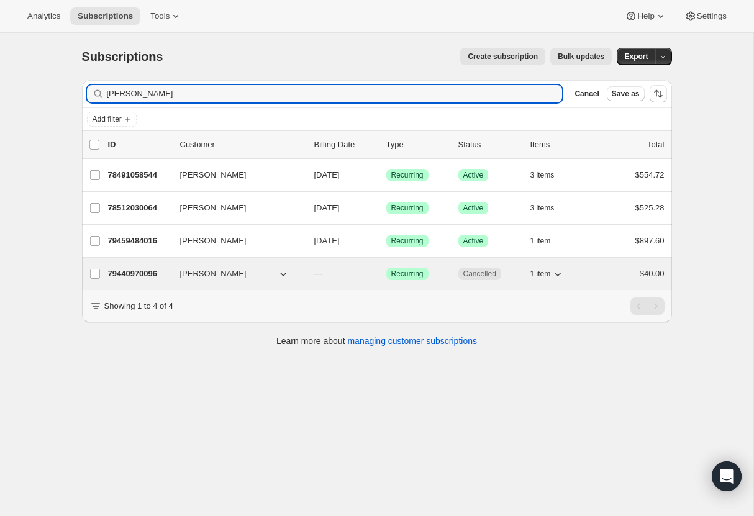
type input "janell"
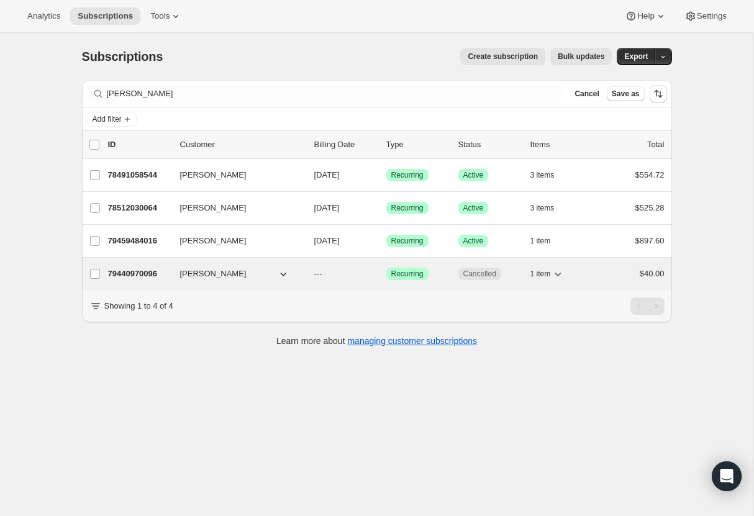
click at [142, 273] on p "79440970096" at bounding box center [139, 274] width 62 height 12
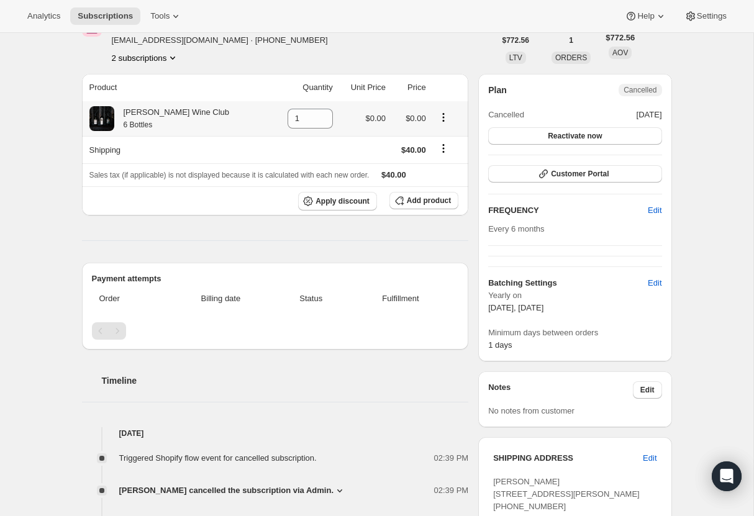
scroll to position [75, 0]
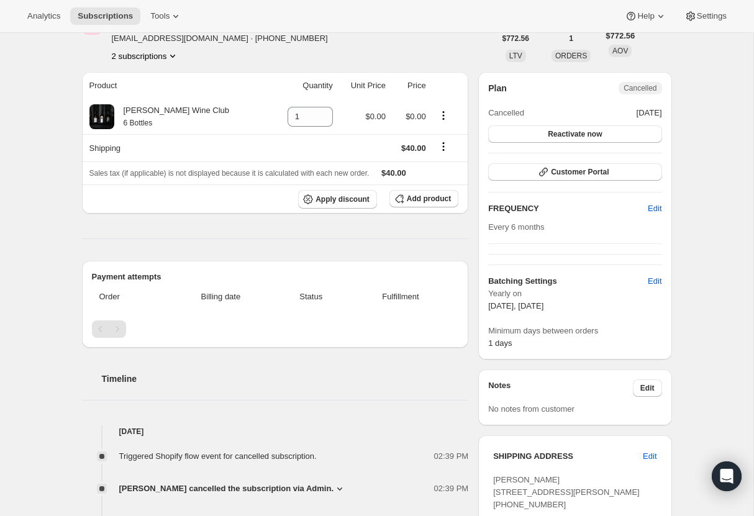
click at [176, 57] on icon "Product actions" at bounding box center [172, 56] width 12 height 12
click at [150, 102] on span "79459484016" at bounding box center [125, 100] width 50 height 9
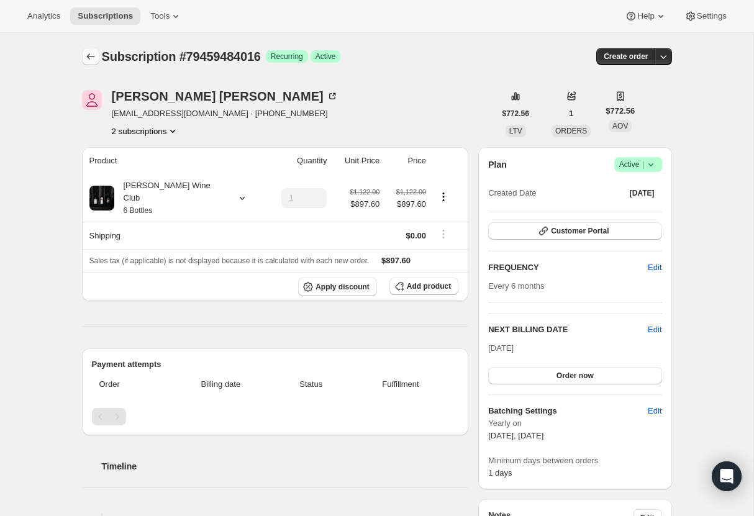
click at [89, 60] on icon "Subscriptions" at bounding box center [90, 56] width 12 height 12
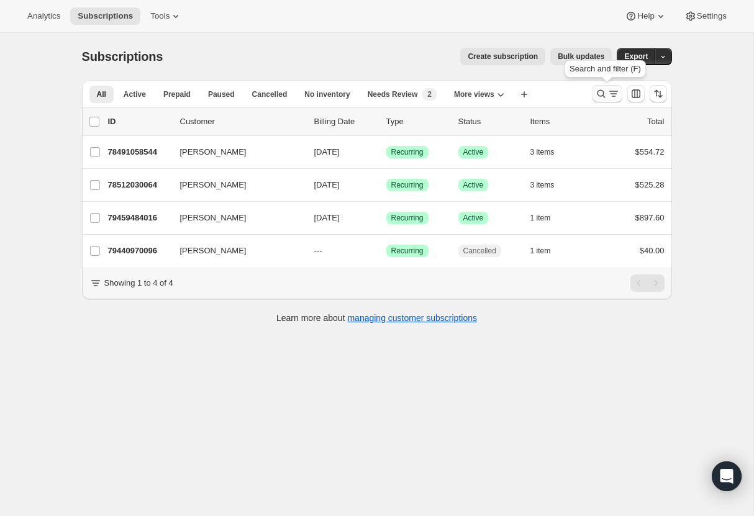
click at [596, 91] on icon "Search and filter results" at bounding box center [601, 94] width 12 height 12
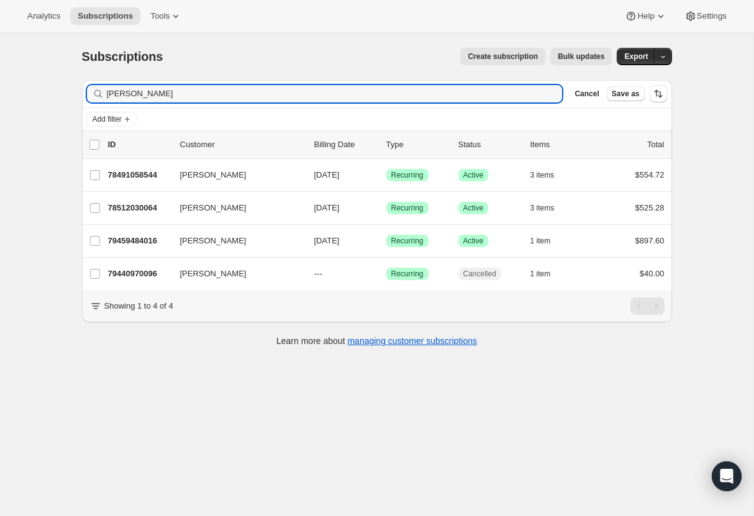
drag, startPoint x: 137, startPoint y: 92, endPoint x: 80, endPoint y: 91, distance: 57.1
click at [80, 91] on div "Filter subscribers janell Clear Cancel Save as Add filter 0 selected Update nex…" at bounding box center [372, 214] width 600 height 289
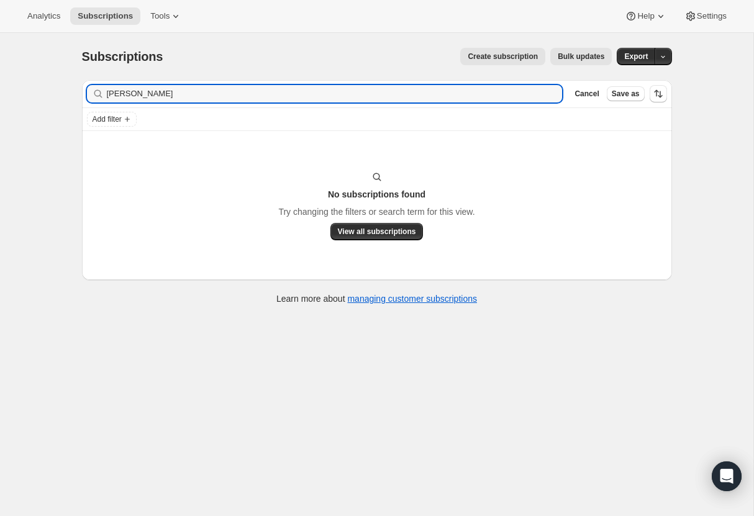
drag, startPoint x: 148, startPoint y: 94, endPoint x: 76, endPoint y: 97, distance: 72.1
click at [76, 97] on div "Filter subscribers chritine Clear Cancel Save as Add filter No subscriptions fo…" at bounding box center [372, 193] width 600 height 247
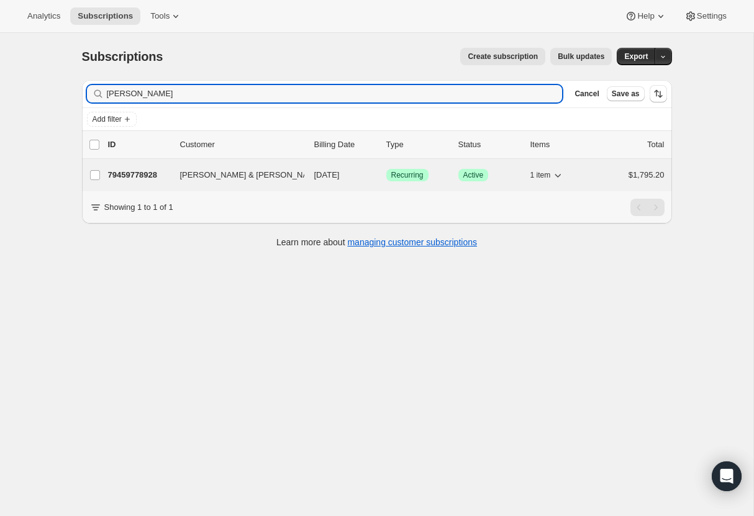
type input "henson"
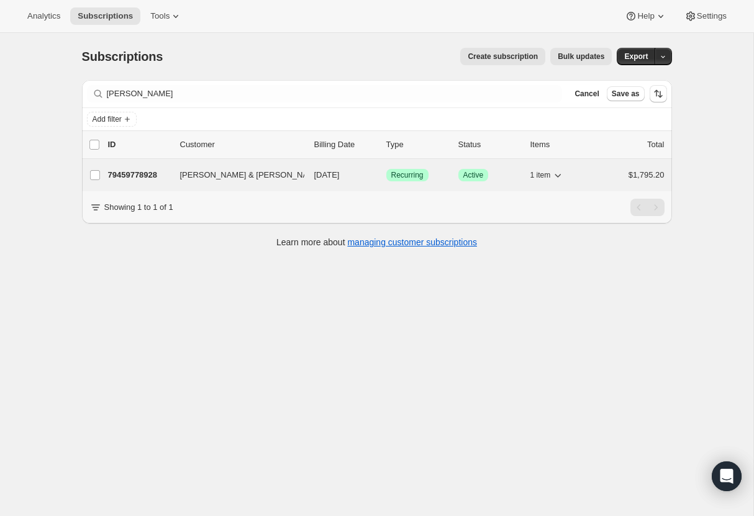
click at [134, 175] on p "79459778928" at bounding box center [139, 175] width 62 height 12
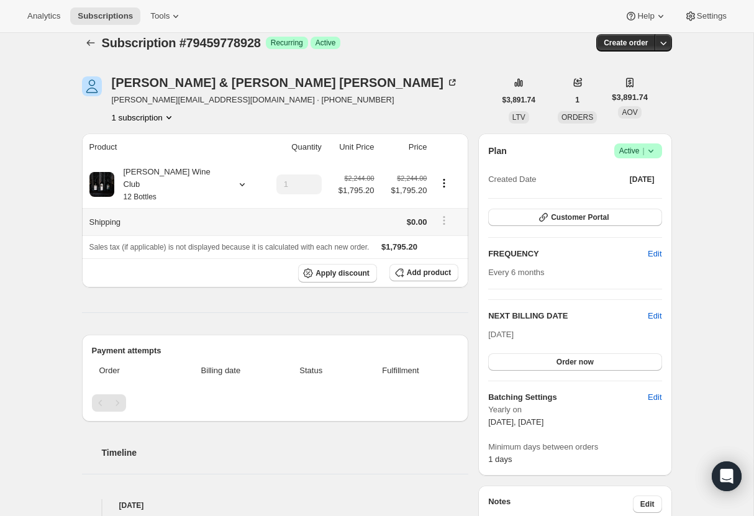
scroll to position [14, 0]
click at [89, 42] on icon "Subscriptions" at bounding box center [90, 42] width 8 height 6
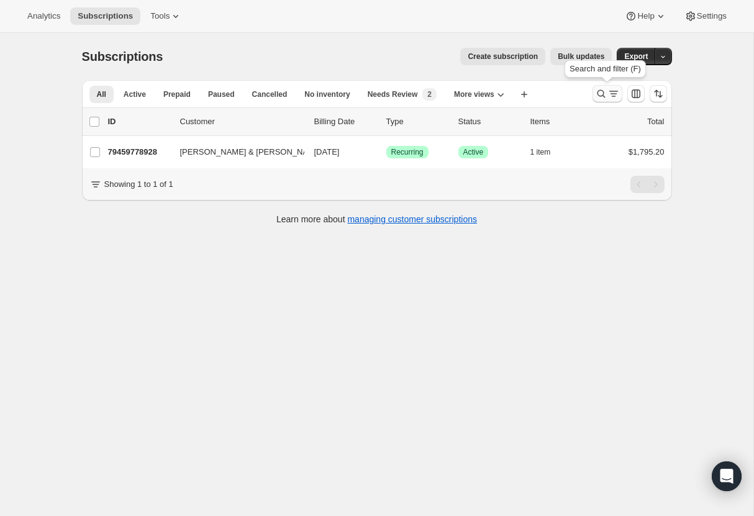
click at [601, 90] on icon "Search and filter results" at bounding box center [601, 94] width 8 height 8
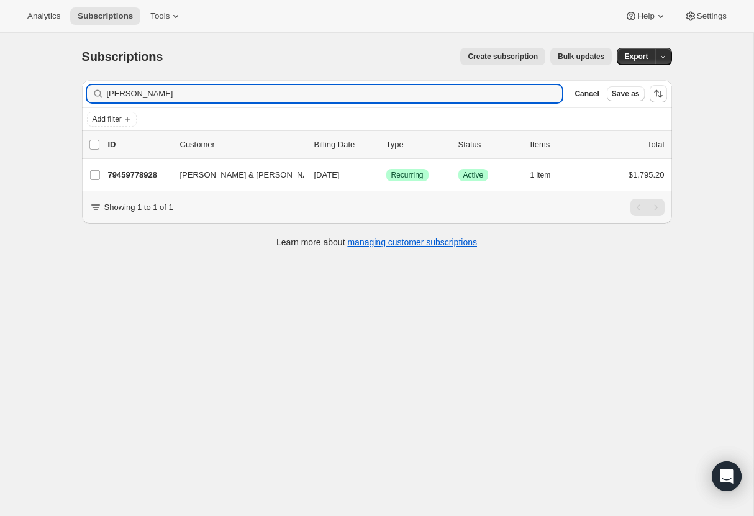
drag, startPoint x: 150, startPoint y: 99, endPoint x: 83, endPoint y: 98, distance: 67.1
click at [83, 98] on div "Filter subscribers henson Clear Cancel Save as" at bounding box center [377, 93] width 590 height 27
type input "Gillet"
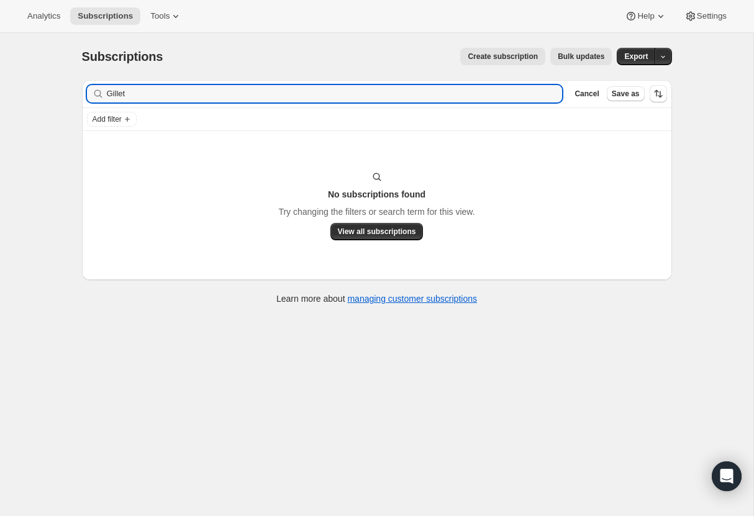
drag, startPoint x: 132, startPoint y: 95, endPoint x: 71, endPoint y: 95, distance: 61.5
click at [71, 95] on div "Subscriptions. This page is ready Subscriptions Create subscription Bulk update…" at bounding box center [377, 175] width 620 height 284
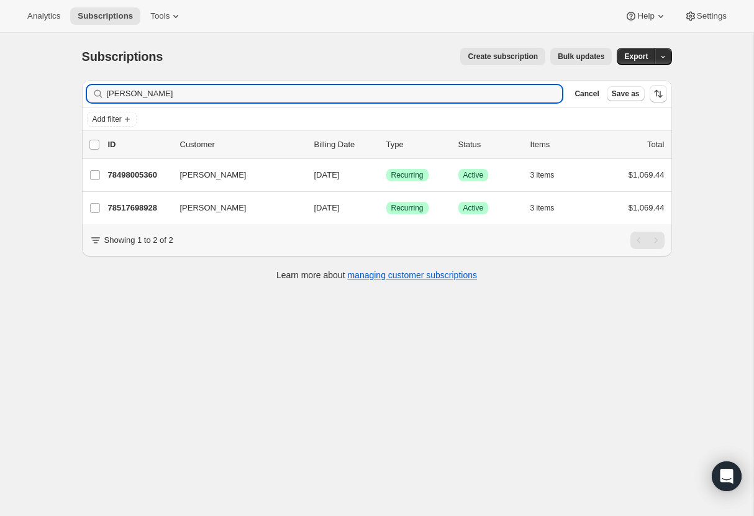
type input "anthony"
drag, startPoint x: 146, startPoint y: 91, endPoint x: 85, endPoint y: 89, distance: 60.9
click at [85, 89] on div "Filter subscribers anthony Clear Cancel Save as" at bounding box center [377, 93] width 590 height 27
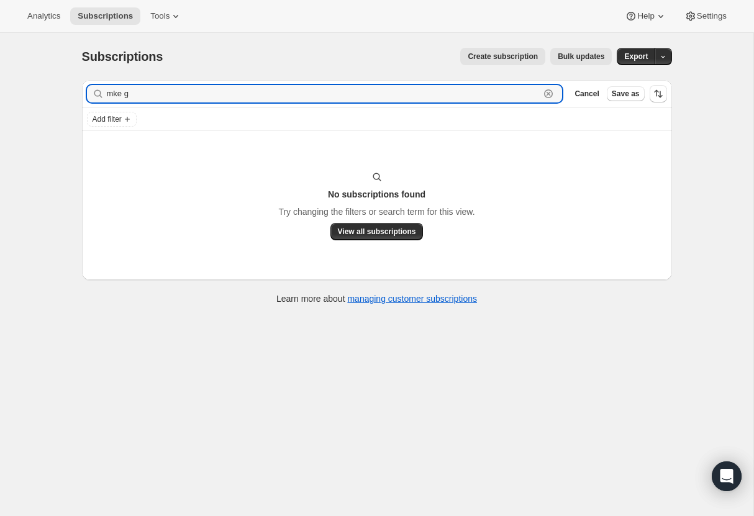
drag, startPoint x: 138, startPoint y: 92, endPoint x: 87, endPoint y: 92, distance: 50.9
click at [87, 92] on div "mke g Clear" at bounding box center [325, 93] width 476 height 17
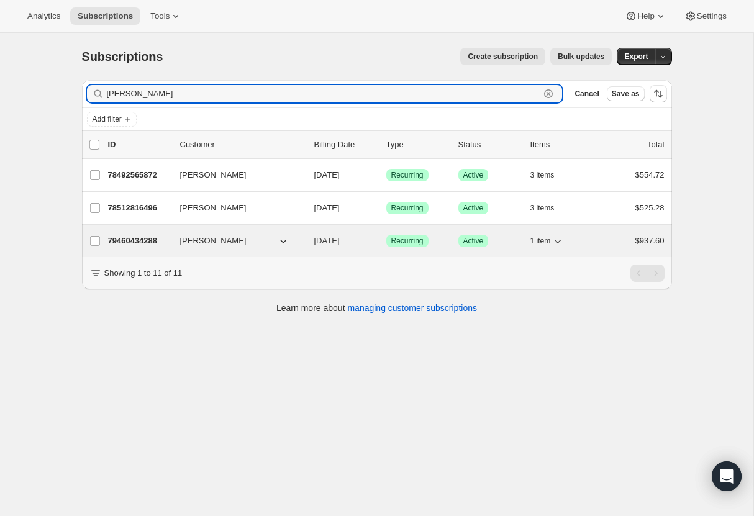
type input "mike g"
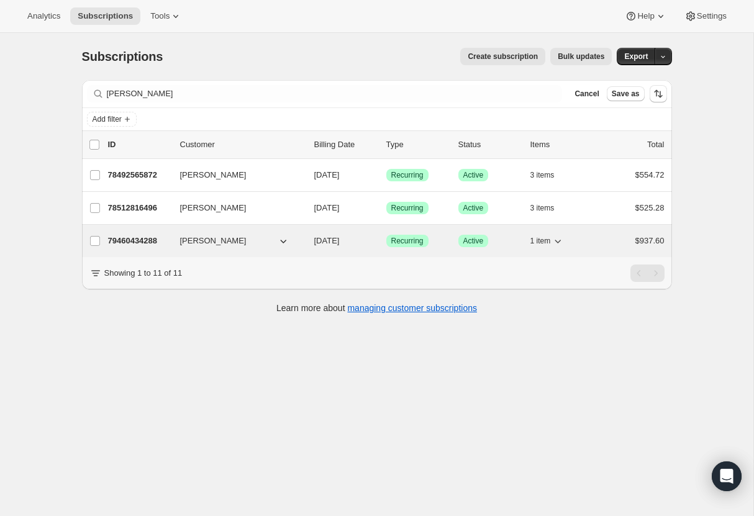
click at [135, 239] on p "79460434288" at bounding box center [139, 241] width 62 height 12
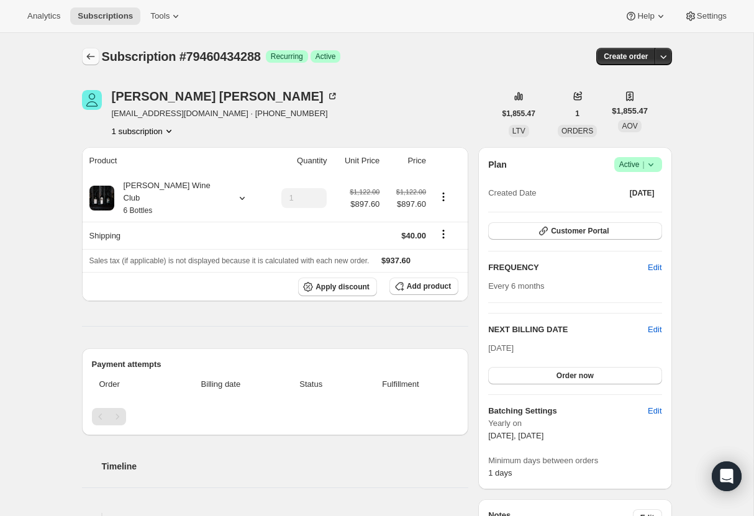
click at [91, 50] on icon "Subscriptions" at bounding box center [90, 56] width 12 height 12
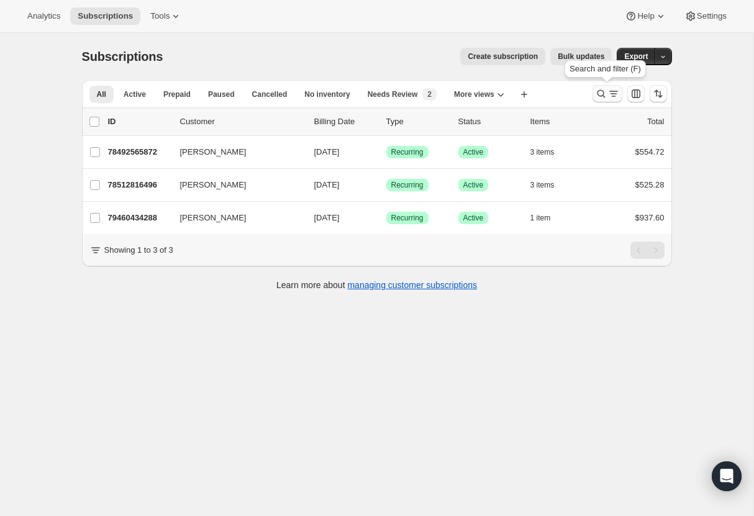
click at [601, 90] on icon "Search and filter results" at bounding box center [601, 94] width 12 height 12
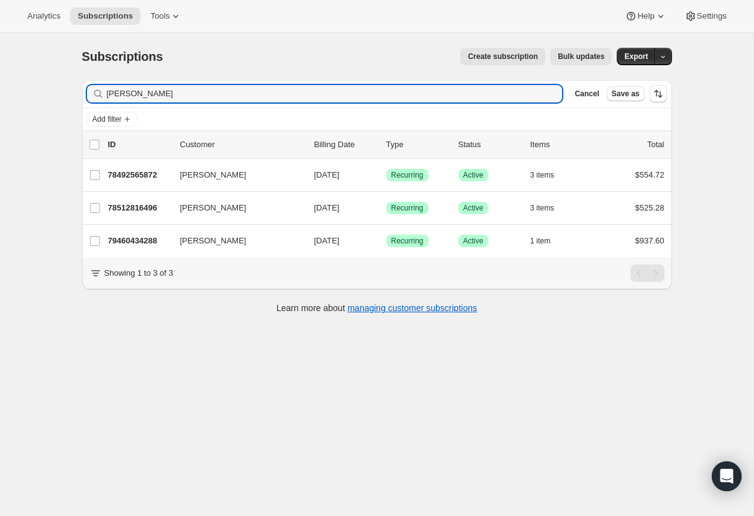
drag, startPoint x: 142, startPoint y: 96, endPoint x: 71, endPoint y: 94, distance: 71.5
click at [71, 94] on div "Subscriptions. This page is ready Subscriptions Create subscription Bulk update…" at bounding box center [377, 180] width 620 height 294
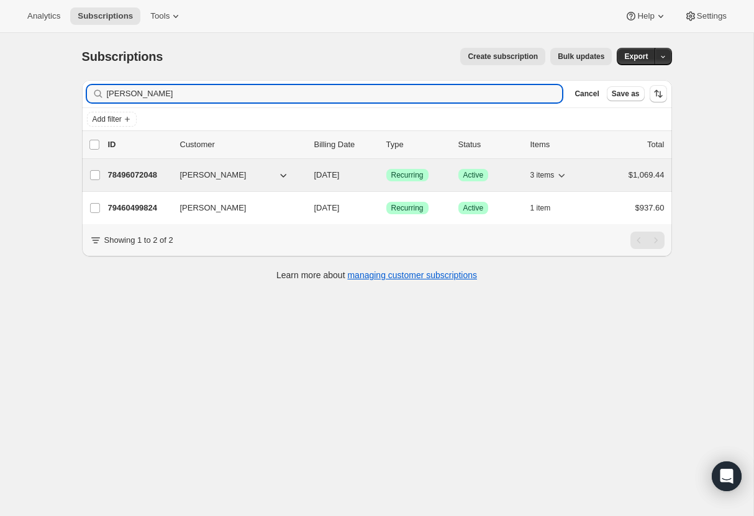
type input "cochran"
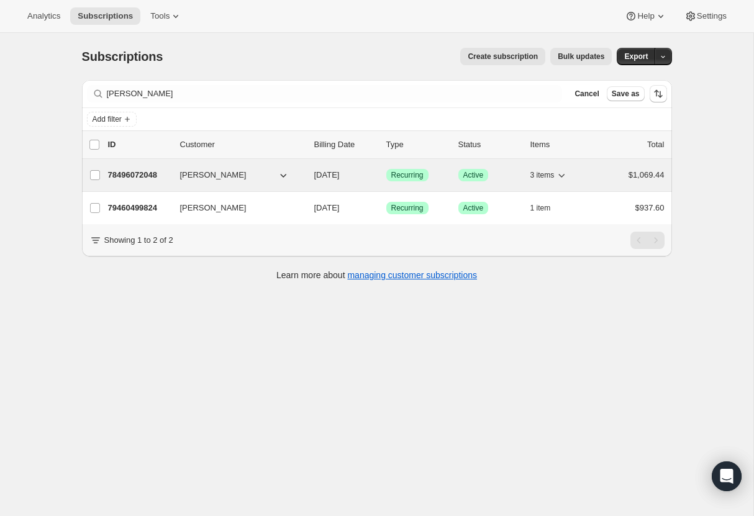
click at [141, 172] on p "78496072048" at bounding box center [139, 175] width 62 height 12
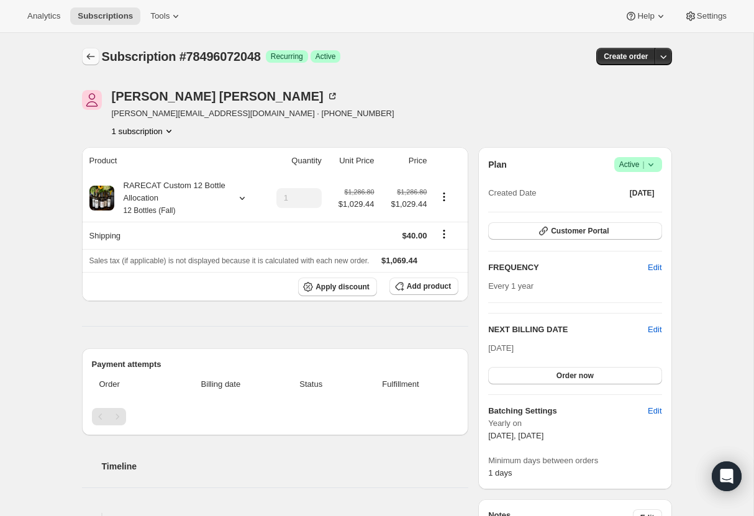
click at [91, 56] on icon "Subscriptions" at bounding box center [90, 56] width 12 height 12
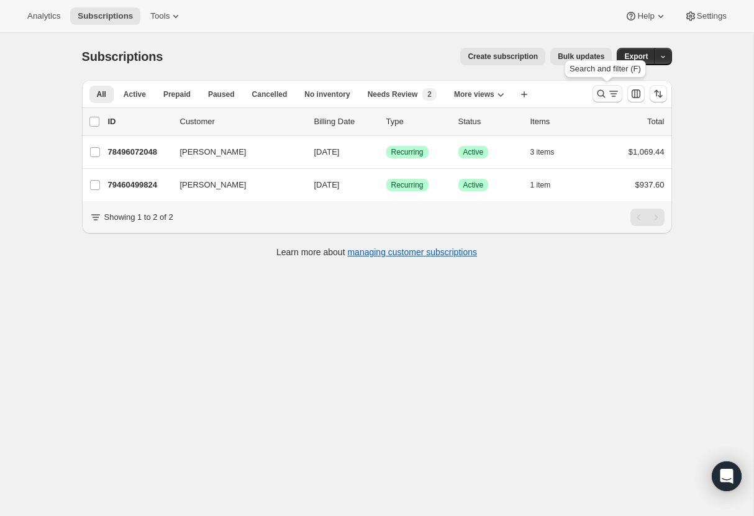
click at [602, 89] on icon "Search and filter results" at bounding box center [601, 94] width 12 height 12
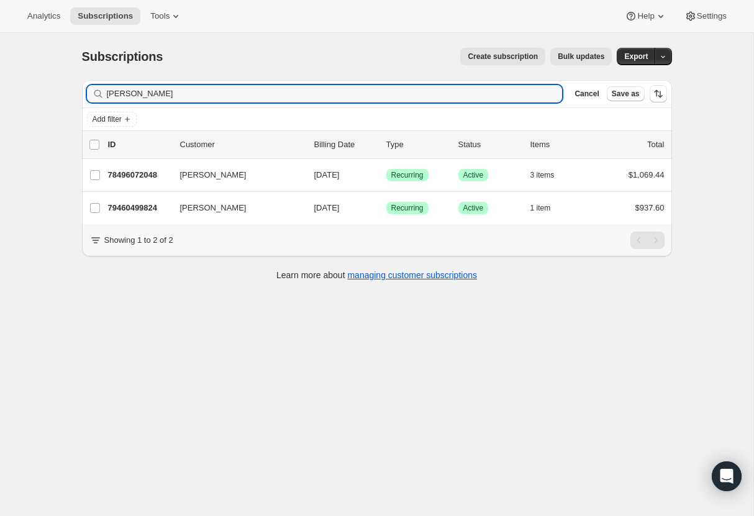
drag, startPoint x: 145, startPoint y: 97, endPoint x: 56, endPoint y: 96, distance: 88.8
click at [56, 96] on div "Subscriptions. This page is ready Subscriptions Create subscription Bulk update…" at bounding box center [376, 291] width 753 height 516
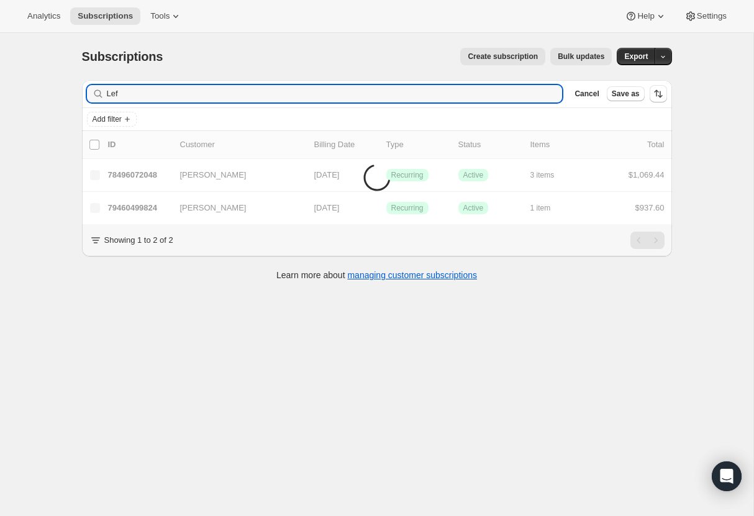
type input "Leff"
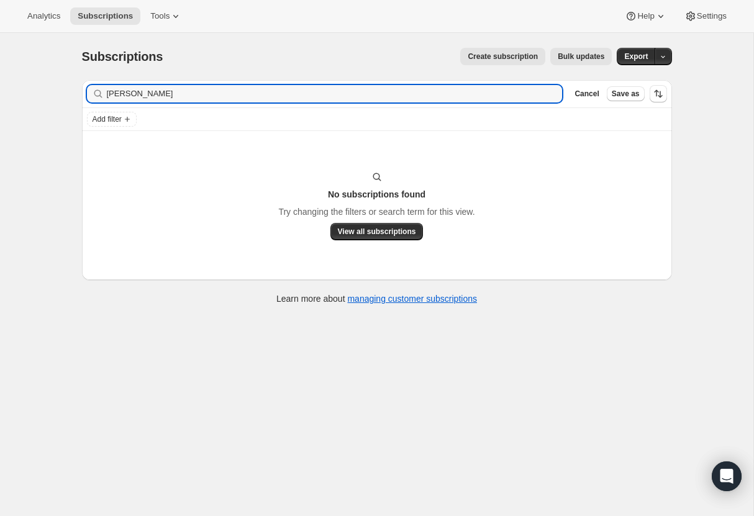
drag, startPoint x: 129, startPoint y: 92, endPoint x: 72, endPoint y: 89, distance: 56.6
click at [72, 89] on div "Filter subscribers Leff Clear Cancel Save as Add filter No subscriptions found …" at bounding box center [372, 193] width 600 height 247
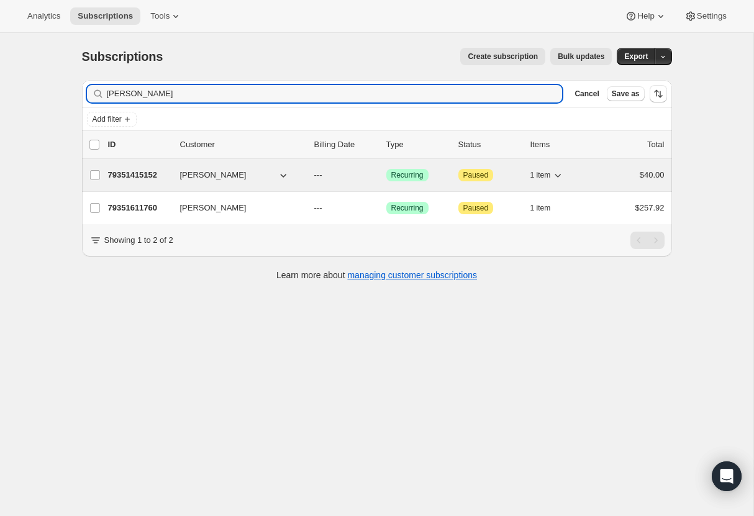
type input "Joiner"
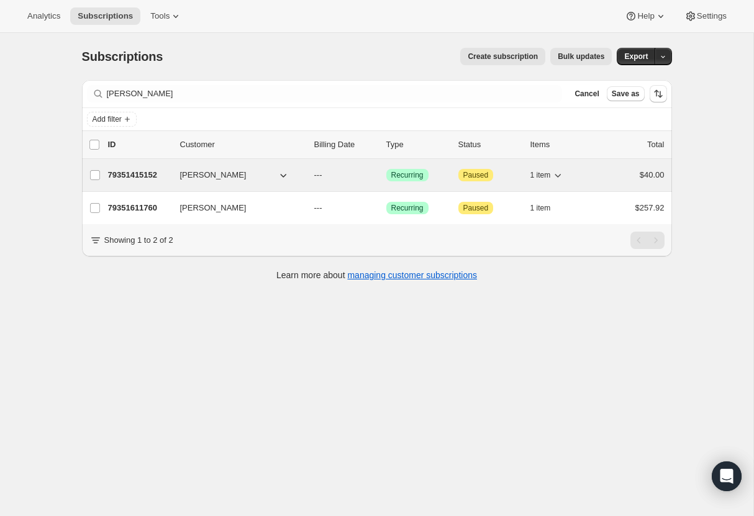
click at [138, 172] on p "79351415152" at bounding box center [139, 175] width 62 height 12
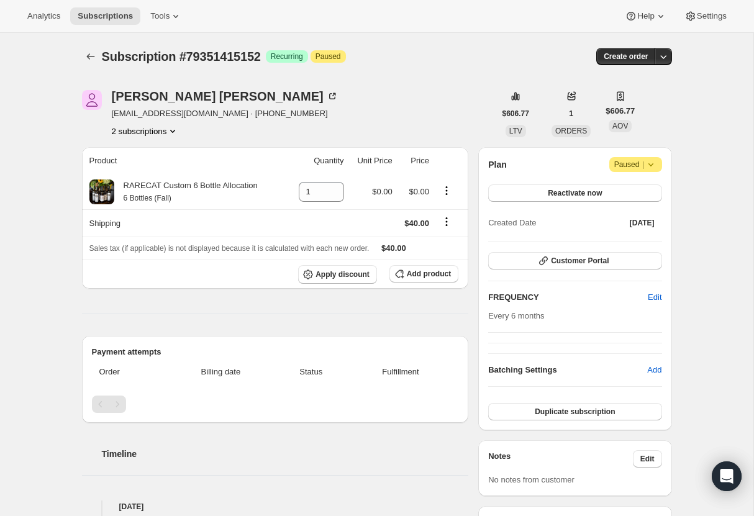
click at [175, 129] on icon "Product actions" at bounding box center [172, 131] width 12 height 12
click at [138, 177] on span "79351611760" at bounding box center [127, 175] width 50 height 9
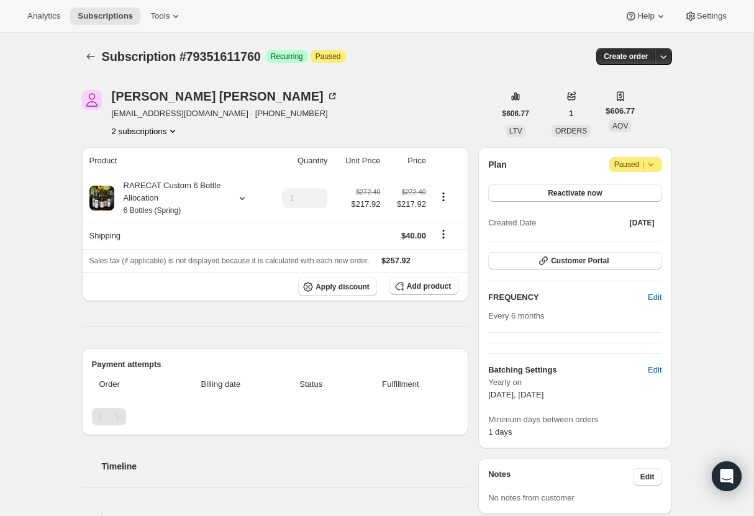
click at [651, 162] on icon at bounding box center [651, 164] width 12 height 12
click at [675, 144] on div "Subscription #79351611760. This page is ready Subscription #79351611760 Success…" at bounding box center [377, 443] width 620 height 821
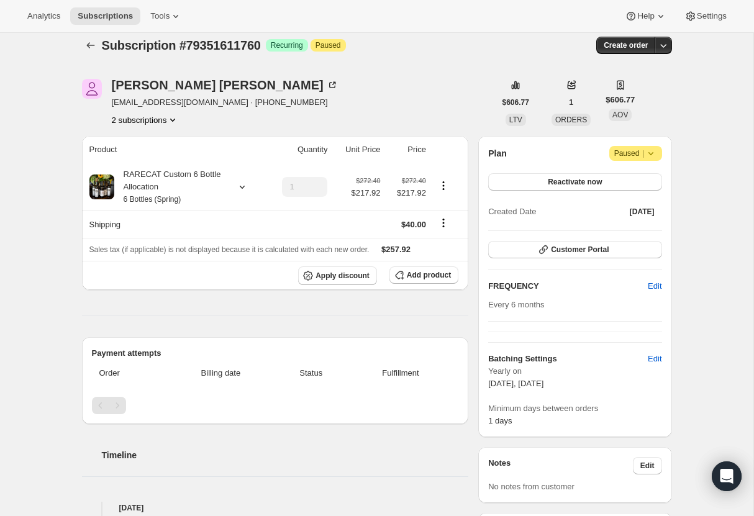
click at [173, 121] on icon "Product actions" at bounding box center [172, 120] width 12 height 12
click at [157, 139] on span "79351415152" at bounding box center [145, 143] width 86 height 12
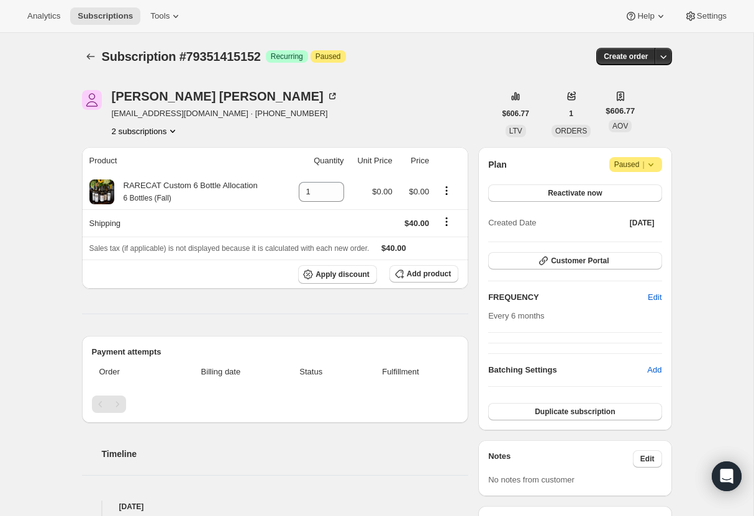
click at [652, 160] on icon at bounding box center [651, 164] width 12 height 12
click at [647, 160] on icon at bounding box center [651, 164] width 12 height 12
click at [336, 55] on span "Paused" at bounding box center [328, 57] width 25 height 10
click at [593, 192] on span "Reactivate now" at bounding box center [575, 193] width 54 height 10
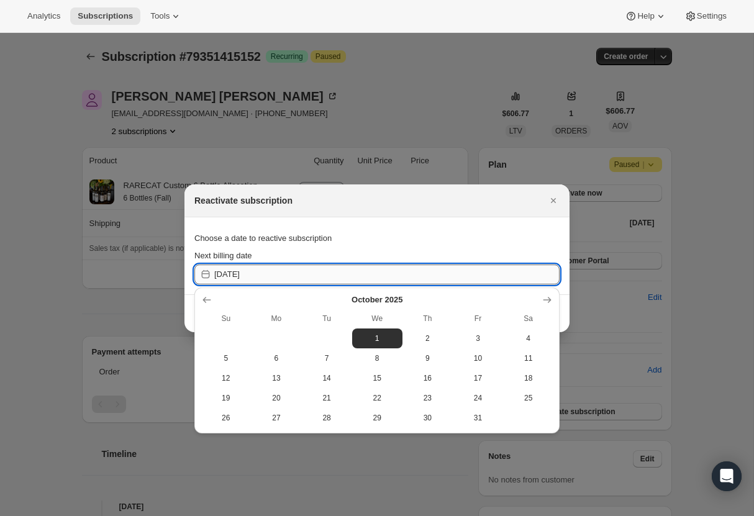
click at [304, 278] on input "2025-10-02" at bounding box center [386, 275] width 345 height 20
click at [548, 299] on icon "Show next month, November 2025" at bounding box center [547, 300] width 12 height 12
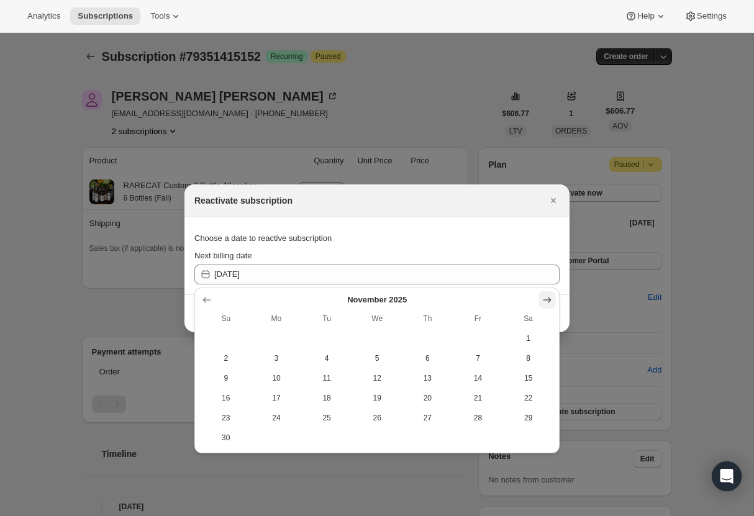
click at [548, 299] on icon "Show next month, December 2025" at bounding box center [547, 300] width 12 height 12
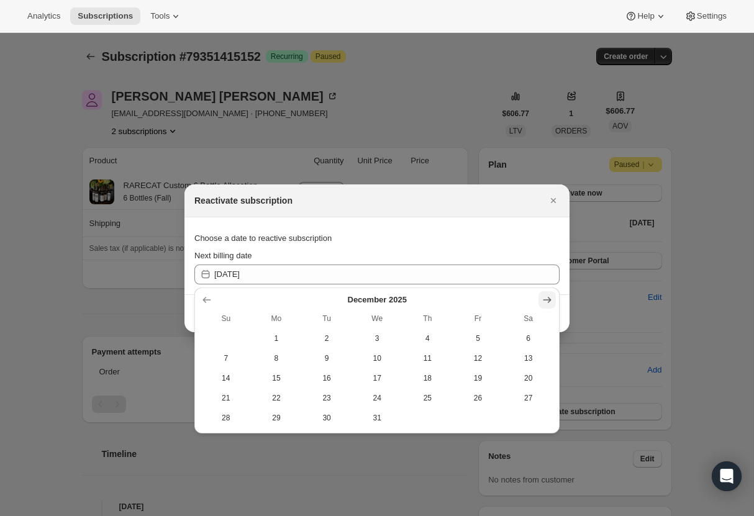
click at [548, 299] on icon "Show next month, January 2026" at bounding box center [547, 300] width 12 height 12
click at [548, 299] on icon "Show next month, February 2026" at bounding box center [547, 300] width 12 height 12
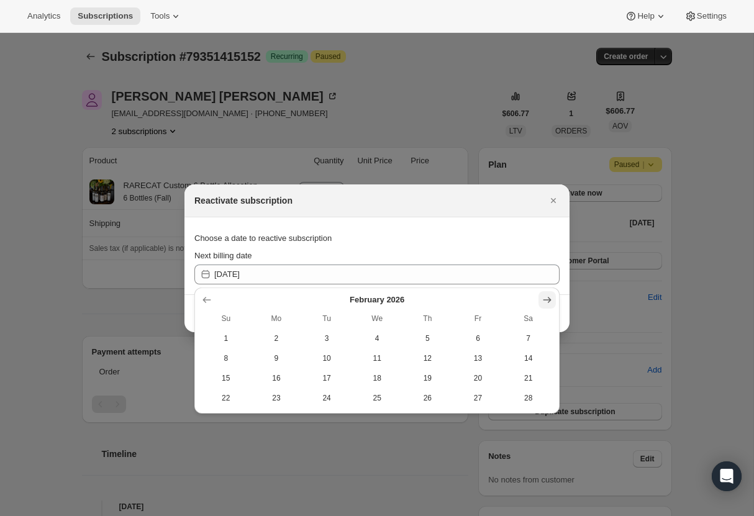
click at [547, 299] on icon "Show next month, March 2026" at bounding box center [547, 300] width 8 height 6
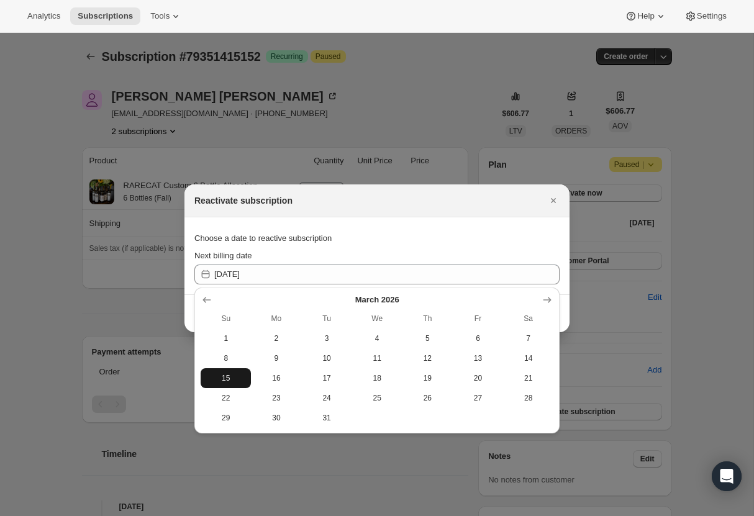
click at [234, 371] on button "15" at bounding box center [226, 378] width 50 height 20
type input "2026-03-15"
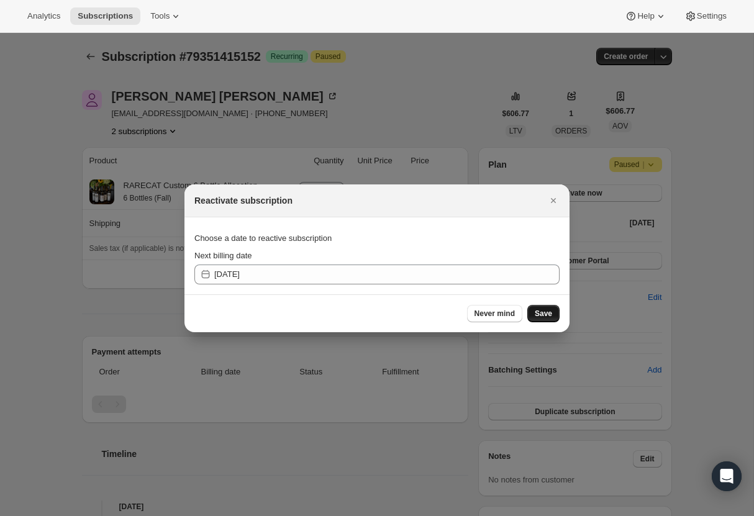
click at [547, 309] on span "Save" at bounding box center [543, 314] width 17 height 10
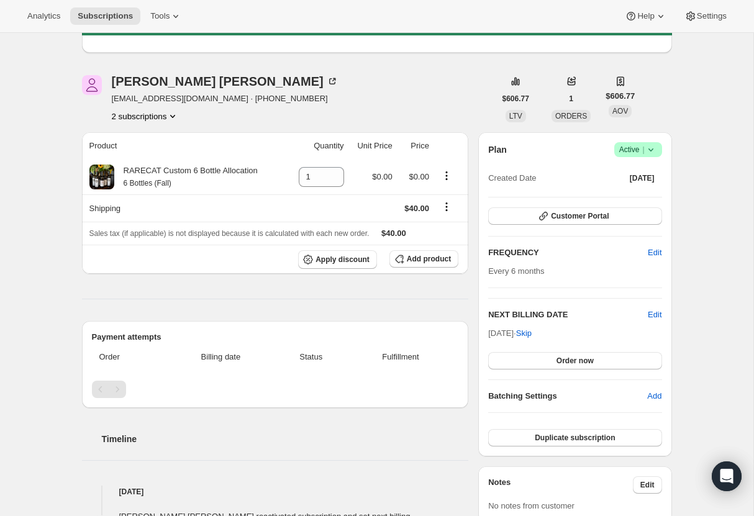
scroll to position [76, 0]
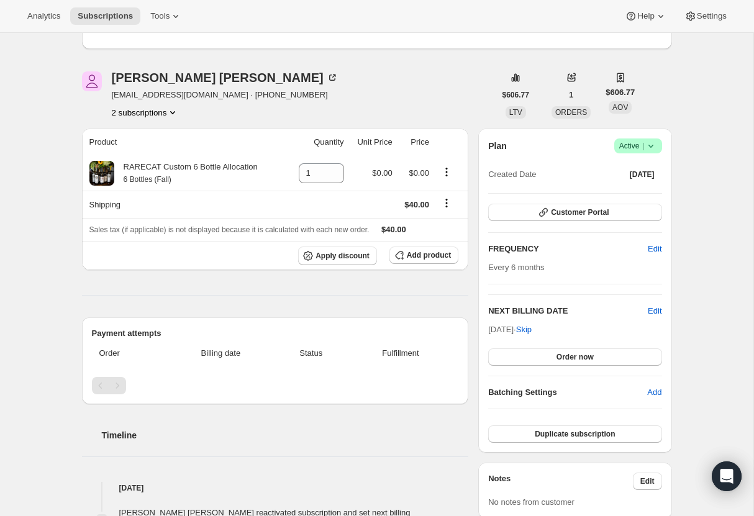
click at [179, 112] on icon "Product actions" at bounding box center [172, 112] width 12 height 12
click at [170, 153] on span "79351611760" at bounding box center [145, 157] width 86 height 12
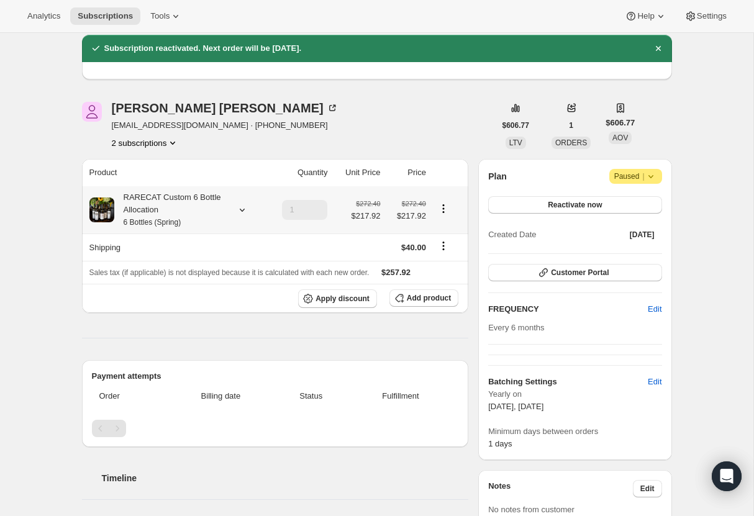
scroll to position [46, 0]
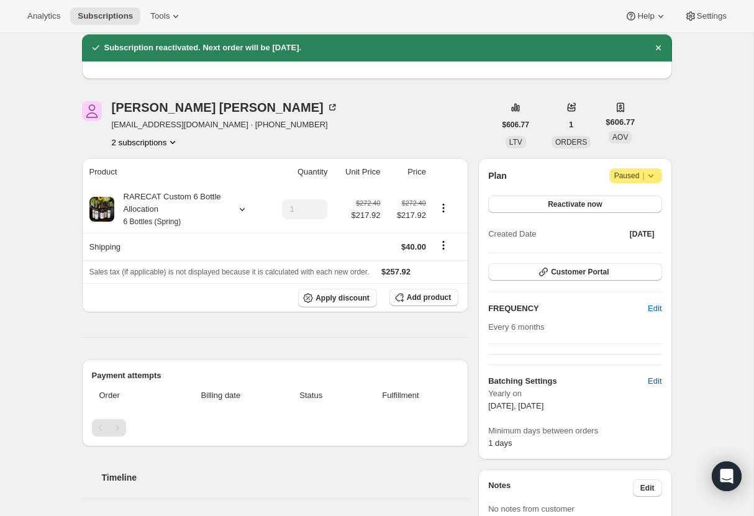
click at [176, 139] on icon "Product actions" at bounding box center [172, 142] width 12 height 12
click at [160, 165] on span "79351415152" at bounding box center [145, 166] width 86 height 12
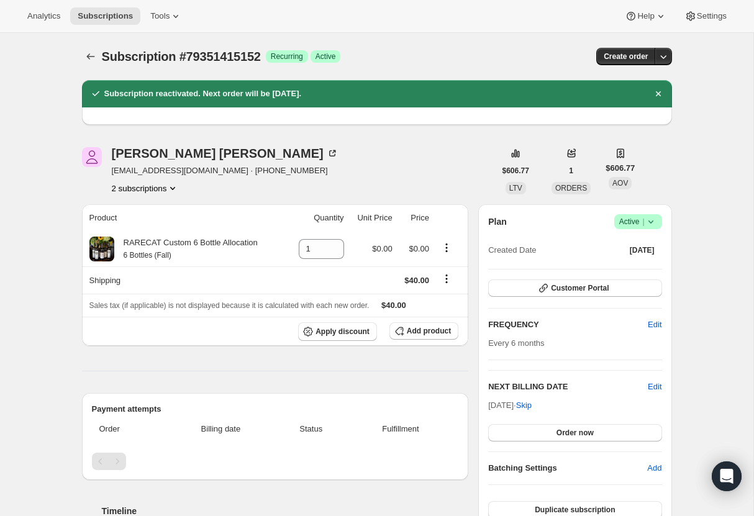
click at [178, 190] on icon "Product actions" at bounding box center [172, 188] width 12 height 12
click at [169, 227] on span "79351611760" at bounding box center [145, 233] width 86 height 12
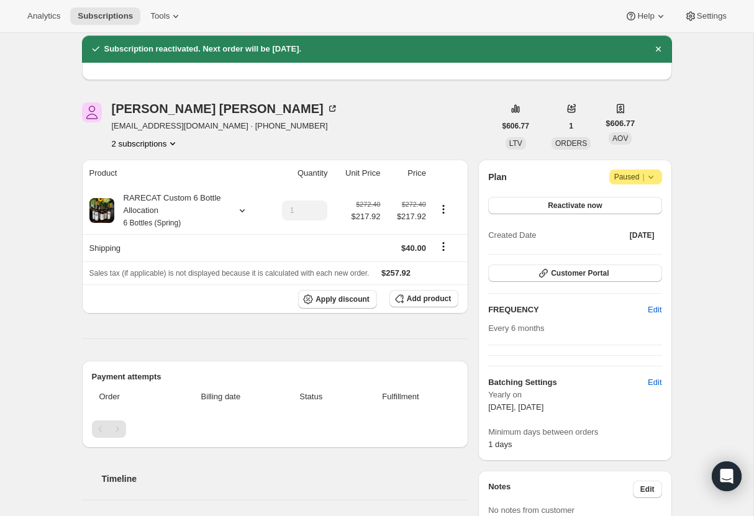
scroll to position [47, 0]
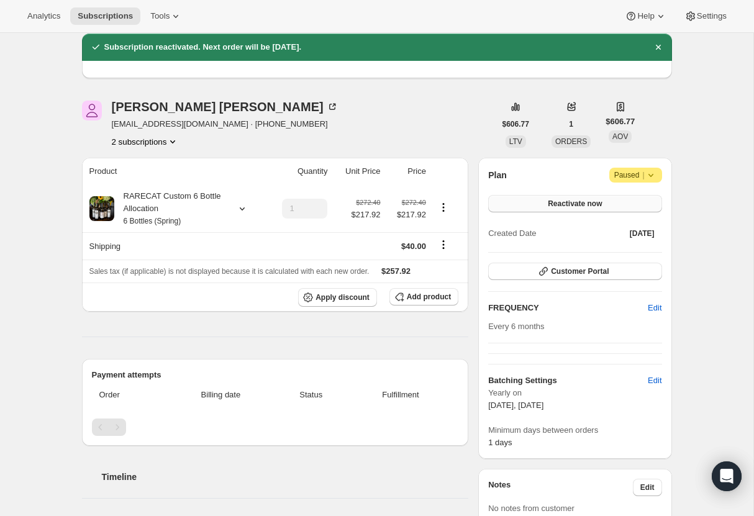
click at [610, 202] on button "Reactivate now" at bounding box center [574, 203] width 173 height 17
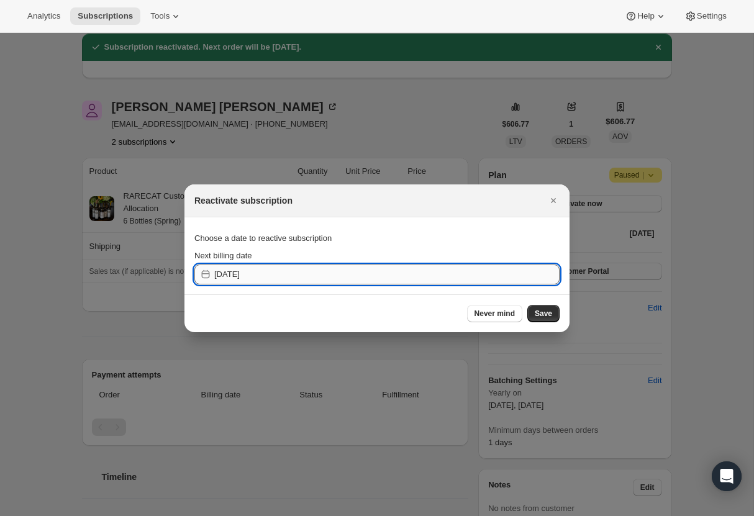
click at [371, 274] on input "2025-10-02" at bounding box center [386, 275] width 345 height 20
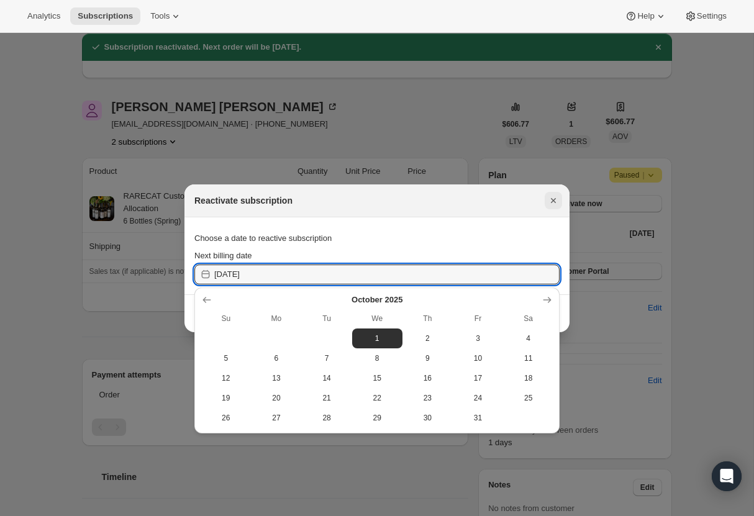
click at [555, 196] on icon "Close" at bounding box center [553, 200] width 12 height 12
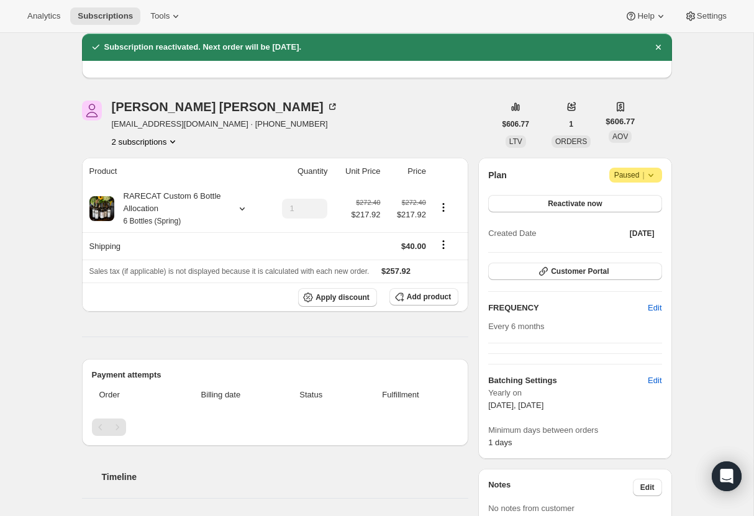
click at [174, 143] on icon "Product actions" at bounding box center [172, 141] width 12 height 12
click at [162, 164] on span "79351415152" at bounding box center [145, 165] width 86 height 12
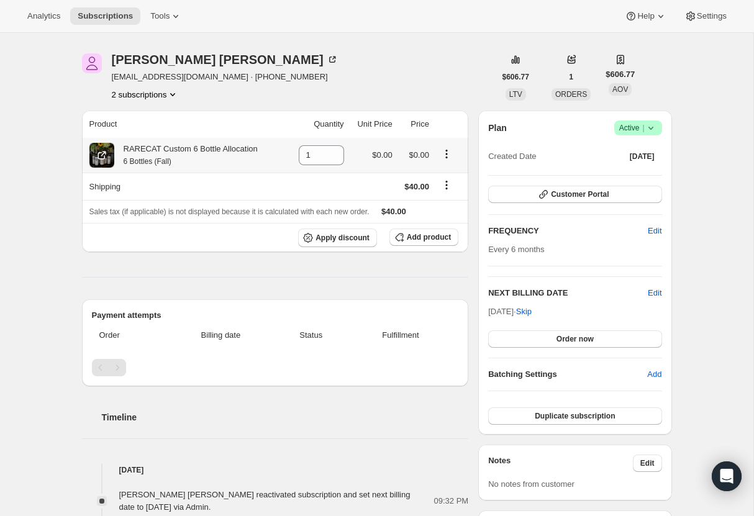
scroll to position [73, 0]
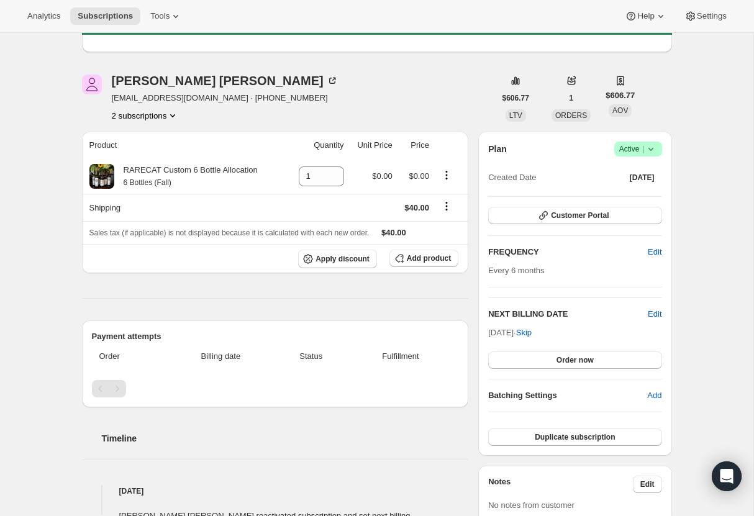
click at [177, 111] on icon "Product actions" at bounding box center [172, 115] width 12 height 12
click at [157, 157] on span "79351611760" at bounding box center [145, 160] width 86 height 12
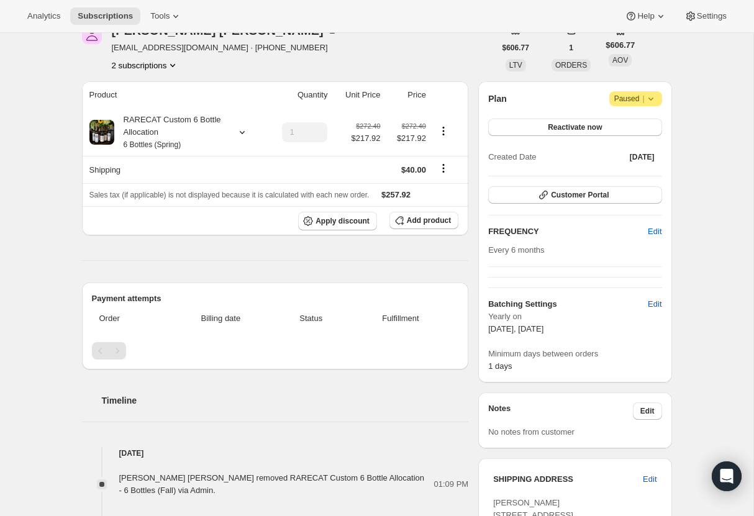
scroll to position [124, 0]
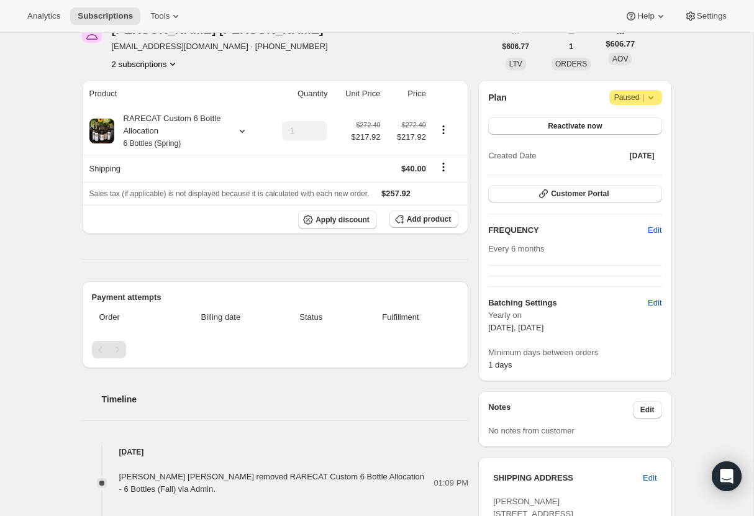
click at [177, 63] on icon "Product actions" at bounding box center [172, 64] width 12 height 12
click at [154, 80] on button "79351415152" at bounding box center [146, 87] width 94 height 20
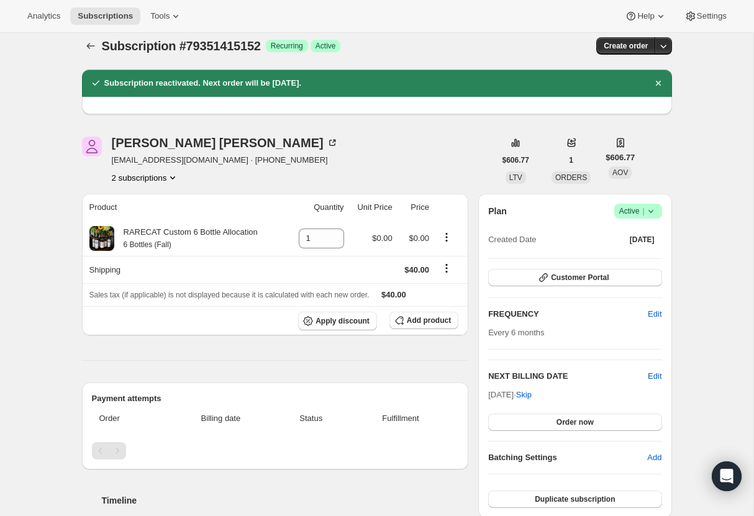
scroll to position [12, 0]
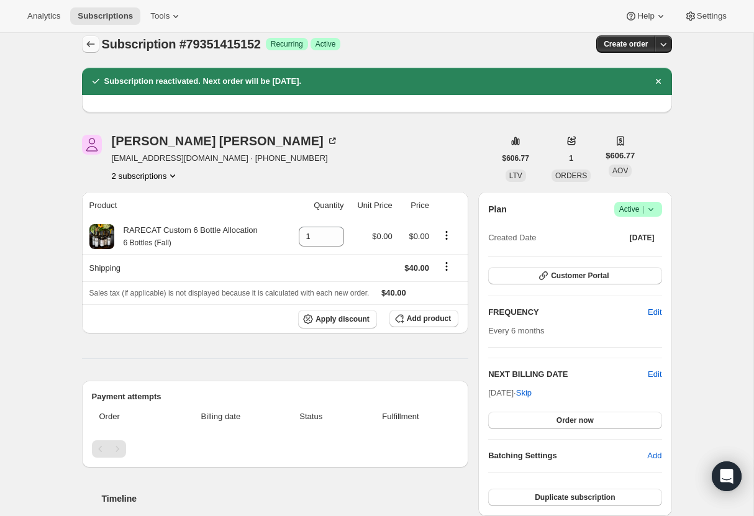
click at [88, 43] on icon "Subscriptions" at bounding box center [90, 44] width 12 height 12
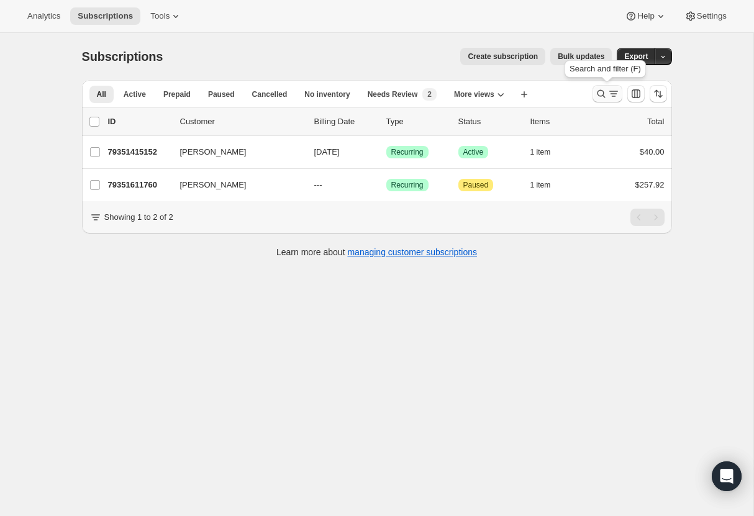
click at [602, 92] on icon "Search and filter results" at bounding box center [601, 94] width 12 height 12
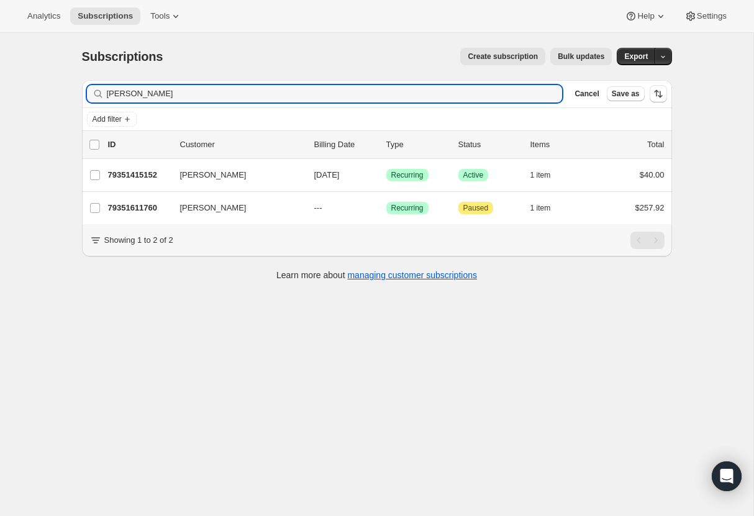
drag, startPoint x: 154, startPoint y: 94, endPoint x: 75, endPoint y: 87, distance: 79.9
click at [75, 87] on div "Filter subscribers Joiner Clear Cancel Save as Add filter 0 selected Update nex…" at bounding box center [372, 182] width 600 height 224
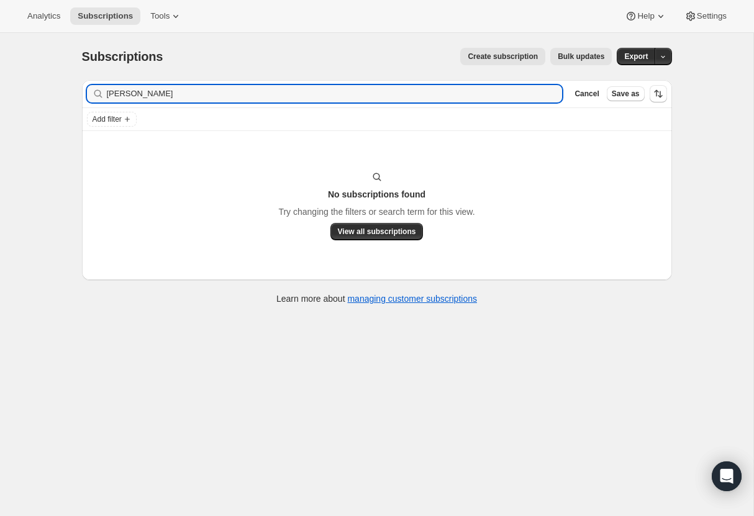
type input "leff"
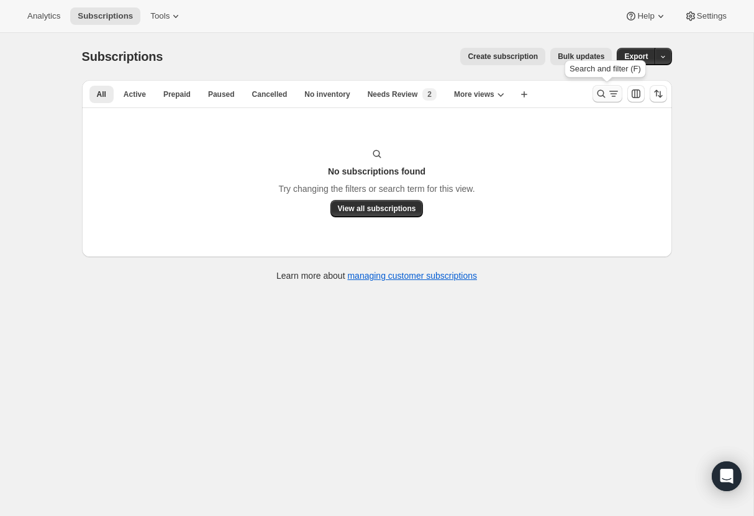
click at [599, 91] on icon "Search and filter results" at bounding box center [601, 94] width 8 height 8
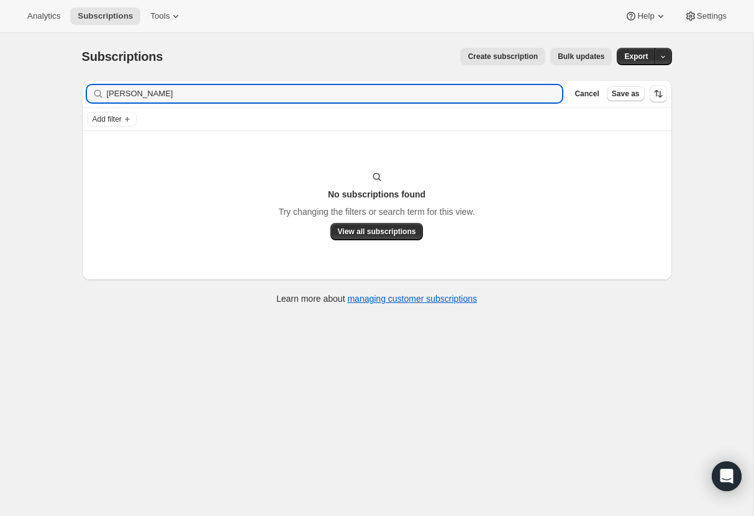
drag, startPoint x: 127, startPoint y: 91, endPoint x: 68, endPoint y: 94, distance: 59.1
click at [68, 94] on div "Subscriptions. This page is ready Subscriptions Create subscription Bulk update…" at bounding box center [377, 175] width 620 height 284
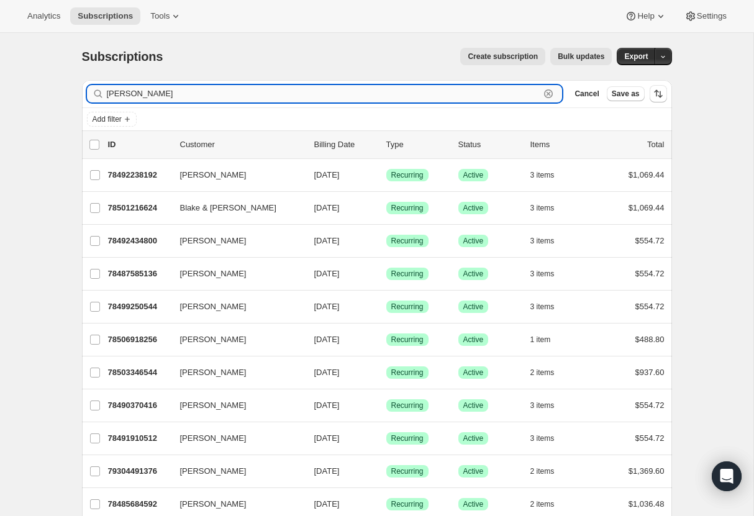
click at [133, 98] on input "lyn" at bounding box center [324, 93] width 434 height 17
drag, startPoint x: 132, startPoint y: 98, endPoint x: 86, endPoint y: 97, distance: 46.0
click at [87, 97] on div "lyn Clear" at bounding box center [325, 93] width 476 height 17
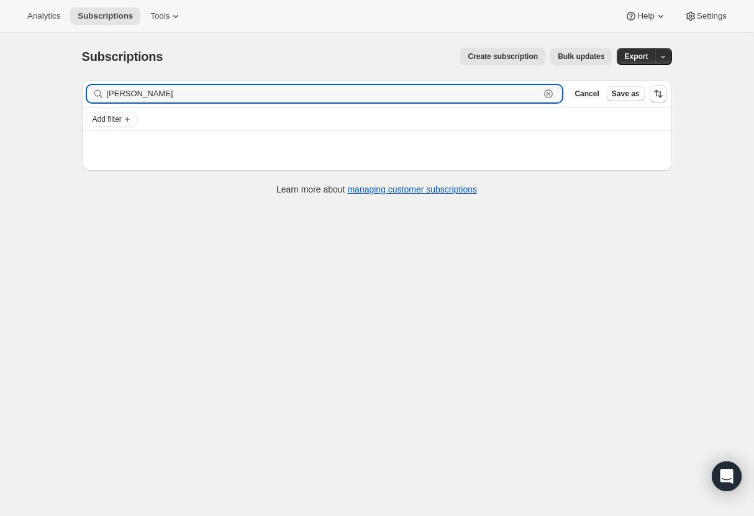
type input "fontinell"
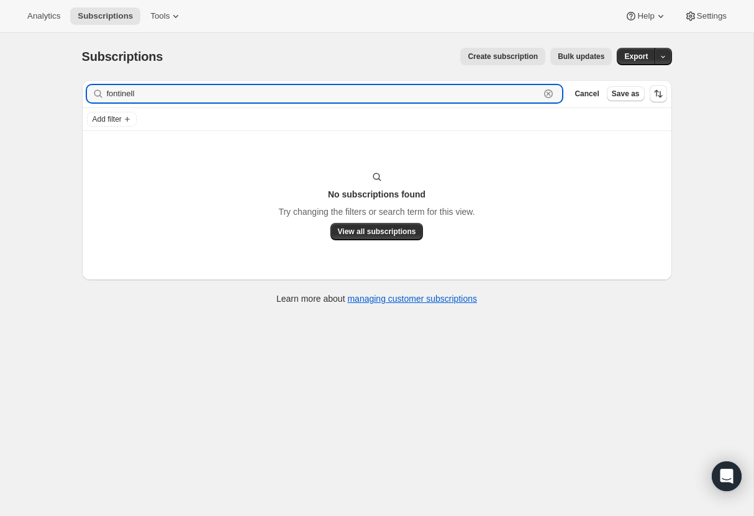
drag, startPoint x: 145, startPoint y: 96, endPoint x: 67, endPoint y: 99, distance: 78.3
click at [67, 99] on div "Subscriptions. This page is ready Subscriptions Create subscription Bulk update…" at bounding box center [377, 175] width 620 height 284
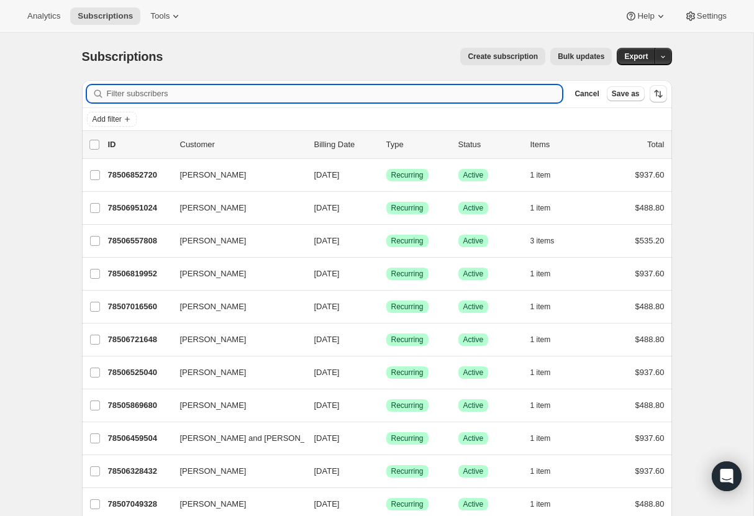
click at [117, 92] on input "Filter subscribers" at bounding box center [335, 93] width 456 height 17
click at [119, 95] on input "Filter subscribers" at bounding box center [335, 93] width 456 height 17
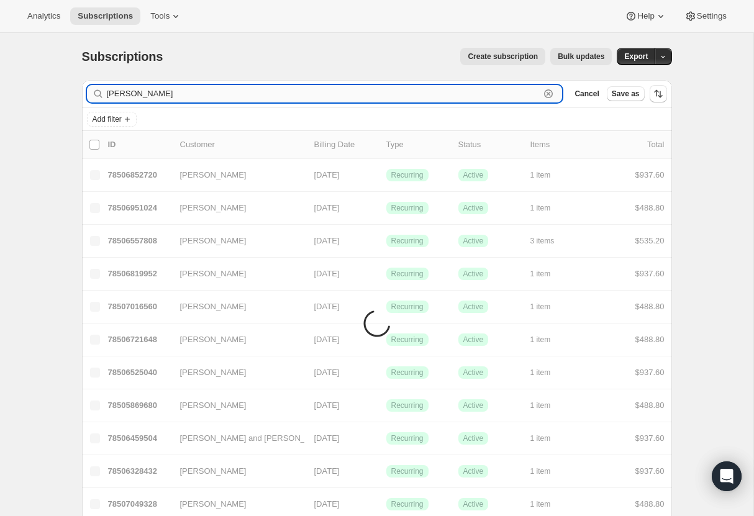
type input "robyn"
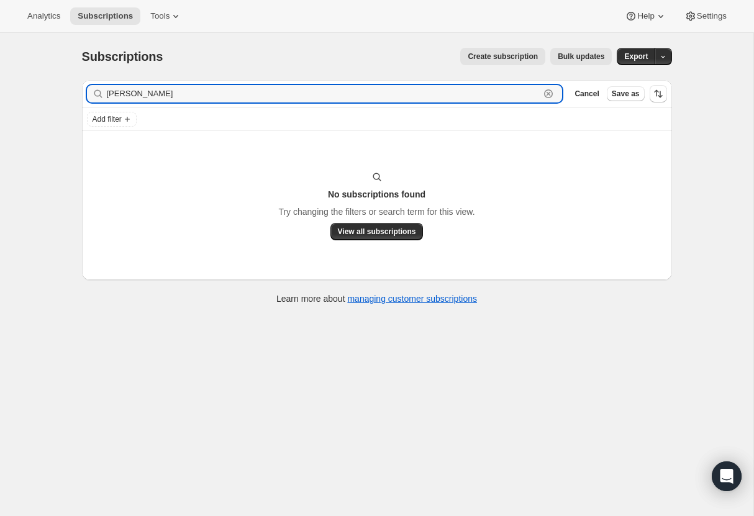
drag, startPoint x: 142, startPoint y: 93, endPoint x: 72, endPoint y: 92, distance: 69.6
click at [72, 92] on div "Filter subscribers robyn Clear Cancel Save as Add filter No subscriptions found…" at bounding box center [372, 193] width 600 height 247
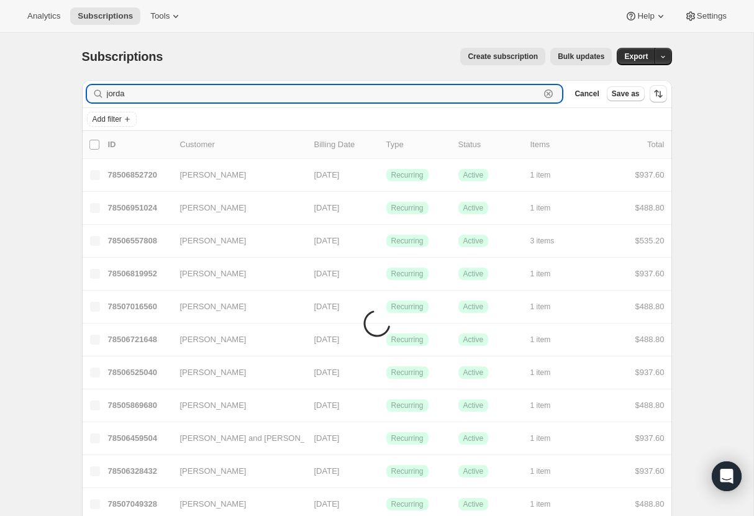
type input "jordan"
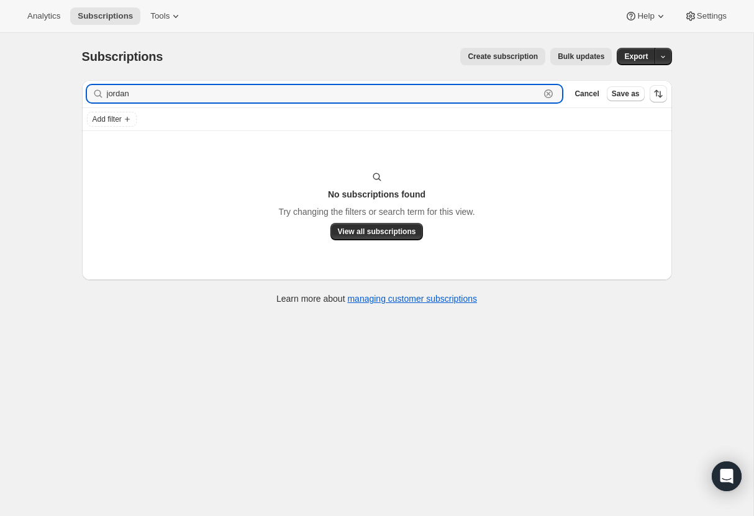
drag, startPoint x: 166, startPoint y: 98, endPoint x: 97, endPoint y: 94, distance: 69.7
click at [97, 94] on div "jordan Clear" at bounding box center [325, 93] width 476 height 17
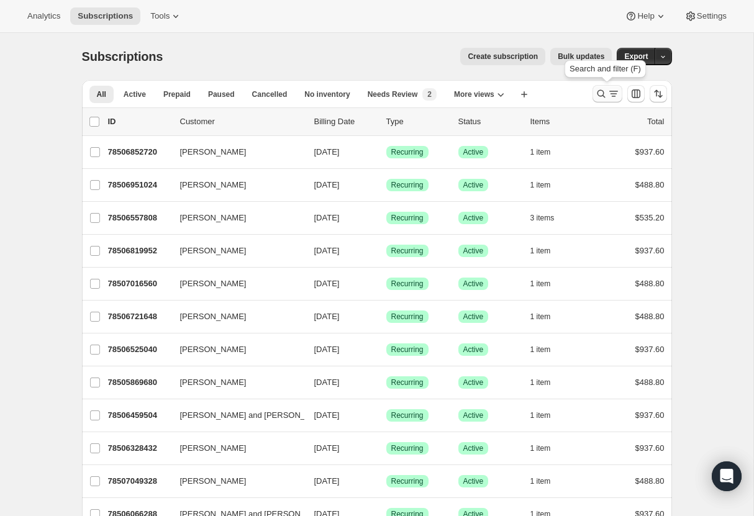
click at [603, 93] on icon "Search and filter results" at bounding box center [601, 94] width 12 height 12
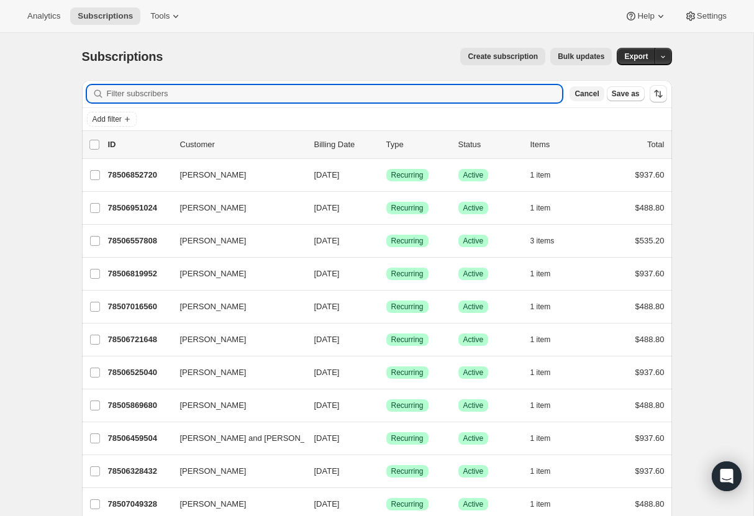
paste input "Robyn Jordan"
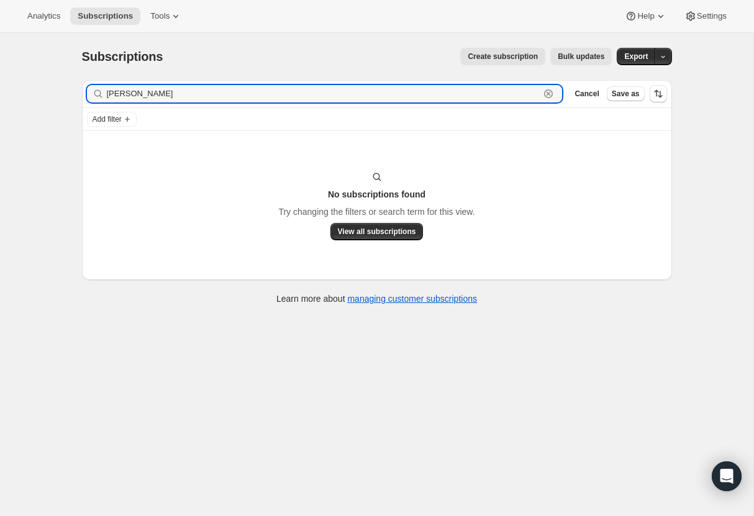
drag, startPoint x: 134, startPoint y: 93, endPoint x: 86, endPoint y: 94, distance: 47.8
click at [87, 94] on div "Robyn Jordan Clear" at bounding box center [325, 93] width 476 height 17
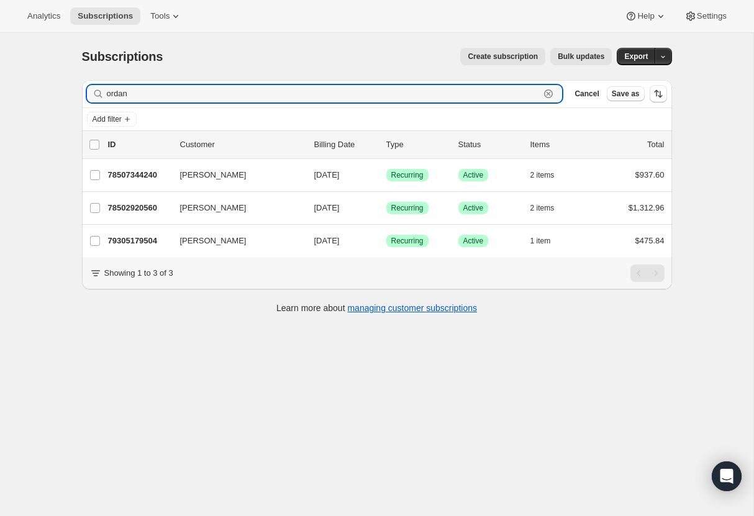
type input "ordan"
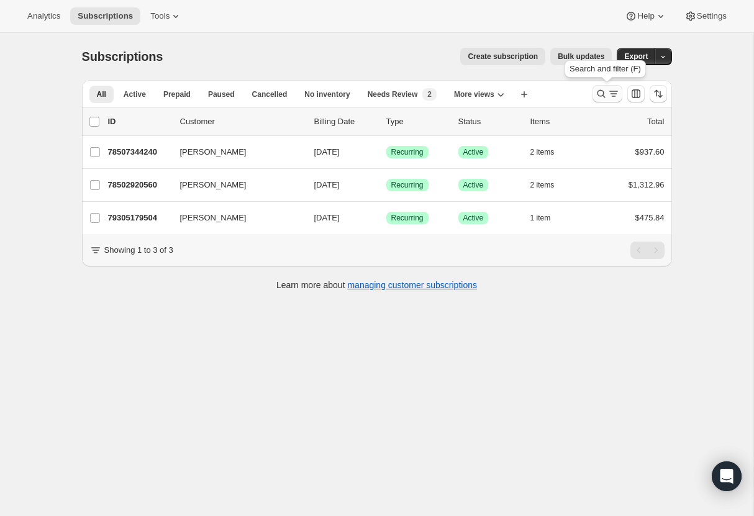
click at [604, 90] on icon "Search and filter results" at bounding box center [601, 94] width 12 height 12
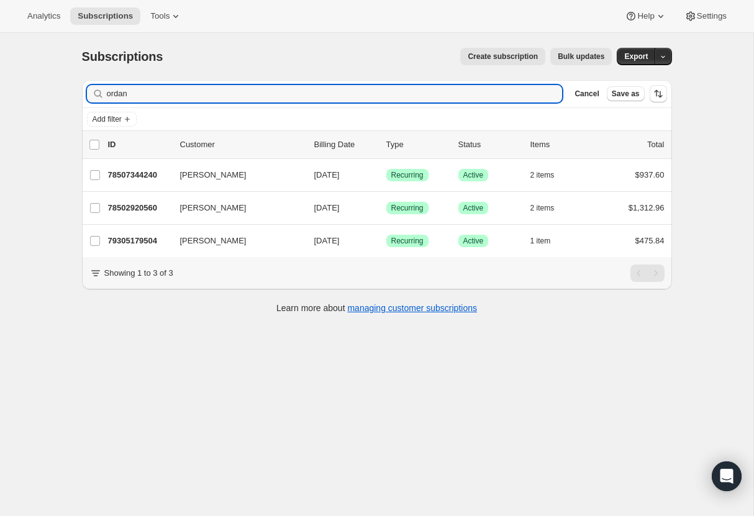
drag, startPoint x: 148, startPoint y: 94, endPoint x: 61, endPoint y: 96, distance: 87.0
click at [61, 96] on div "Subscriptions. This page is ready Subscriptions Create subscription Bulk update…" at bounding box center [376, 291] width 753 height 516
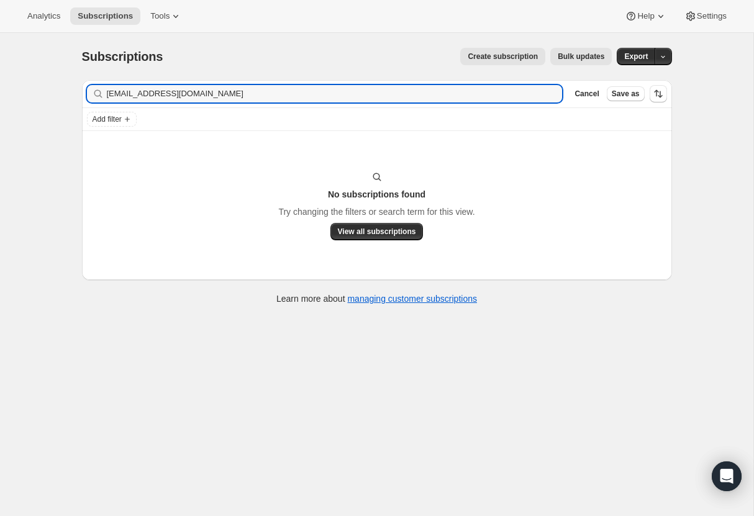
type input "[EMAIL_ADDRESS][DOMAIN_NAME]"
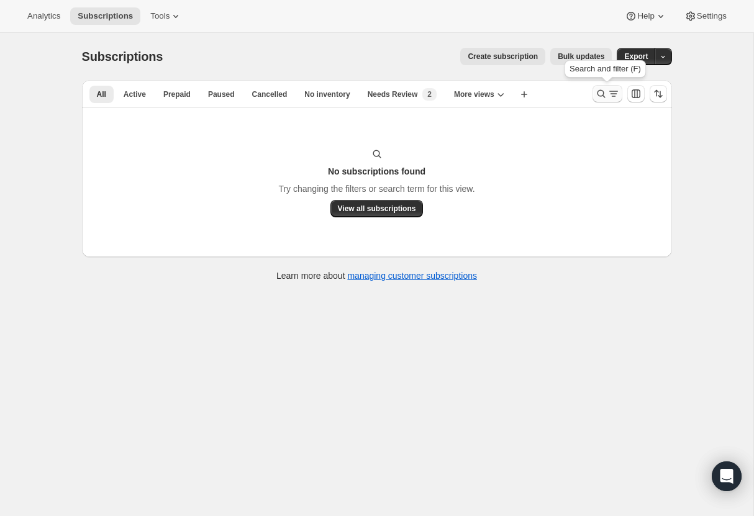
click at [602, 85] on button "Search and filter results" at bounding box center [608, 93] width 30 height 17
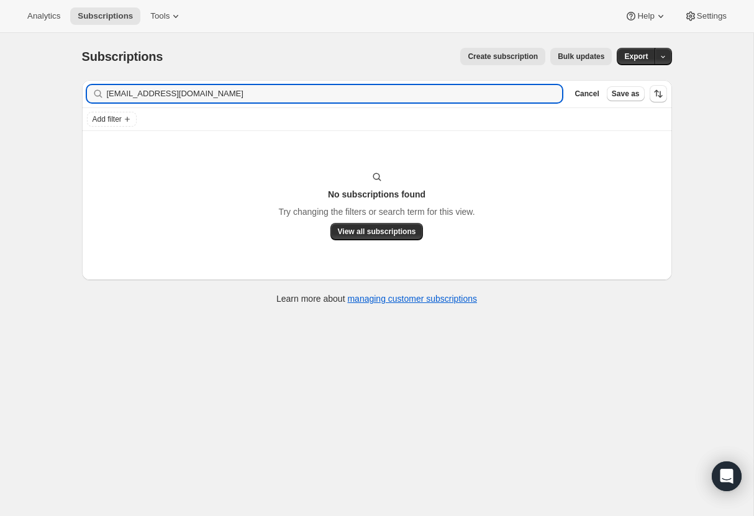
drag, startPoint x: 230, startPoint y: 90, endPoint x: 63, endPoint y: 88, distance: 166.5
click at [63, 88] on div "Subscriptions. This page is ready Subscriptions Create subscription Bulk update…" at bounding box center [376, 291] width 753 height 516
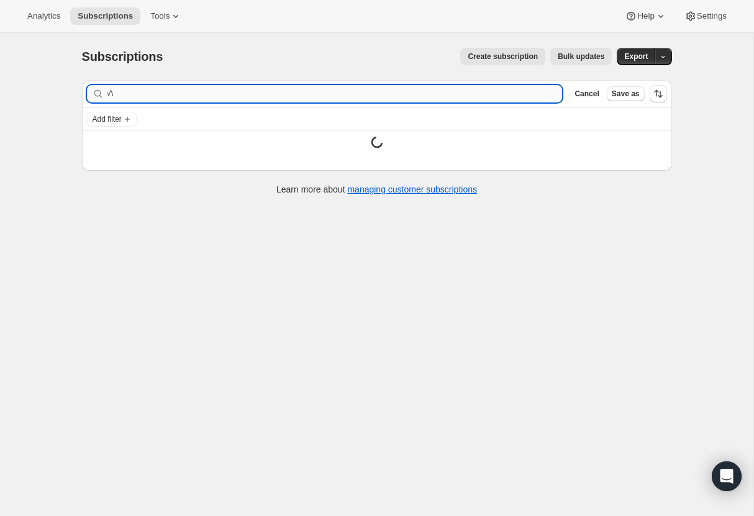
type input "√"
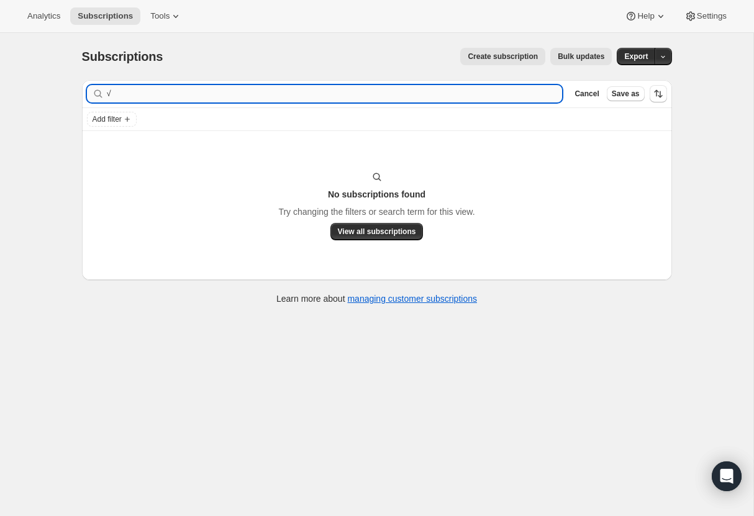
click at [134, 96] on input "√" at bounding box center [335, 93] width 456 height 17
type input "[PERSON_NAME]"
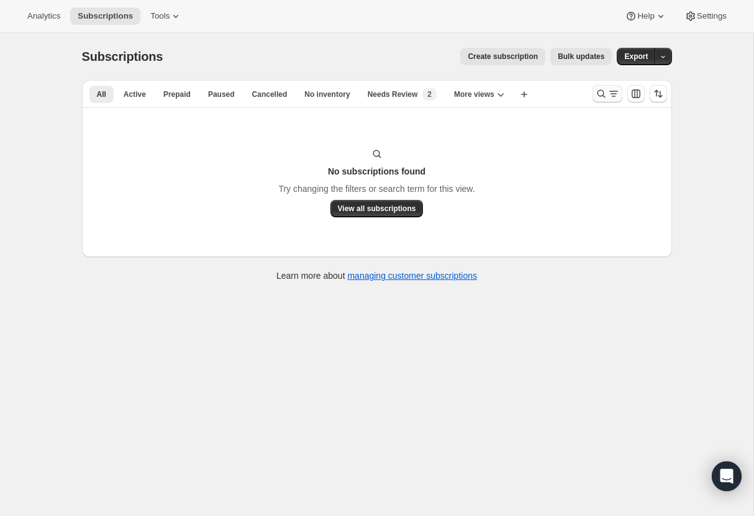
click at [601, 89] on icon "Search and filter results" at bounding box center [601, 94] width 12 height 12
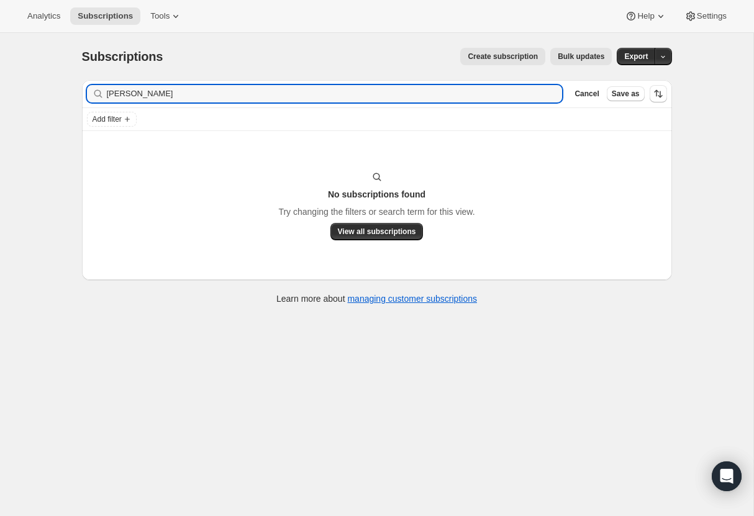
drag, startPoint x: 140, startPoint y: 97, endPoint x: 53, endPoint y: 94, distance: 87.0
click at [53, 94] on div "Subscriptions. This page is ready Subscriptions Create subscription Bulk update…" at bounding box center [376, 291] width 753 height 516
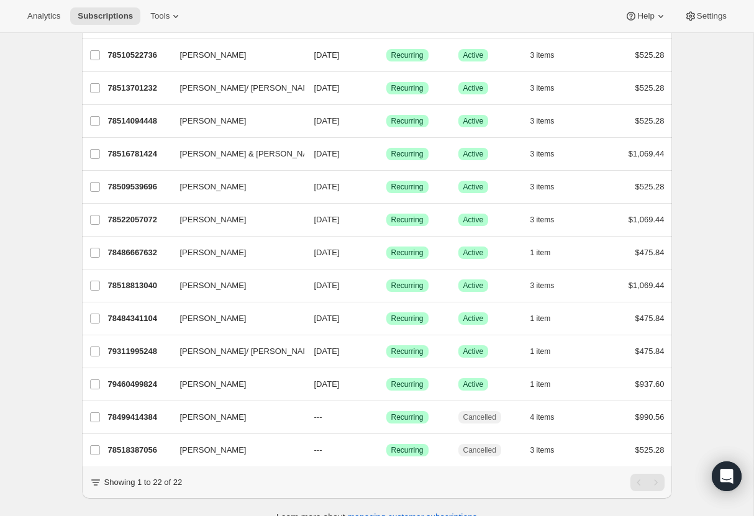
scroll to position [437, 0]
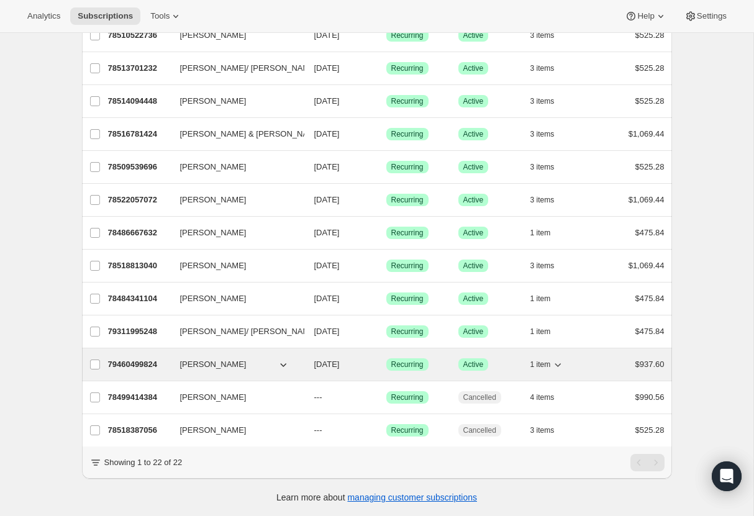
type input "[PERSON_NAME]"
click at [129, 366] on p "79460499824" at bounding box center [139, 364] width 62 height 12
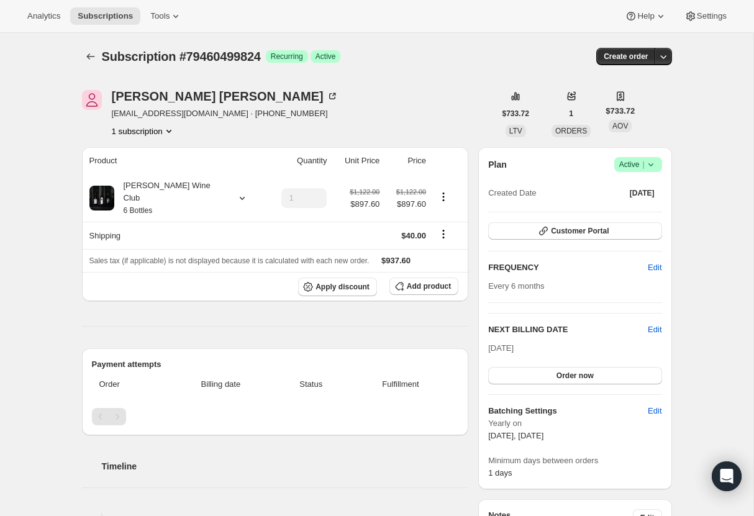
click at [170, 132] on icon "Product actions" at bounding box center [169, 131] width 12 height 12
click at [245, 129] on div "1 subscription" at bounding box center [225, 131] width 227 height 12
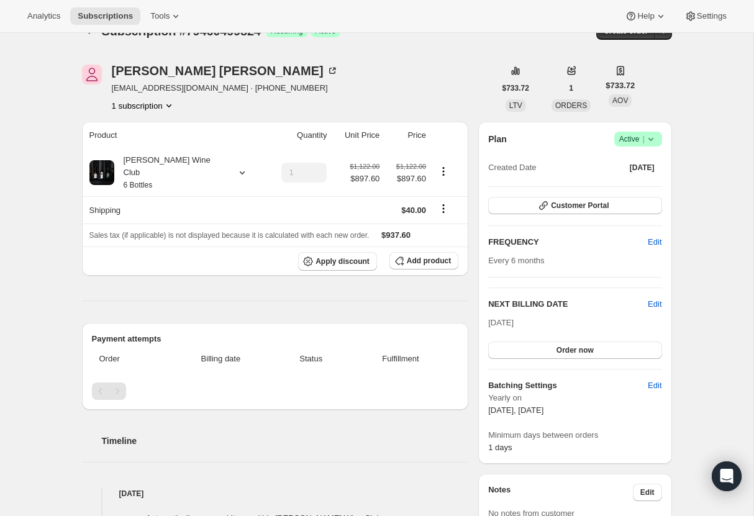
scroll to position [32, 0]
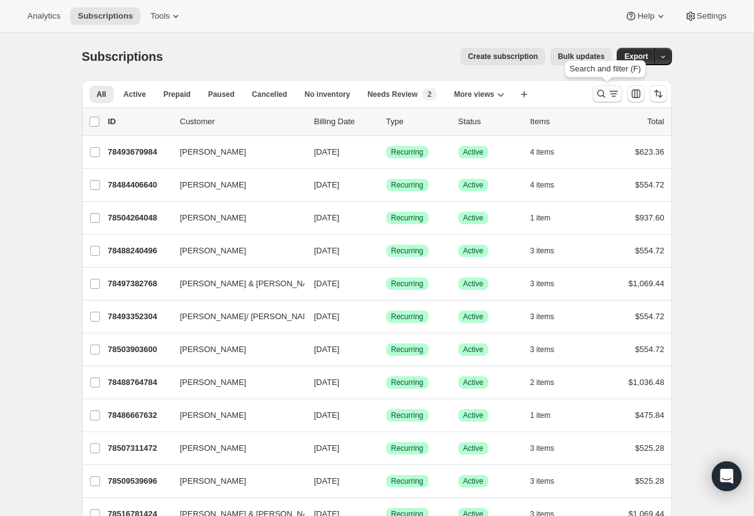
click at [600, 93] on icon "Search and filter results" at bounding box center [601, 94] width 12 height 12
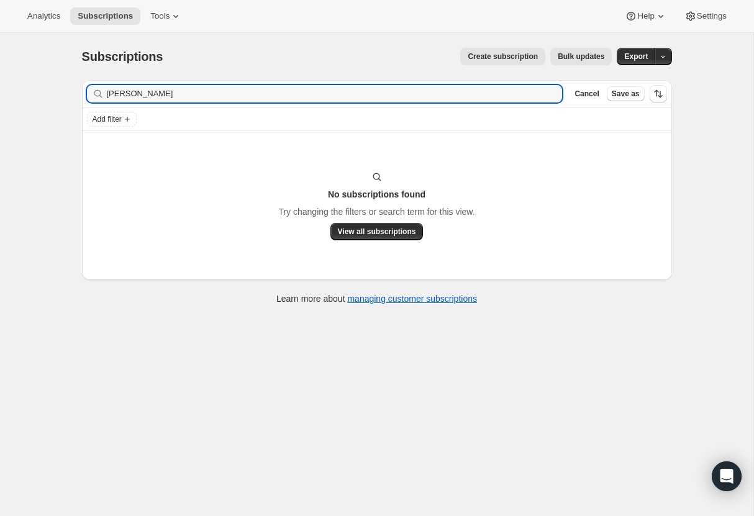
drag, startPoint x: 198, startPoint y: 92, endPoint x: 57, endPoint y: 86, distance: 141.7
click at [57, 86] on div "Subscriptions. This page is ready Subscriptions Create subscription Bulk update…" at bounding box center [376, 291] width 753 height 516
drag, startPoint x: 164, startPoint y: 94, endPoint x: 81, endPoint y: 88, distance: 83.4
click at [81, 88] on div "Filter subscribers [PERSON_NAME] Clear Cancel Save as Add filter No subscriptio…" at bounding box center [372, 193] width 600 height 247
drag, startPoint x: 135, startPoint y: 95, endPoint x: 82, endPoint y: 91, distance: 53.6
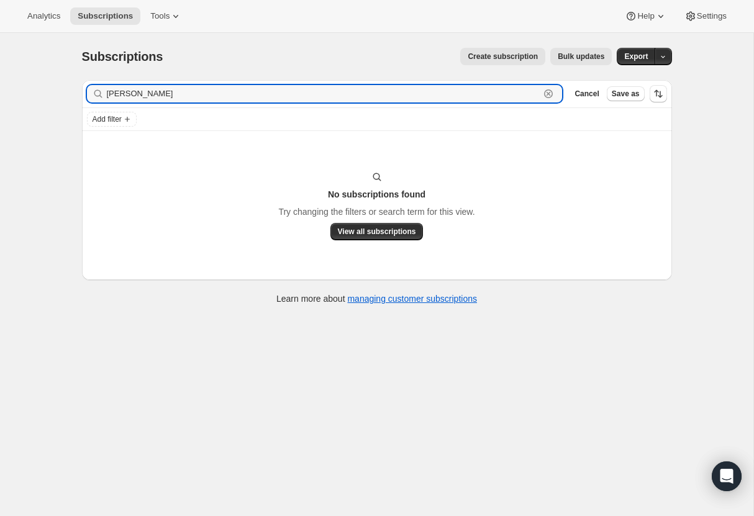
click at [82, 91] on div "Filter subscribers [PERSON_NAME] Cancel Save as" at bounding box center [377, 93] width 590 height 27
paste input "[PERSON_NAME]"
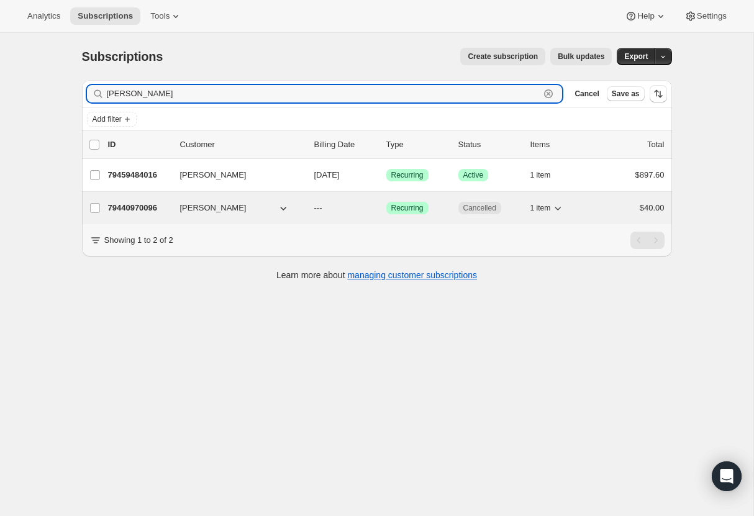
type input "[PERSON_NAME]"
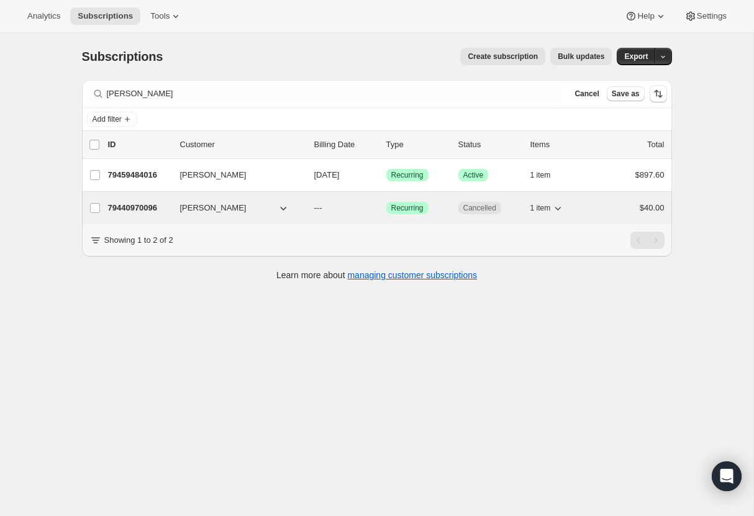
click at [129, 206] on p "79440970096" at bounding box center [139, 208] width 62 height 12
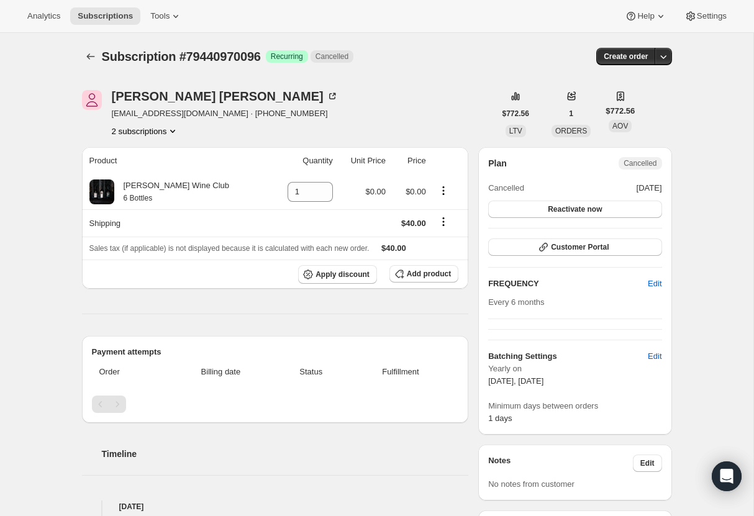
click at [175, 130] on icon "Product actions" at bounding box center [172, 131] width 5 height 3
click at [153, 166] on button "79459484016" at bounding box center [143, 175] width 94 height 20
